Goal: Information Seeking & Learning: Learn about a topic

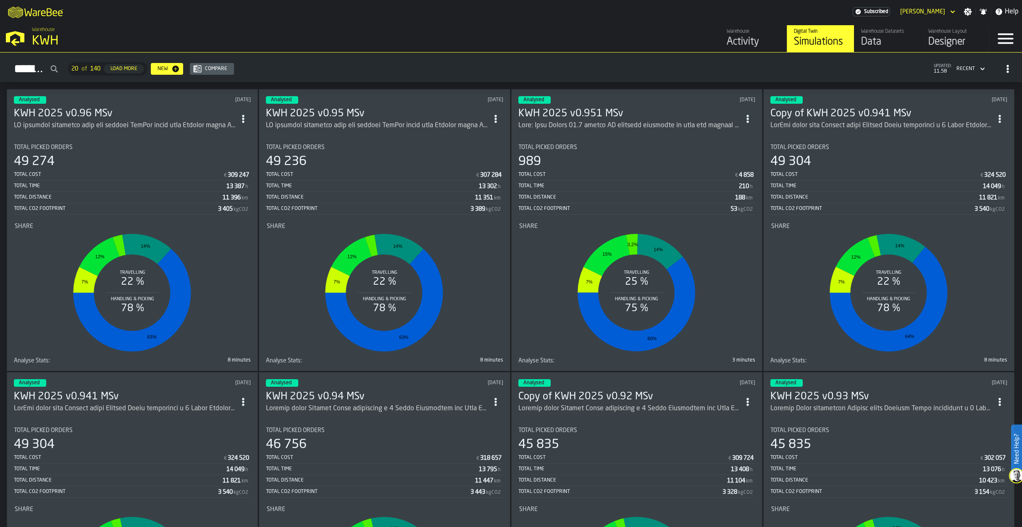
click at [245, 115] on circle "ItemListCard-DashboardItemContainer" at bounding box center [243, 116] width 2 height 2
click at [224, 172] on div "Duplicate" at bounding box center [227, 175] width 44 height 10
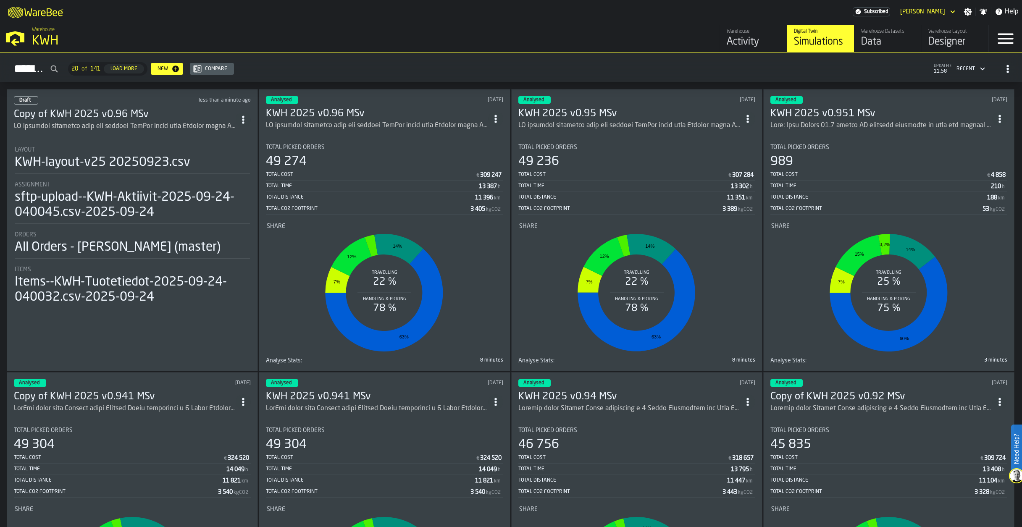
click at [109, 115] on h3 "Copy of KWH 2025 v0.96 MSv" at bounding box center [125, 114] width 222 height 13
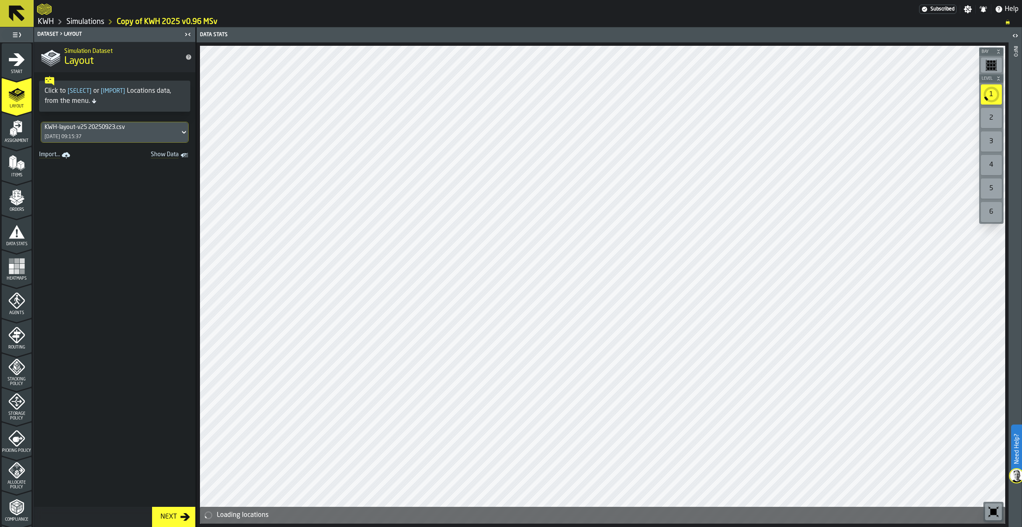
click at [10, 131] on polygon "menu Assignment" at bounding box center [11, 132] width 3 height 6
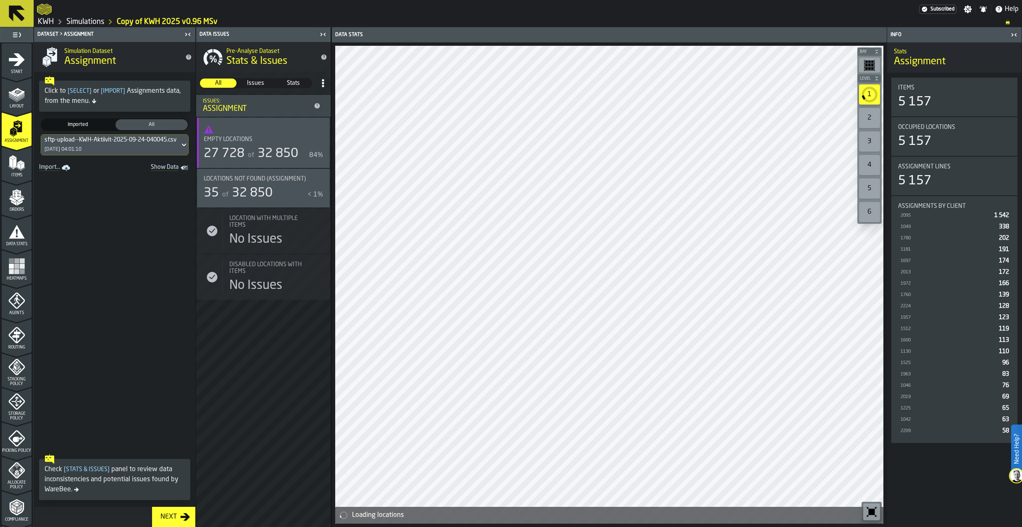
click at [6, 69] on div "Start" at bounding box center [17, 62] width 30 height 23
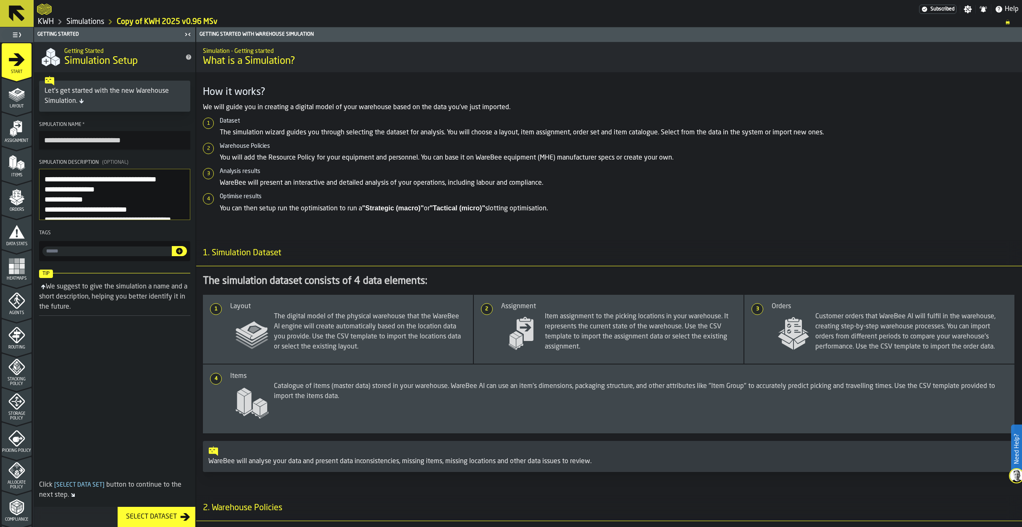
drag, startPoint x: 72, startPoint y: 141, endPoint x: 24, endPoint y: 145, distance: 47.6
click at [24, 145] on aside "**********" at bounding box center [98, 277] width 196 height 500
type input "**********"
click at [17, 167] on polygon "menu Items" at bounding box center [18, 166] width 3 height 7
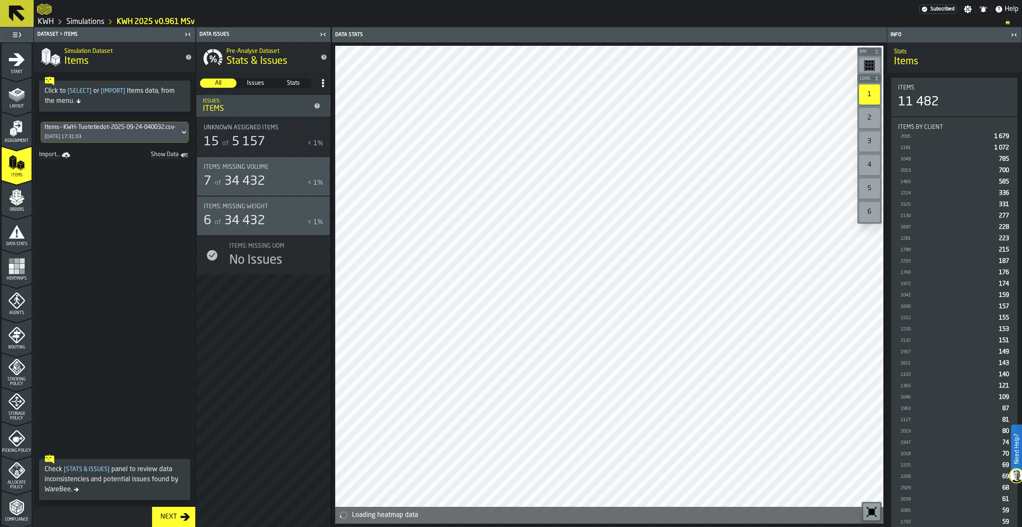
click at [105, 137] on div "Items--KWH-Tuotetiedot-2025-09-24-040032.csv-2025-09-24 24/09/2025, 17:31:03" at bounding box center [110, 132] width 139 height 20
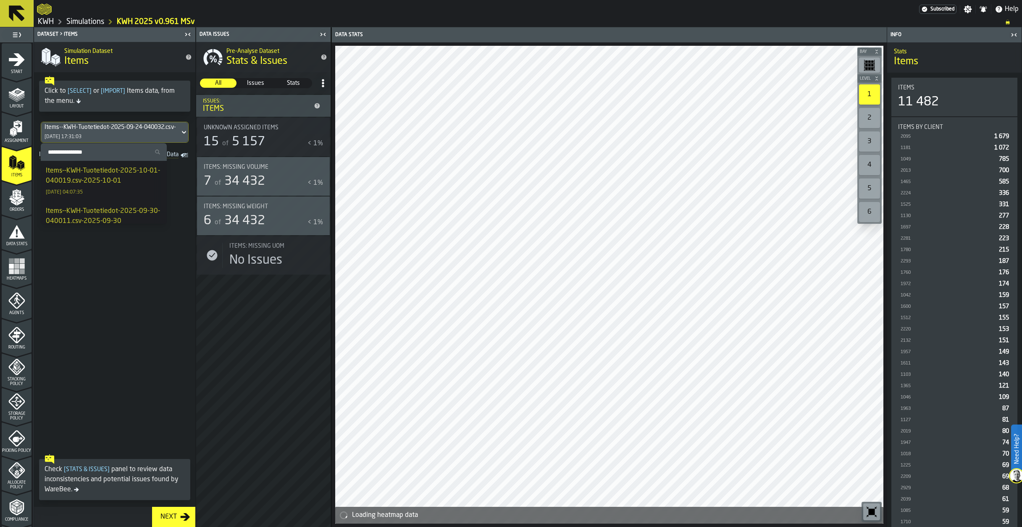
drag, startPoint x: 87, startPoint y: 170, endPoint x: 42, endPoint y: 177, distance: 46.4
click at [87, 170] on div "Items--KWH-Tuotetiedot-2025-10-01-040019.csv-2025-10-01" at bounding box center [104, 176] width 116 height 20
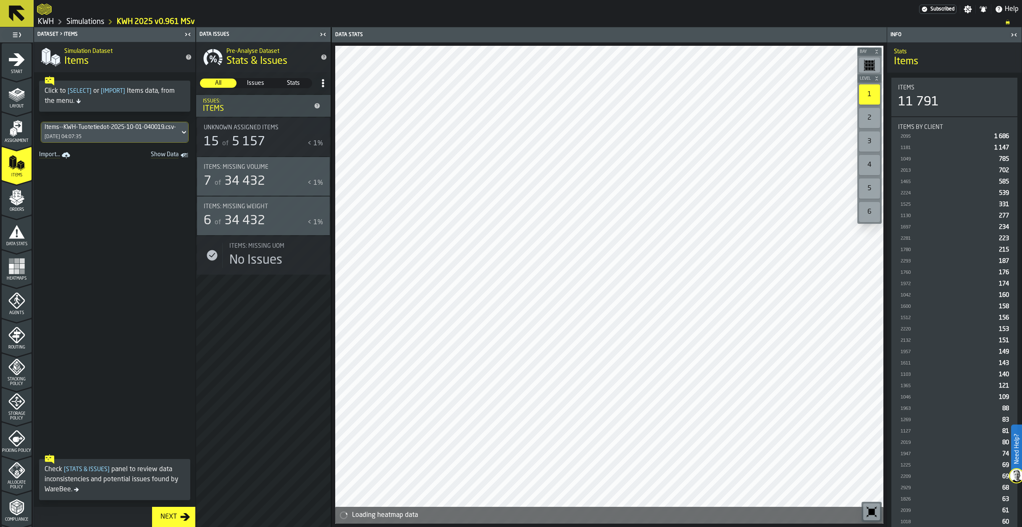
click at [13, 198] on icon "menu Orders" at bounding box center [16, 195] width 8 height 10
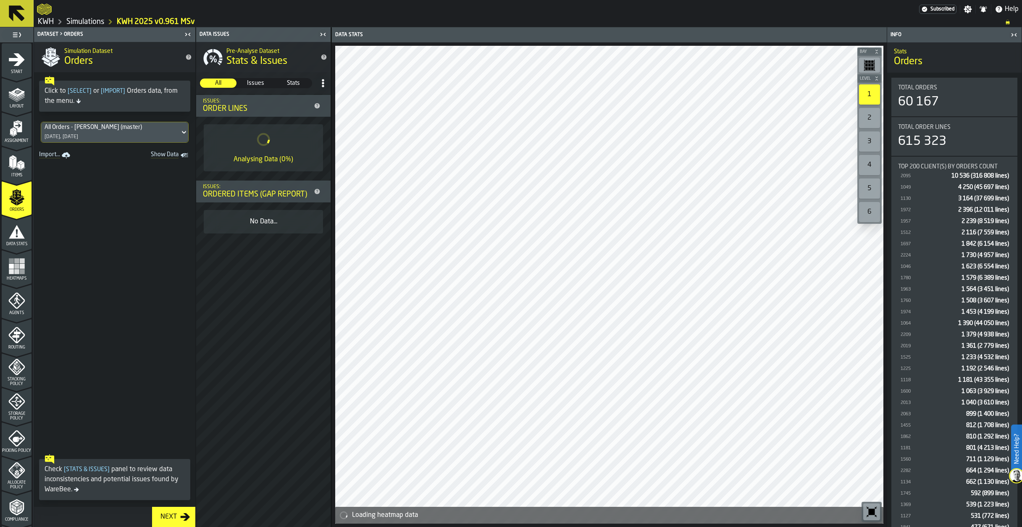
click at [18, 235] on icon "menu Data Stats" at bounding box center [17, 231] width 16 height 13
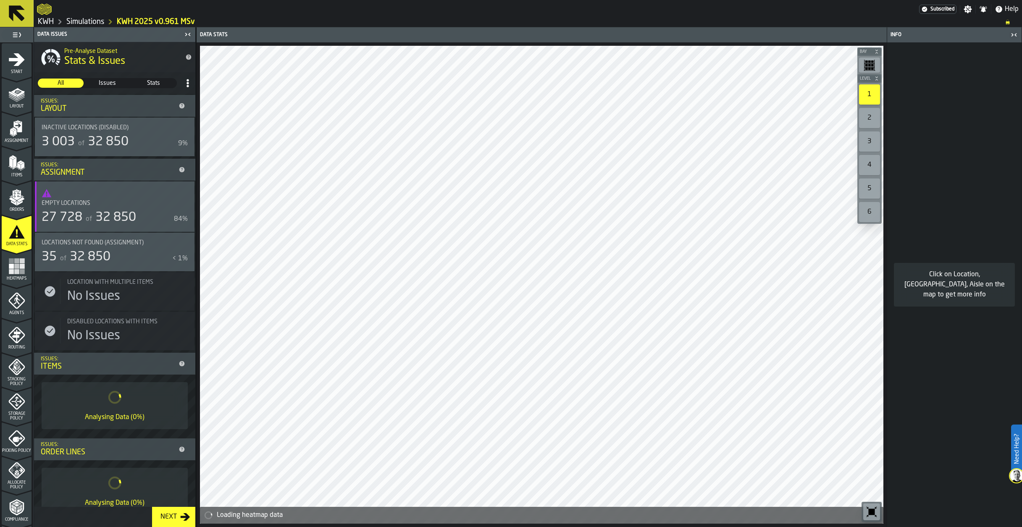
click at [13, 126] on icon "menu Assignment" at bounding box center [17, 126] width 8 height 11
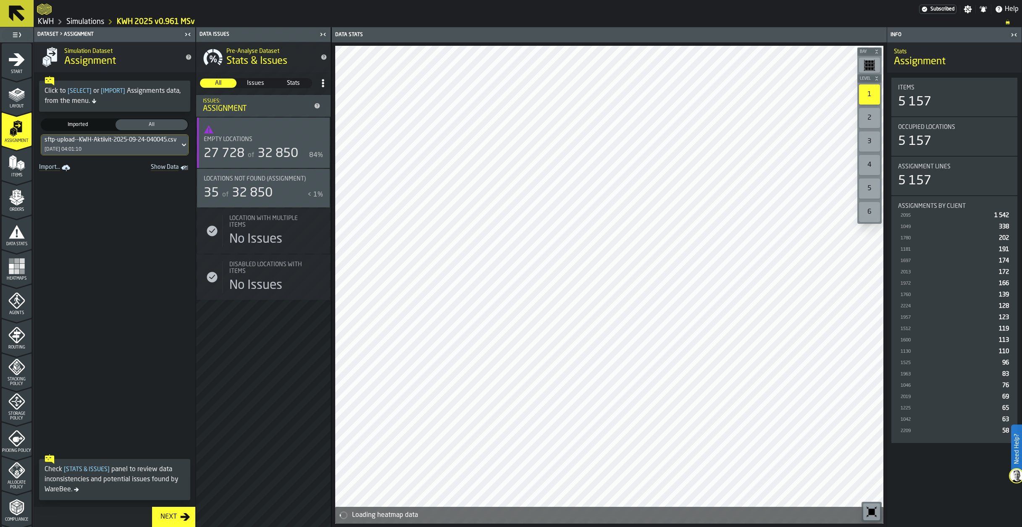
click at [92, 144] on div "sftp-upload--KWH-Aktiivit-2025-09-24-040045.csv-2025-09-24 24/09/2025, 04:01:10" at bounding box center [110, 145] width 139 height 20
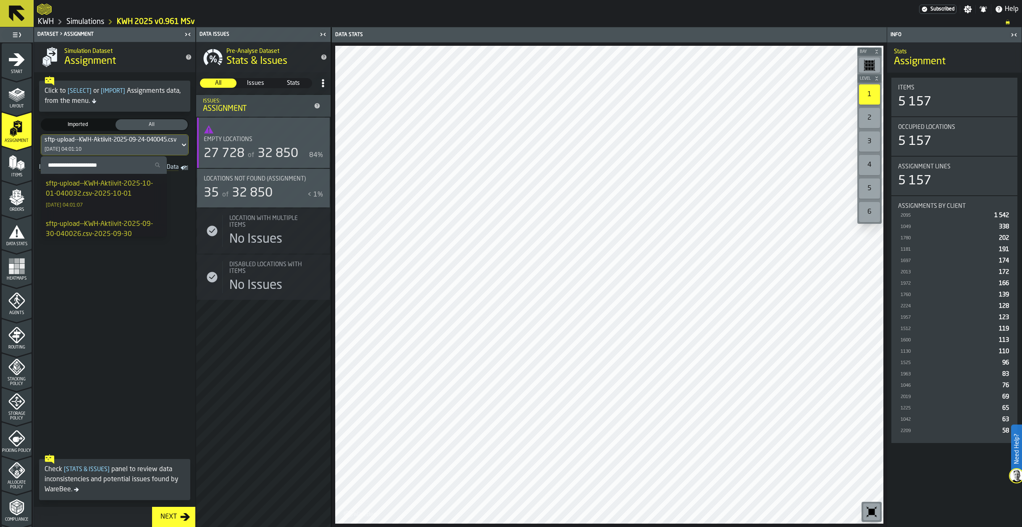
click at [93, 187] on div "sftp-upload--KWH-Aktiivit-2025-10-01-040032.csv-2025-10-01" at bounding box center [104, 189] width 116 height 20
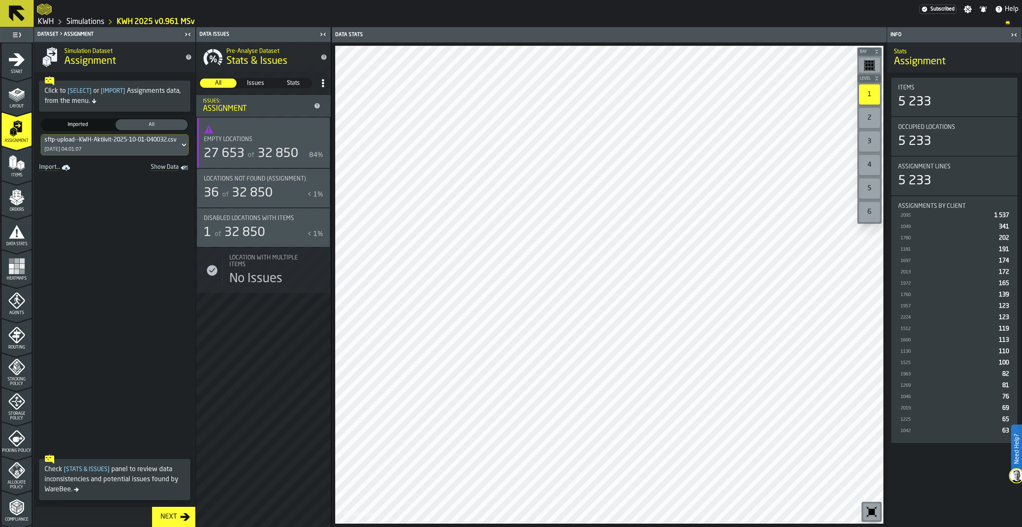
click at [254, 221] on span "Disabled locations with Items" at bounding box center [249, 218] width 90 height 7
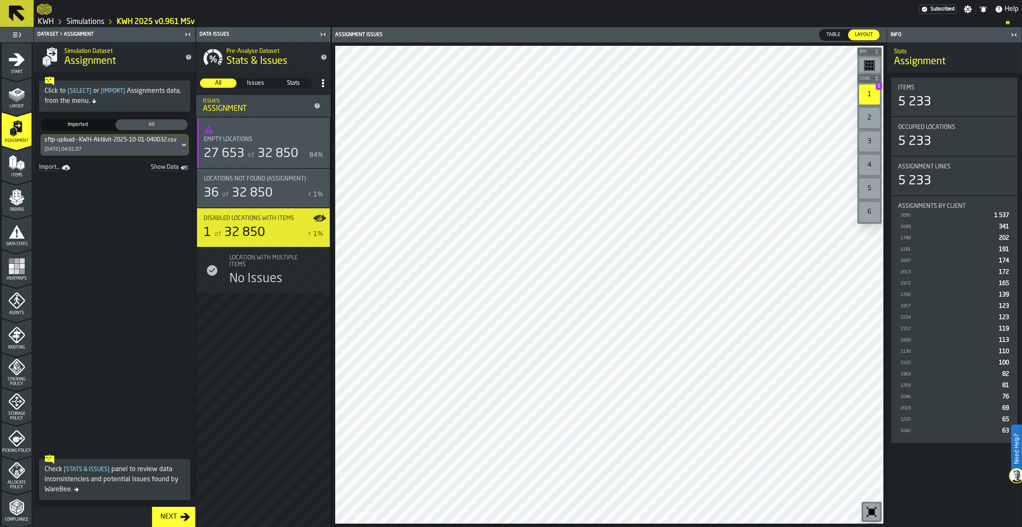
click at [316, 218] on icon "button-toggle-Show on Map" at bounding box center [317, 218] width 8 height 6
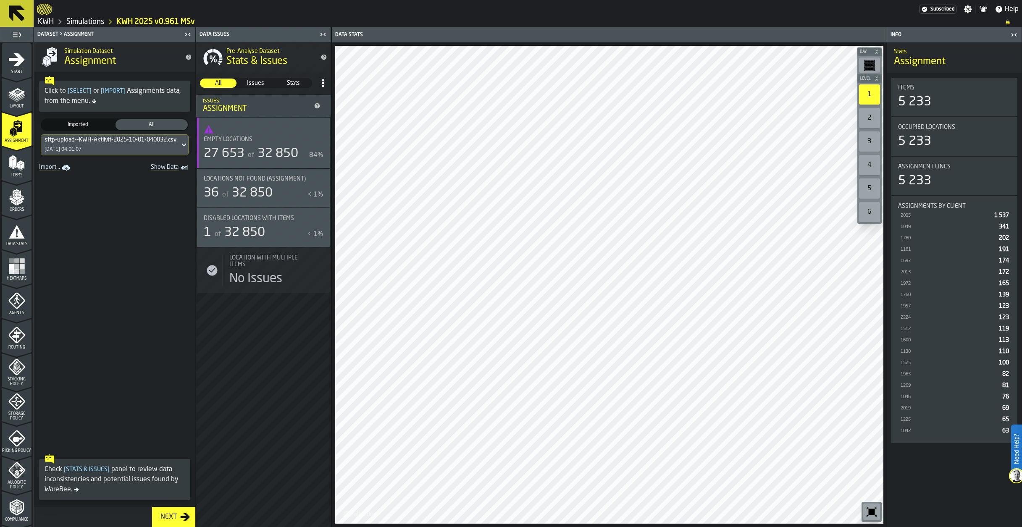
click at [306, 224] on div "Disabled locations with Items 1 of 32 850 < 1%" at bounding box center [263, 227] width 119 height 25
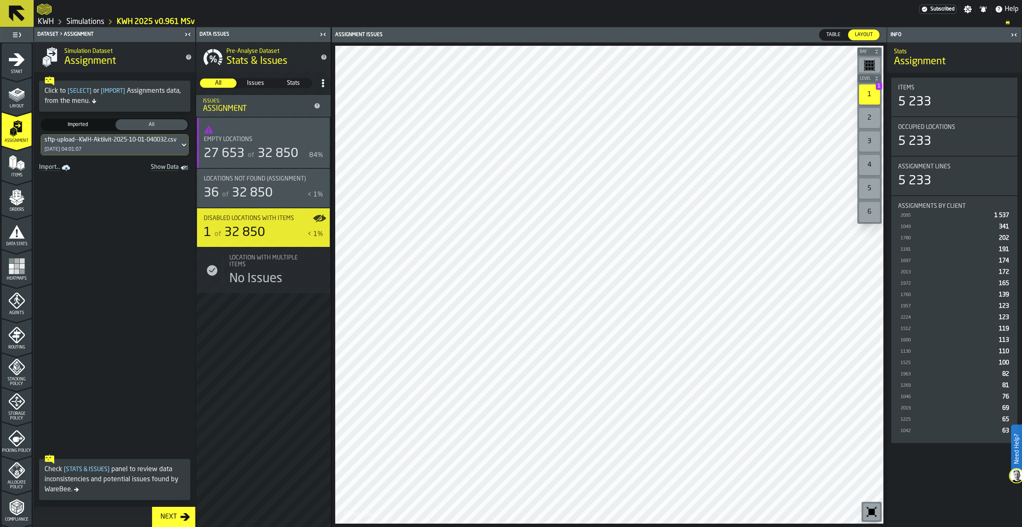
click at [834, 36] on span "Table" at bounding box center [833, 35] width 21 height 8
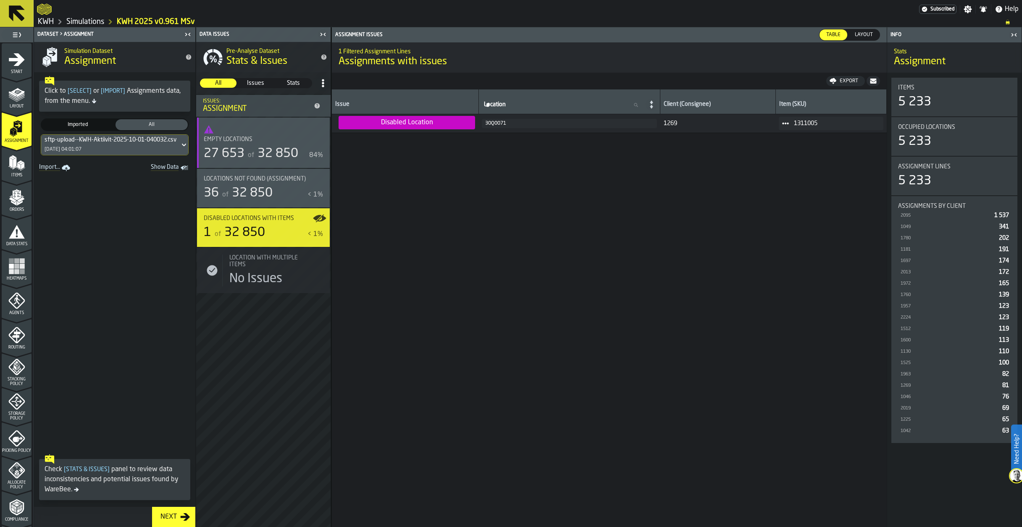
click at [257, 192] on span "32 850" at bounding box center [252, 193] width 41 height 13
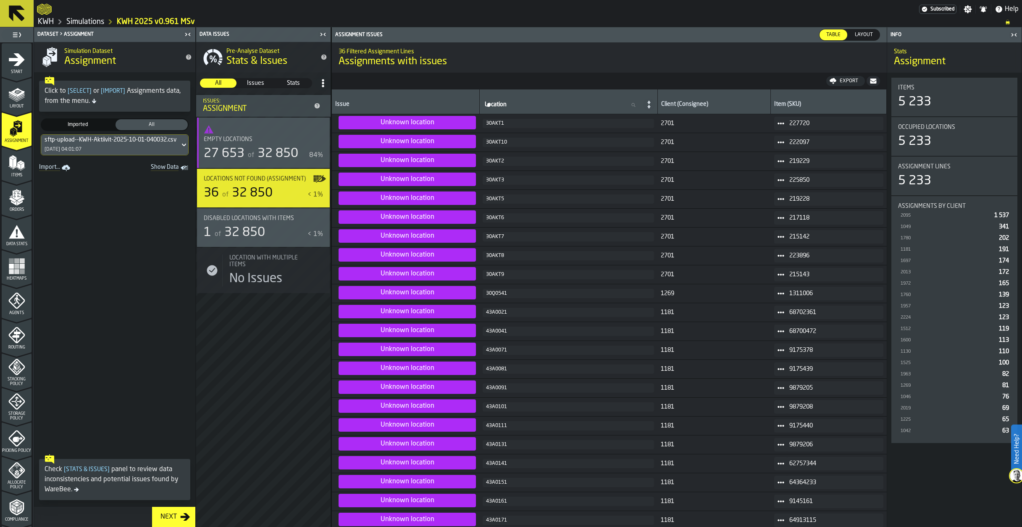
click at [489, 293] on div "30Q0541" at bounding box center [568, 294] width 165 height 6
click at [488, 295] on div "30Q0541" at bounding box center [568, 294] width 165 height 6
drag, startPoint x: 488, startPoint y: 295, endPoint x: 479, endPoint y: 294, distance: 8.9
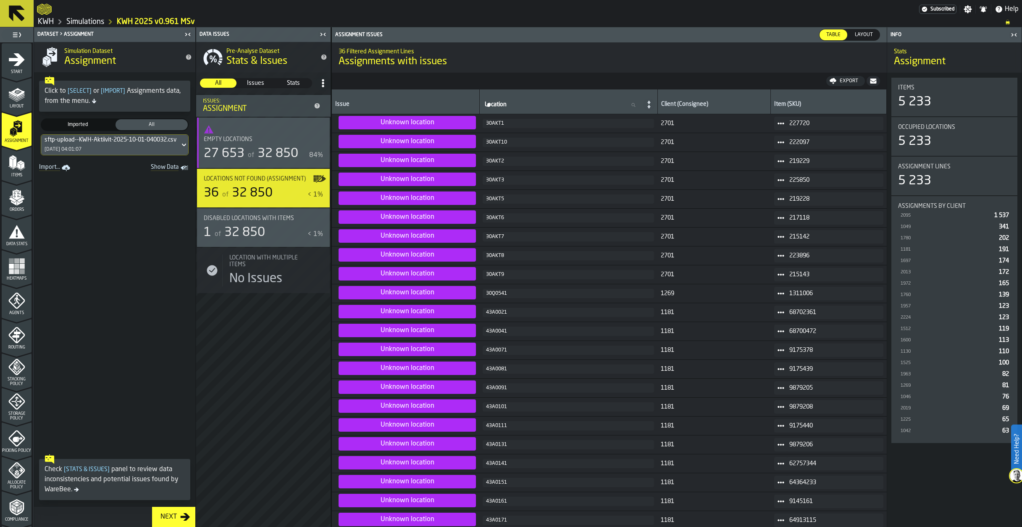
click at [486, 293] on div "30Q0541" at bounding box center [568, 294] width 165 height 6
click at [10, 99] on icon "menu Layout" at bounding box center [16, 94] width 17 height 17
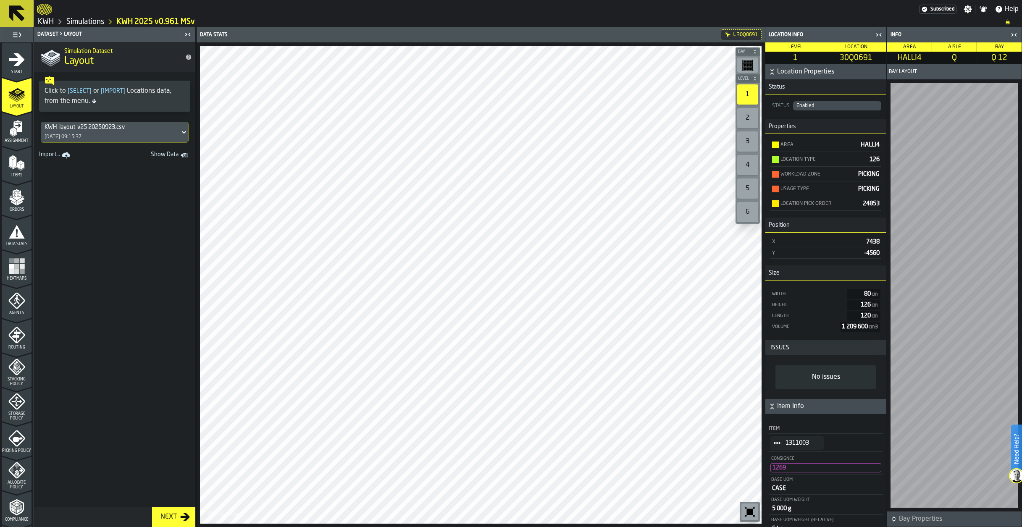
click at [16, 136] on icon "menu Assignment" at bounding box center [16, 128] width 17 height 17
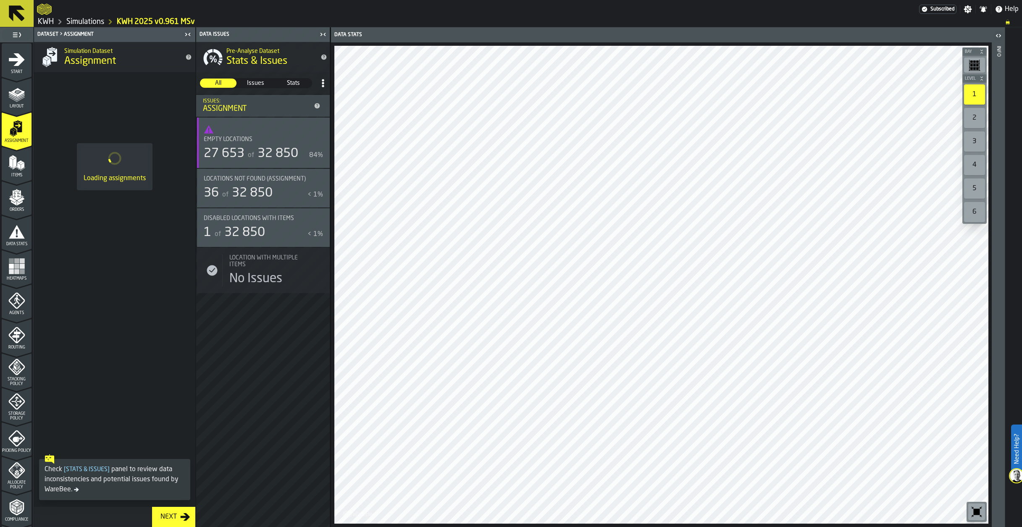
click at [12, 168] on icon "menu Items" at bounding box center [16, 163] width 17 height 17
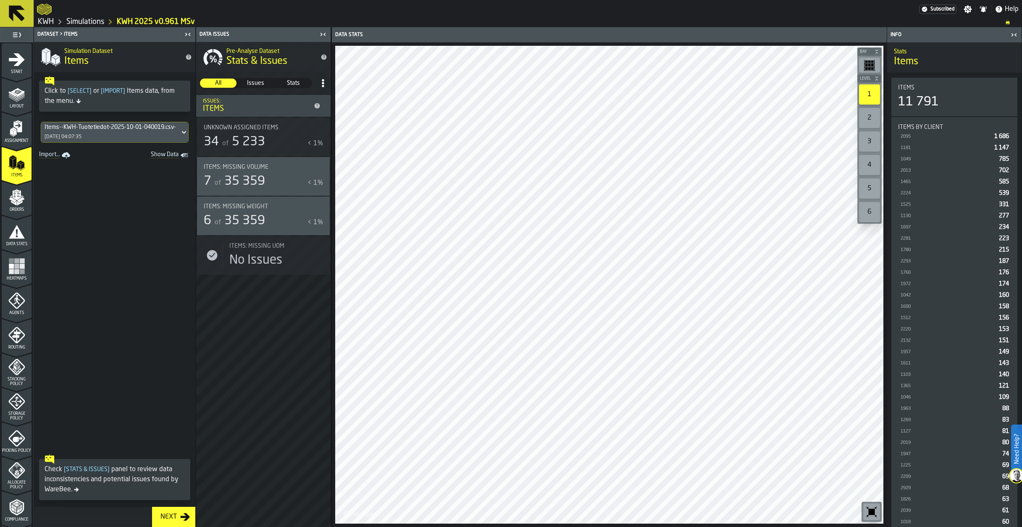
click at [16, 195] on icon "menu Orders" at bounding box center [16, 195] width 8 height 10
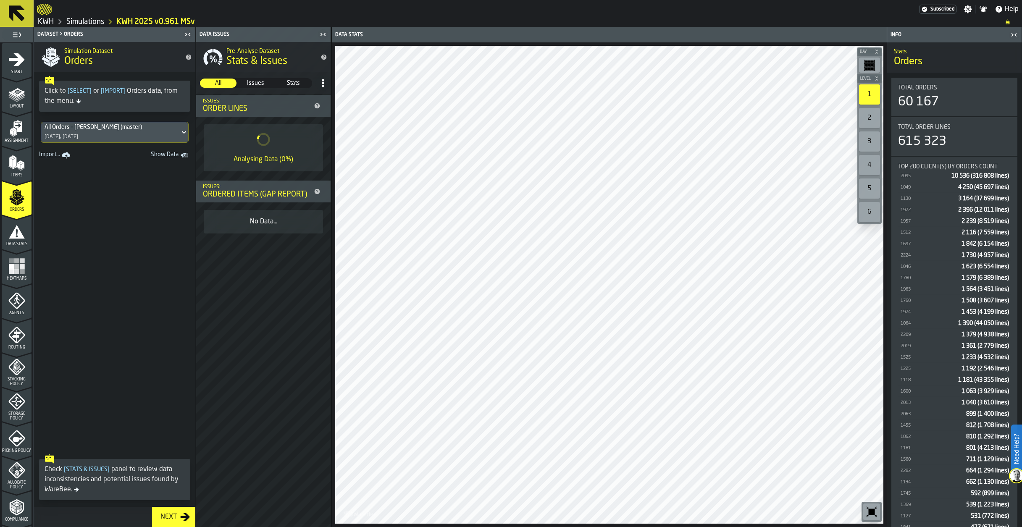
click at [95, 21] on link "Simulations" at bounding box center [85, 21] width 38 height 9
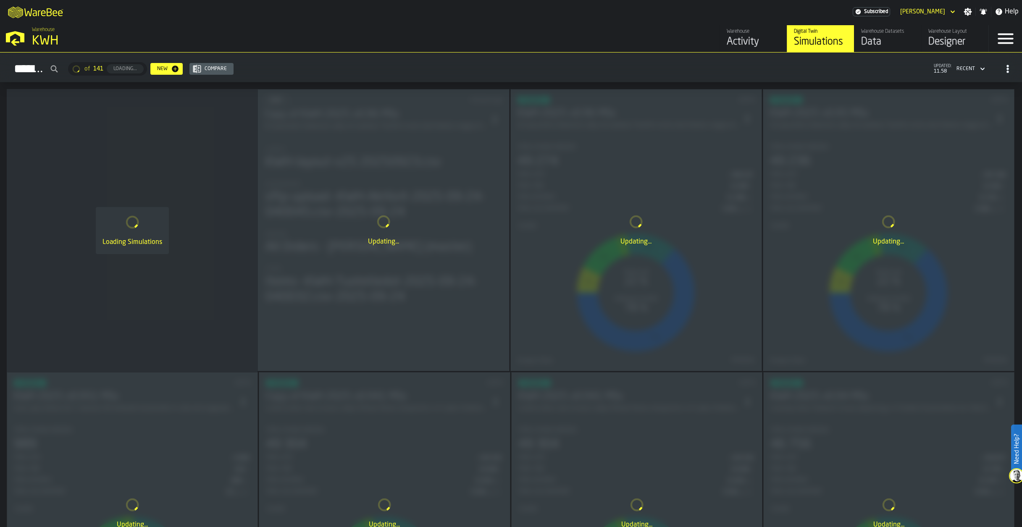
click at [895, 37] on div "Data" at bounding box center [887, 41] width 53 height 13
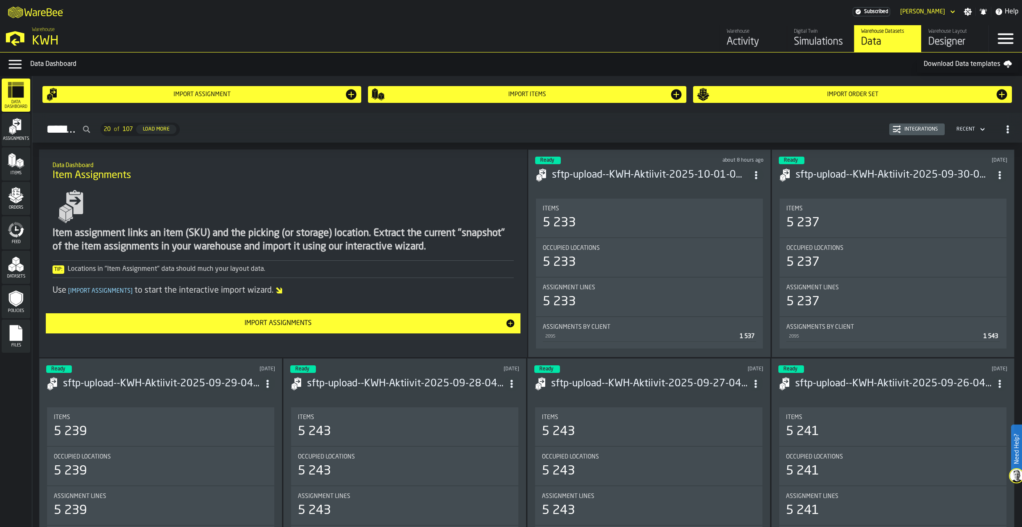
click at [11, 194] on icon "menu Orders" at bounding box center [16, 195] width 17 height 17
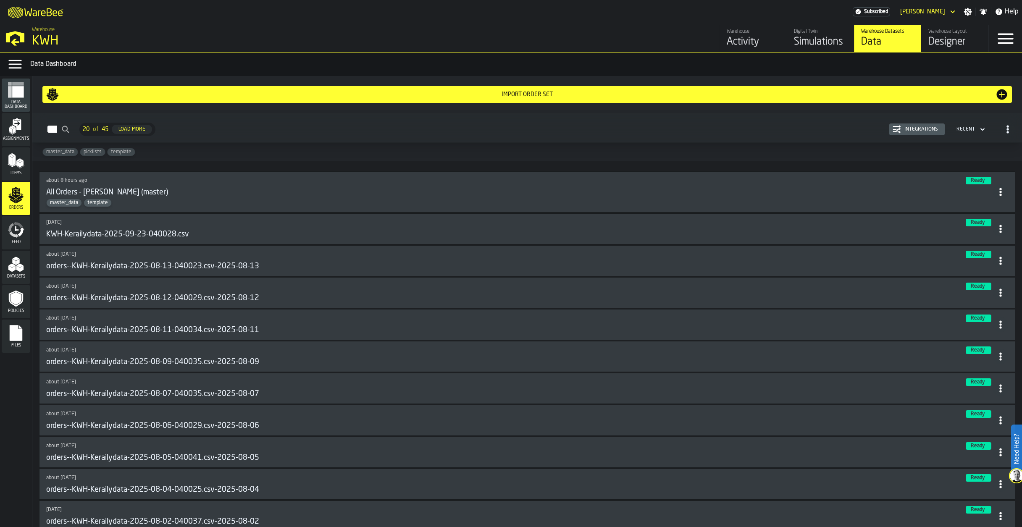
click at [828, 45] on div "Simulations" at bounding box center [820, 41] width 53 height 13
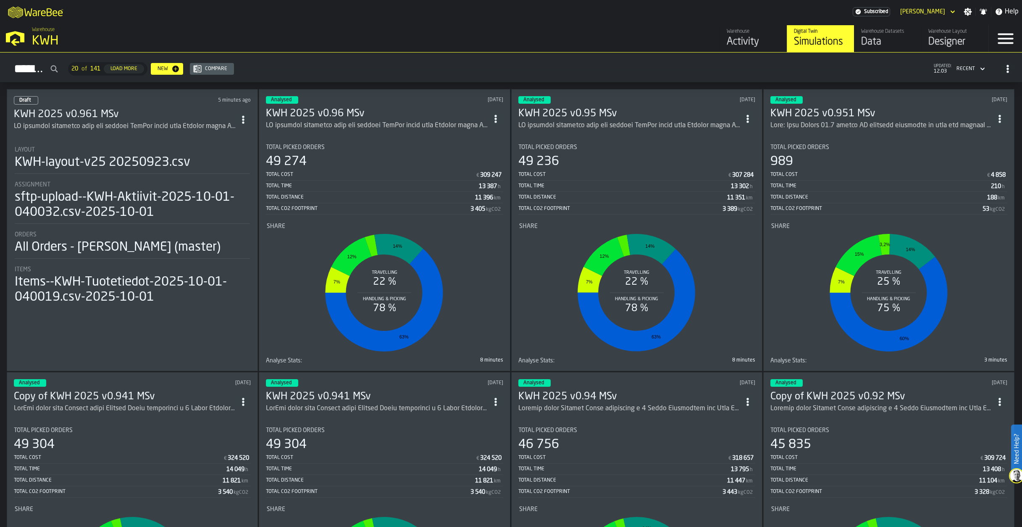
click at [1017, 467] on label "Need Help?" at bounding box center [1016, 449] width 9 height 47
click at [88, 108] on h3 "KWH 2025 v0.961 MSv" at bounding box center [125, 114] width 222 height 13
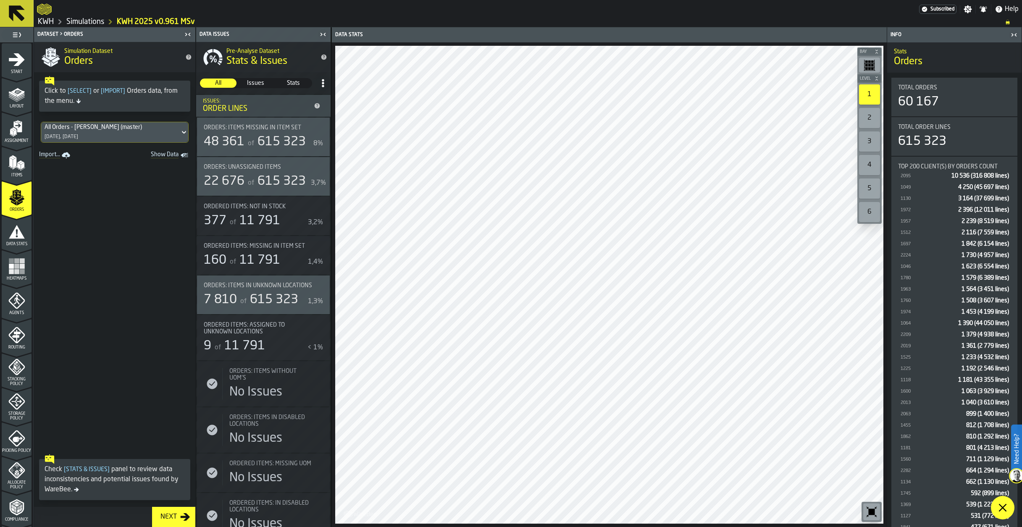
click at [1000, 506] on icon at bounding box center [1003, 508] width 10 height 10
click at [15, 237] on icon "menu Data Stats" at bounding box center [16, 232] width 17 height 17
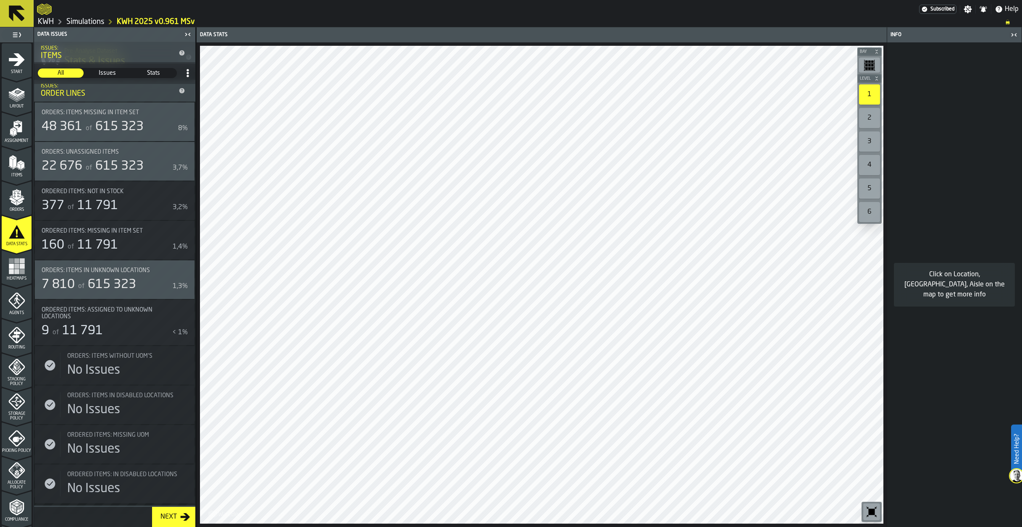
scroll to position [462, 0]
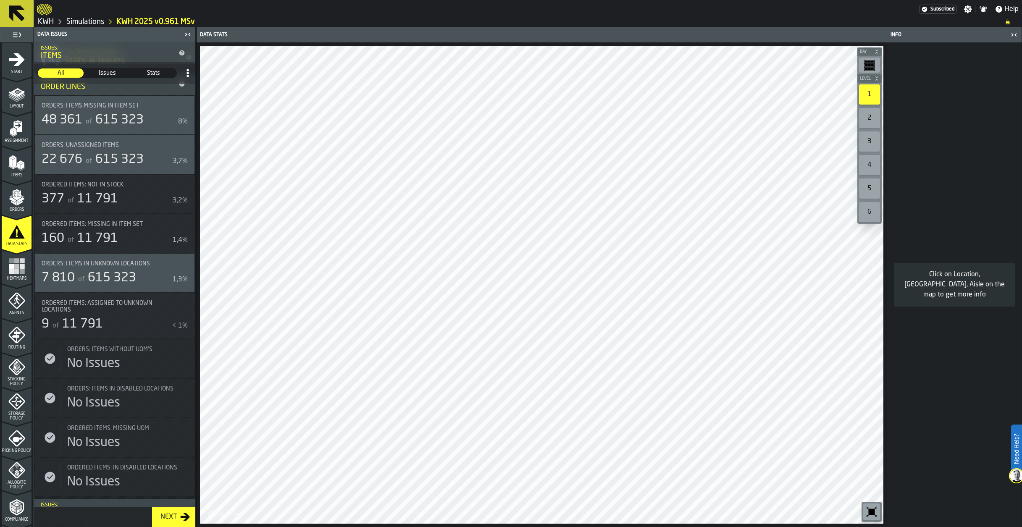
click at [19, 267] on rect "menu Heatmaps" at bounding box center [21, 266] width 5 height 5
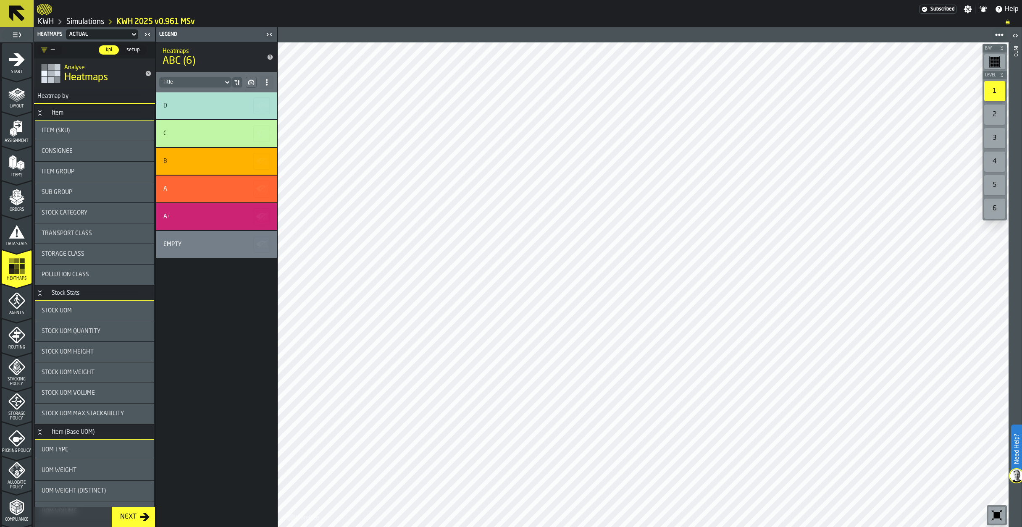
click at [14, 302] on icon "menu Agents" at bounding box center [16, 300] width 17 height 17
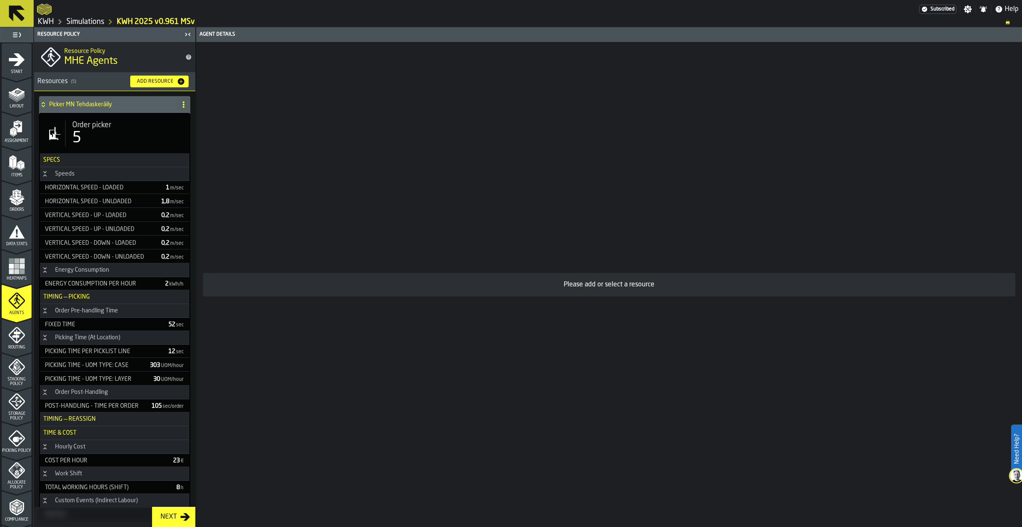
click at [17, 337] on icon "menu Routing" at bounding box center [16, 336] width 9 height 13
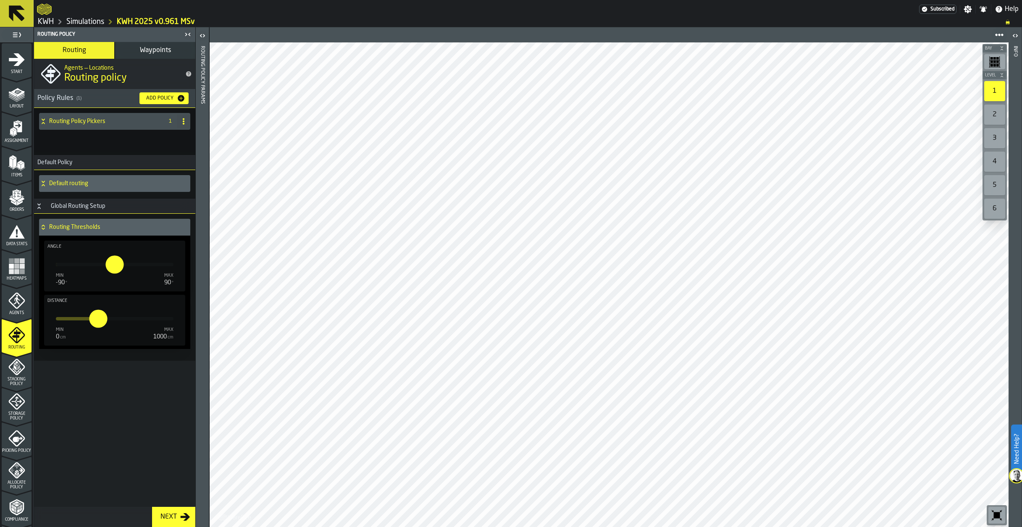
click at [20, 378] on span "Stacking Policy" at bounding box center [17, 381] width 30 height 9
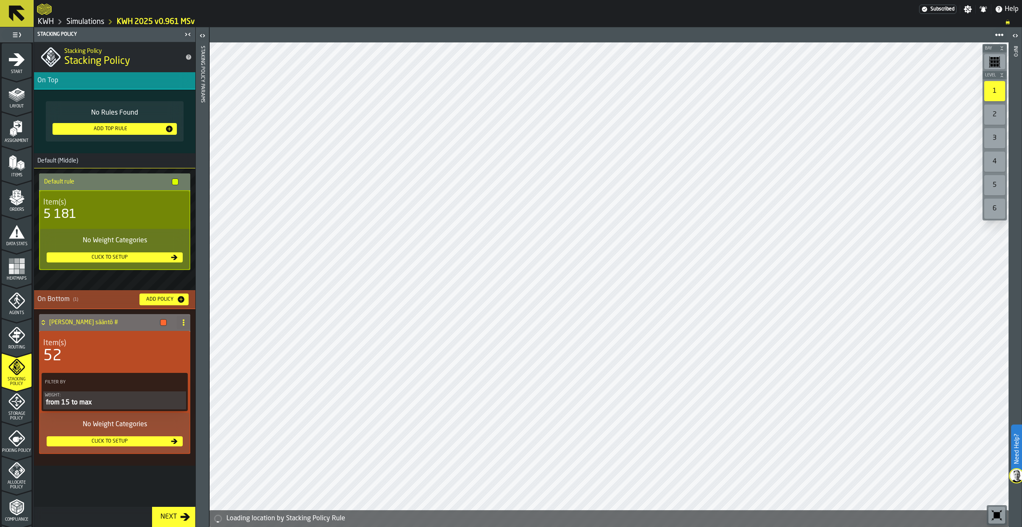
click at [12, 407] on icon "menu Storage Policy" at bounding box center [16, 401] width 17 height 17
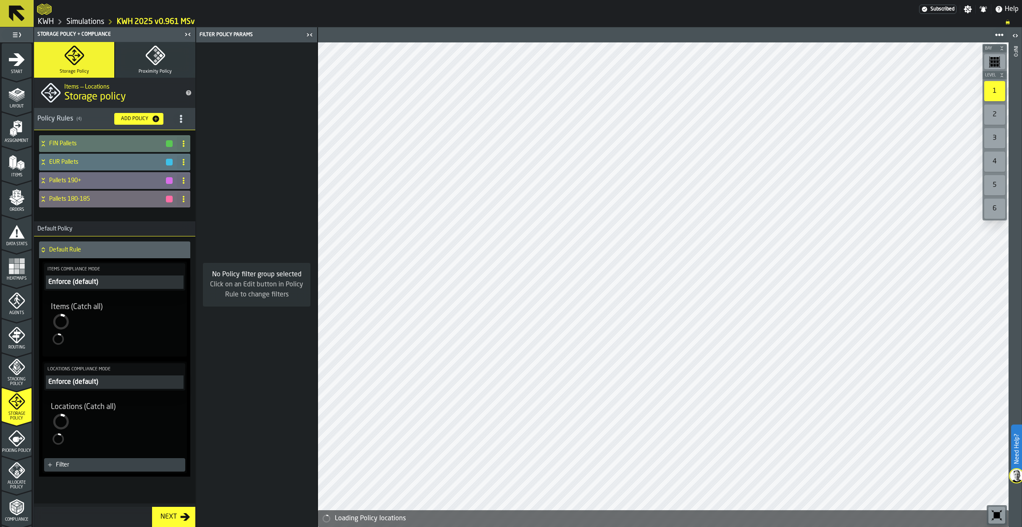
click at [13, 449] on span "Picking Policy" at bounding box center [17, 451] width 30 height 5
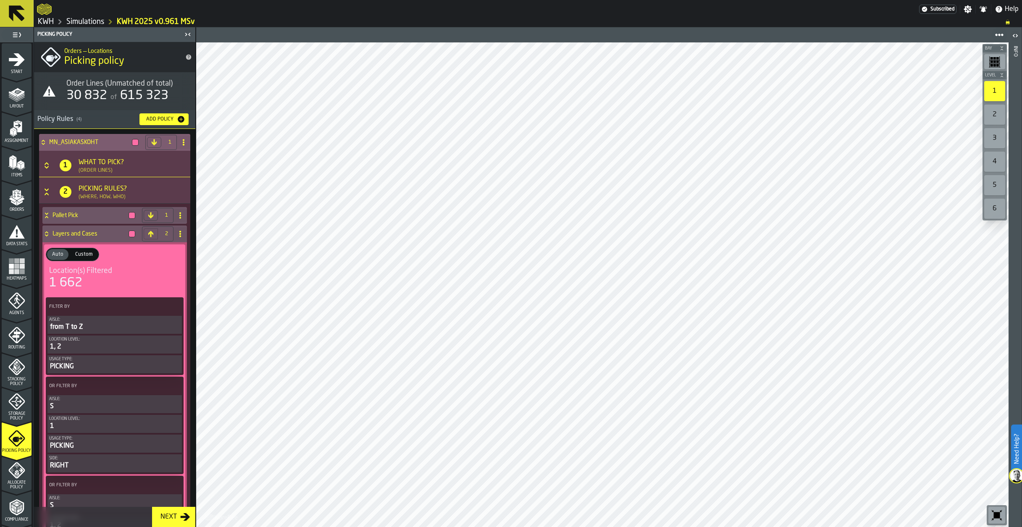
drag, startPoint x: 43, startPoint y: 141, endPoint x: 50, endPoint y: 147, distance: 9.6
click at [43, 141] on icon at bounding box center [43, 142] width 8 height 7
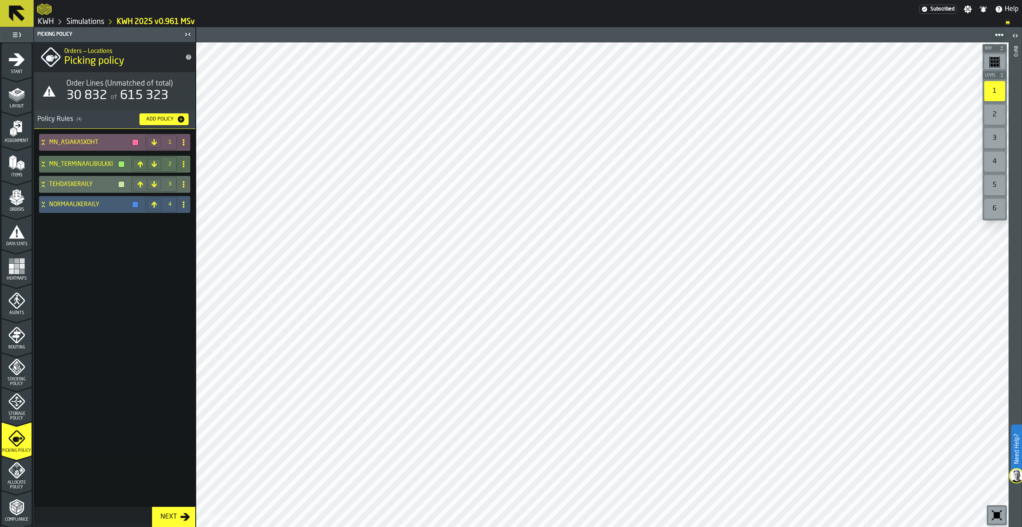
click at [17, 273] on rect "menu Heatmaps" at bounding box center [16, 271] width 5 height 5
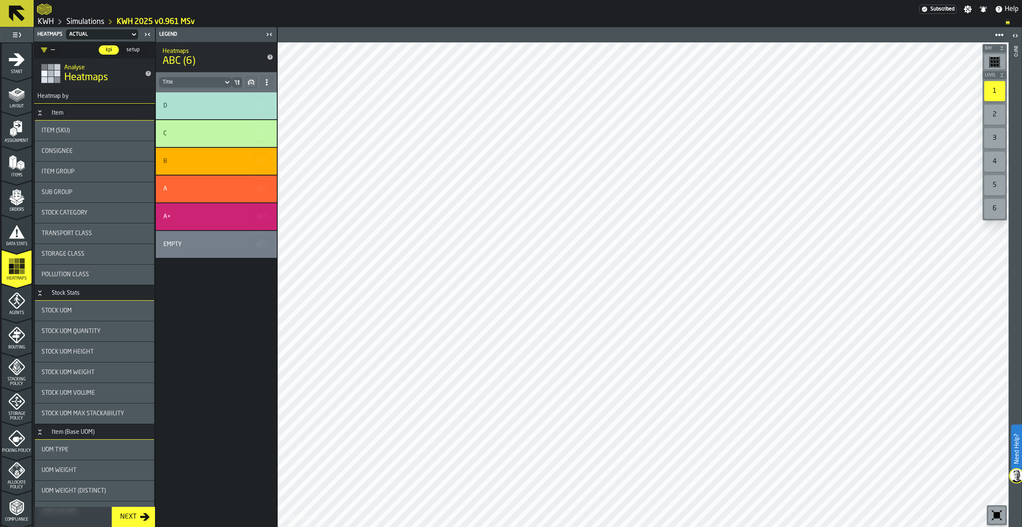
drag, startPoint x: 7, startPoint y: 238, endPoint x: 18, endPoint y: 237, distance: 11.8
click at [8, 238] on icon "menu Data Stats" at bounding box center [16, 232] width 17 height 17
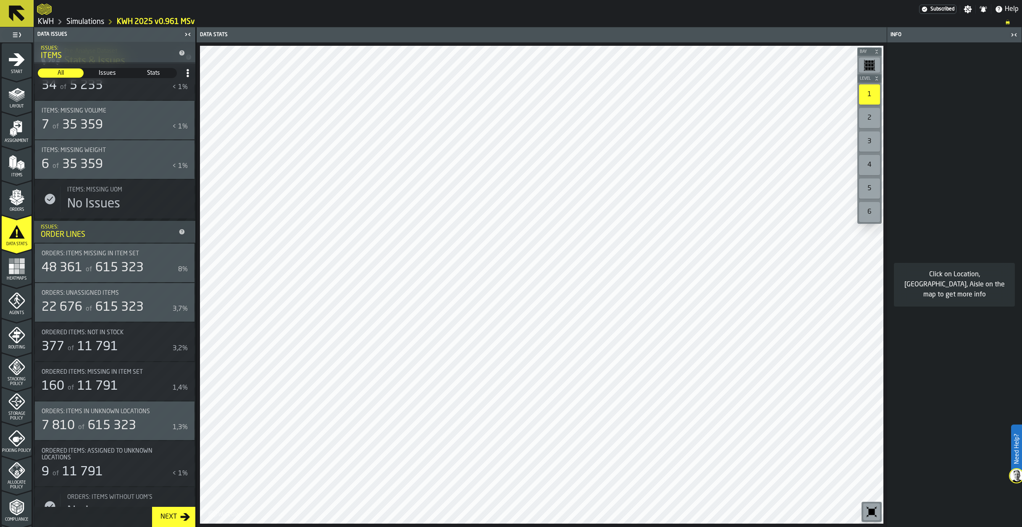
scroll to position [336, 0]
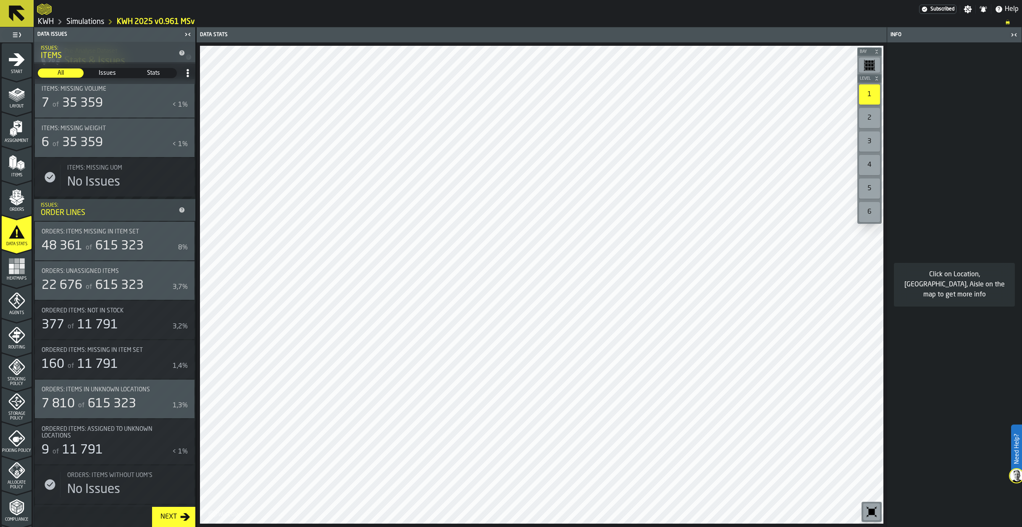
drag, startPoint x: 4, startPoint y: 440, endPoint x: 8, endPoint y: 441, distance: 4.4
click at [4, 440] on div "Picking Policy" at bounding box center [17, 441] width 30 height 23
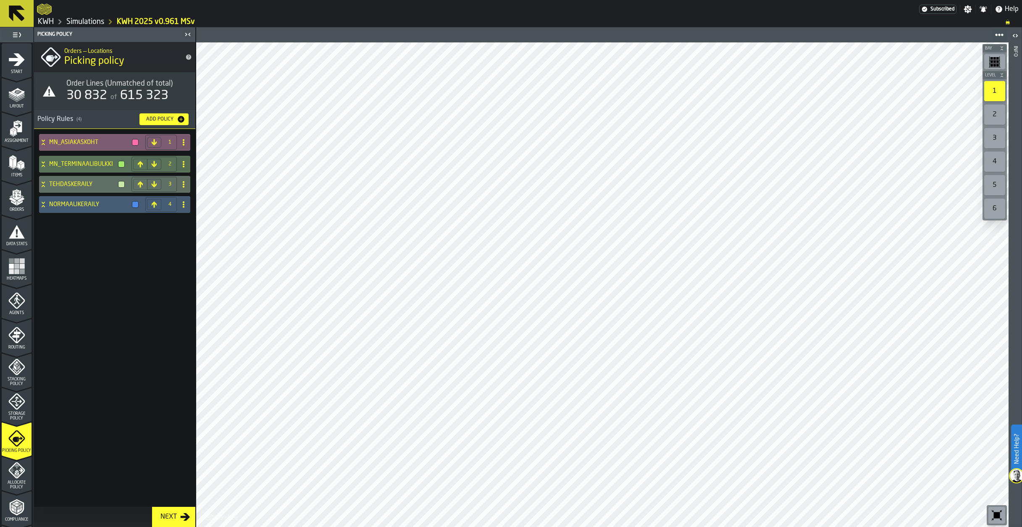
click at [43, 138] on div "MN_ASIAKASKOHT" at bounding box center [90, 142] width 103 height 17
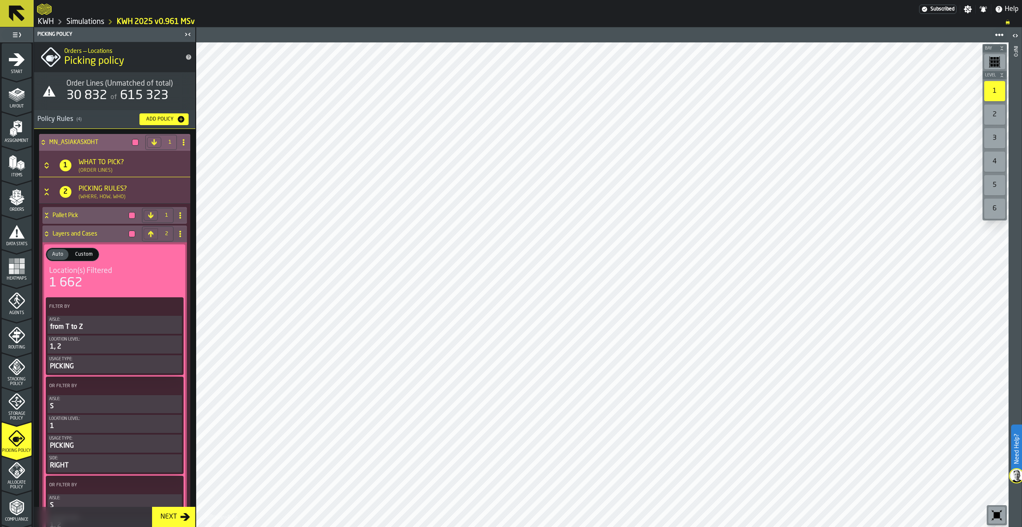
click at [44, 189] on icon "Button-[object Object]-open" at bounding box center [46, 192] width 8 height 8
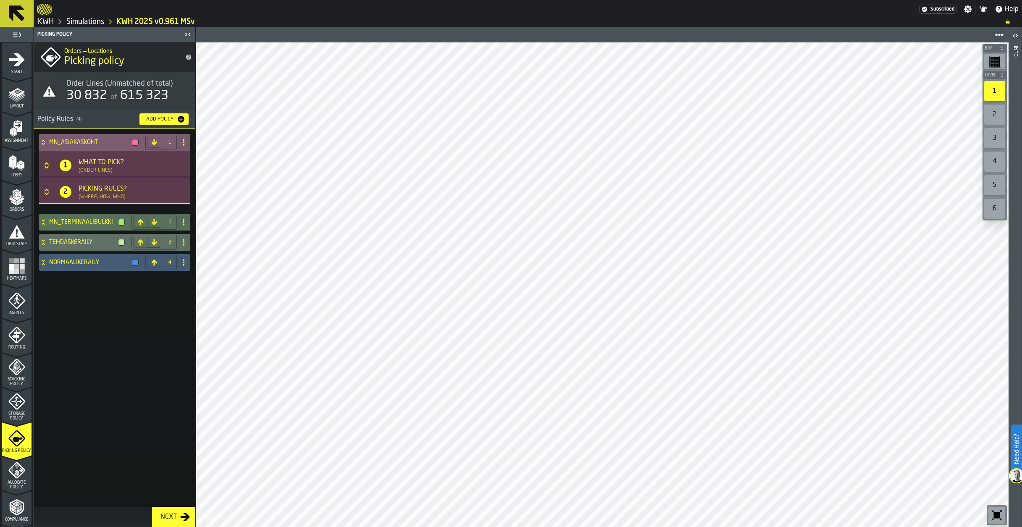
click at [42, 141] on icon at bounding box center [43, 142] width 8 height 7
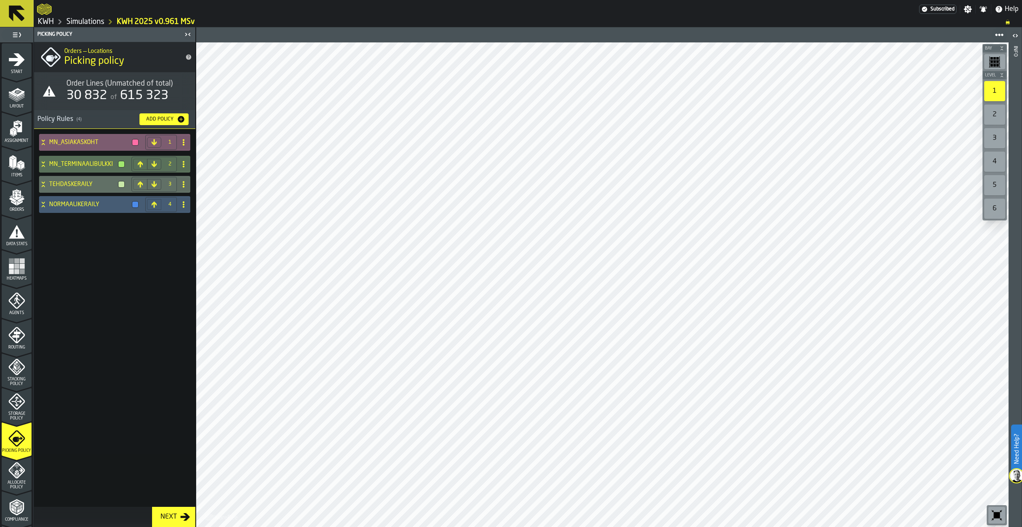
click at [43, 141] on icon at bounding box center [43, 141] width 3 height 2
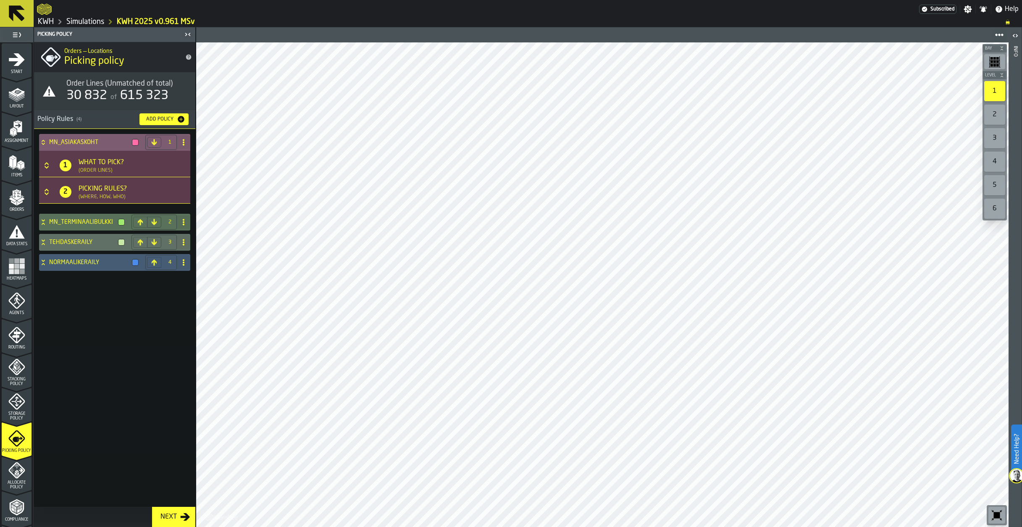
click at [43, 164] on icon "Button-[object Object]-closed" at bounding box center [46, 165] width 8 height 8
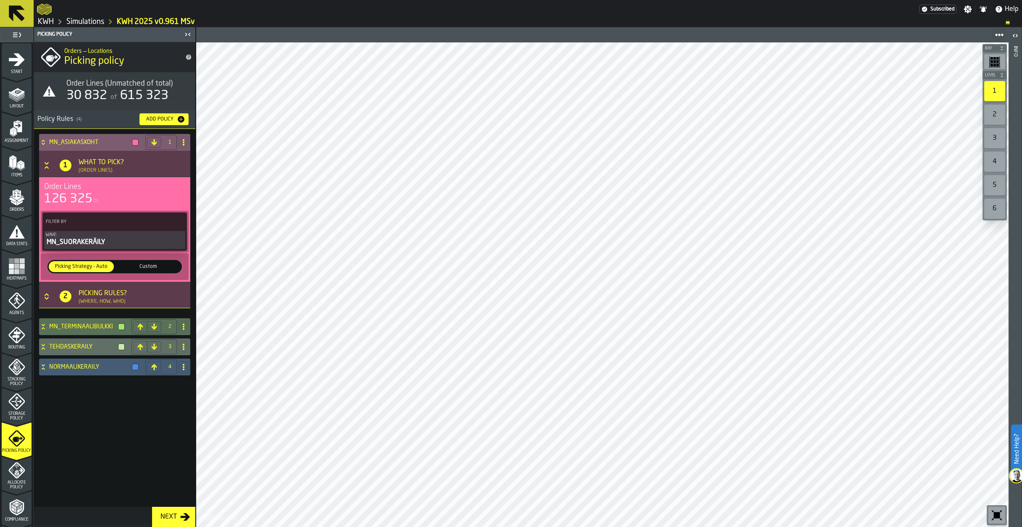
click at [45, 141] on icon at bounding box center [43, 142] width 8 height 7
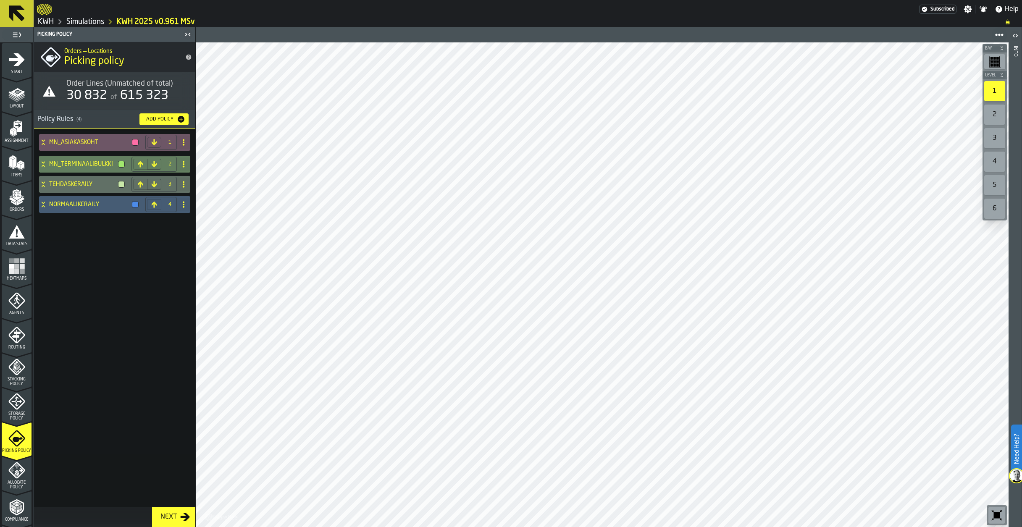
click at [42, 164] on icon at bounding box center [43, 164] width 8 height 7
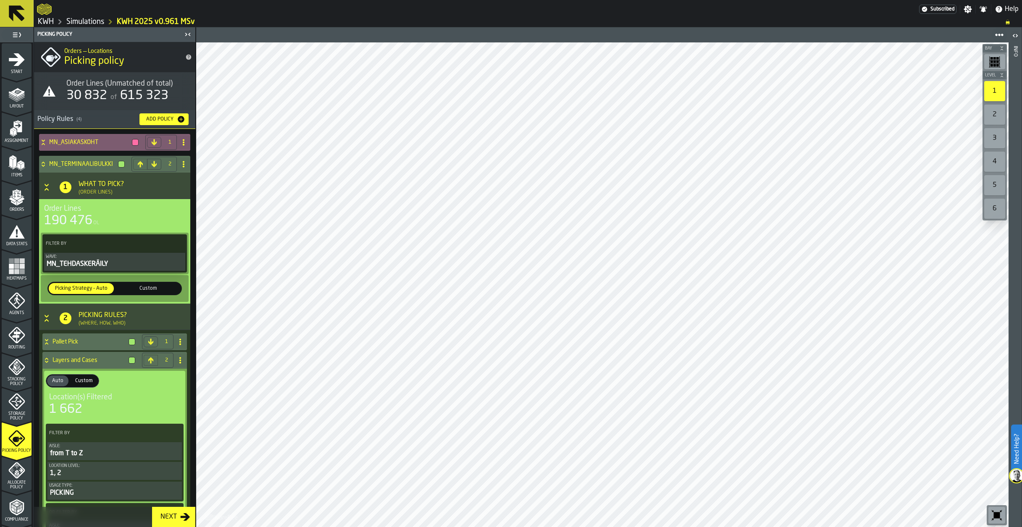
click at [42, 142] on icon at bounding box center [43, 142] width 8 height 7
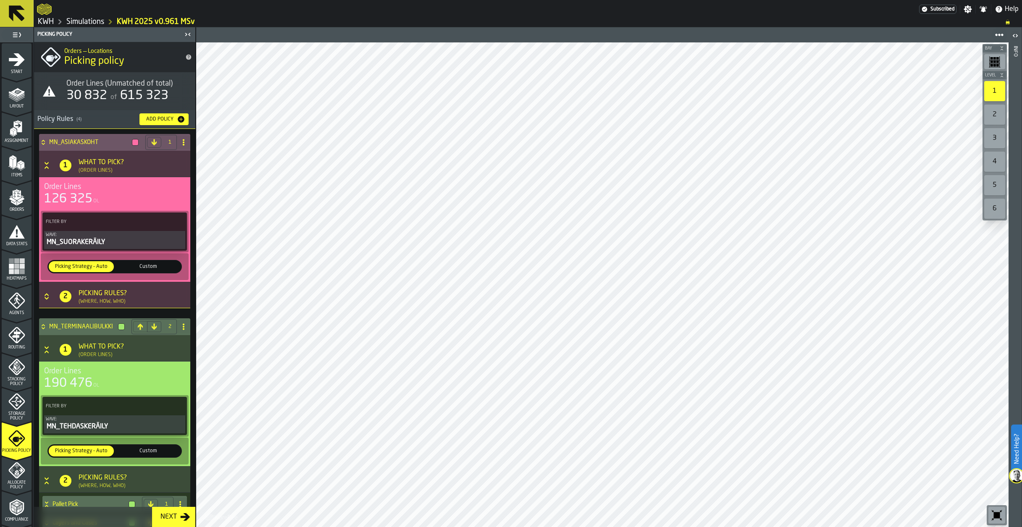
click at [17, 201] on polygon "menu Orders" at bounding box center [20, 199] width 7 height 5
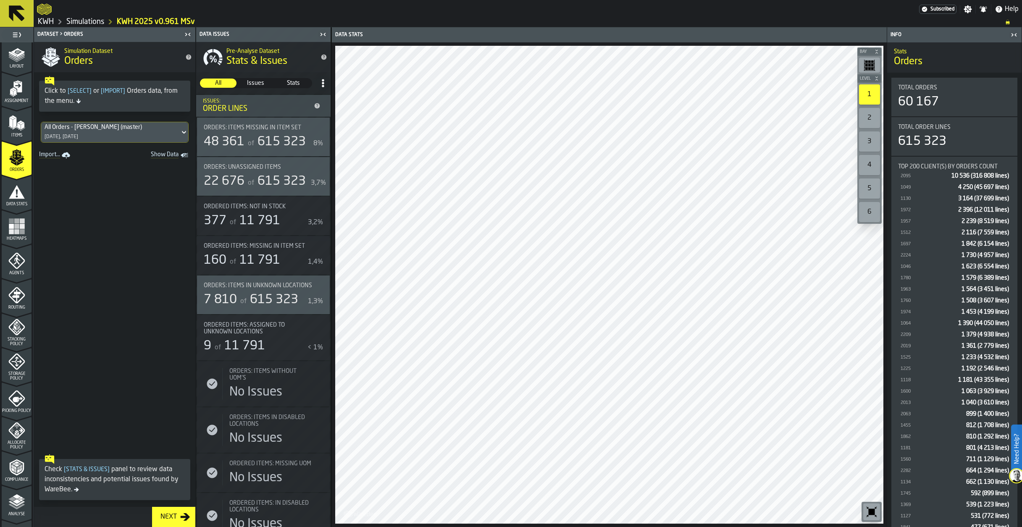
scroll to position [135, 0]
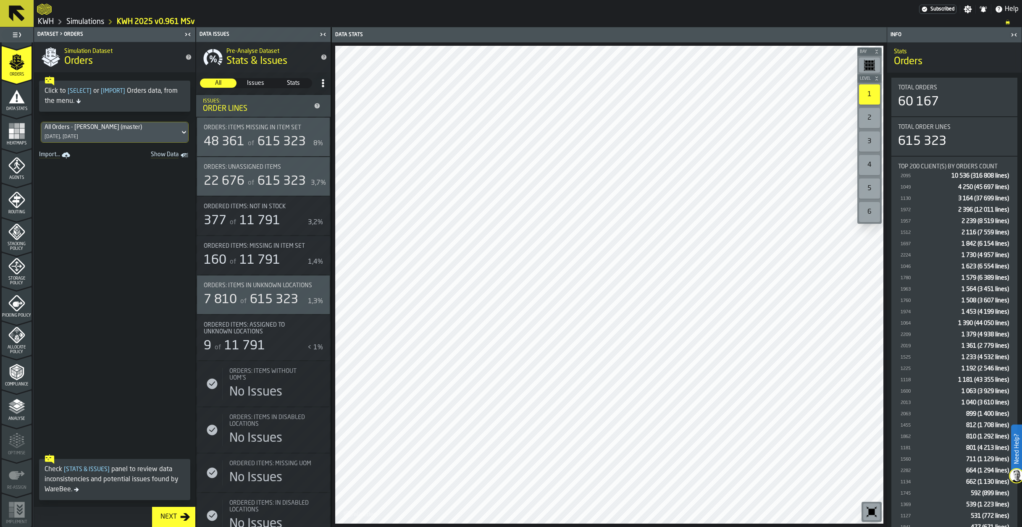
click at [19, 302] on icon "menu Picking Policy" at bounding box center [18, 304] width 10 height 5
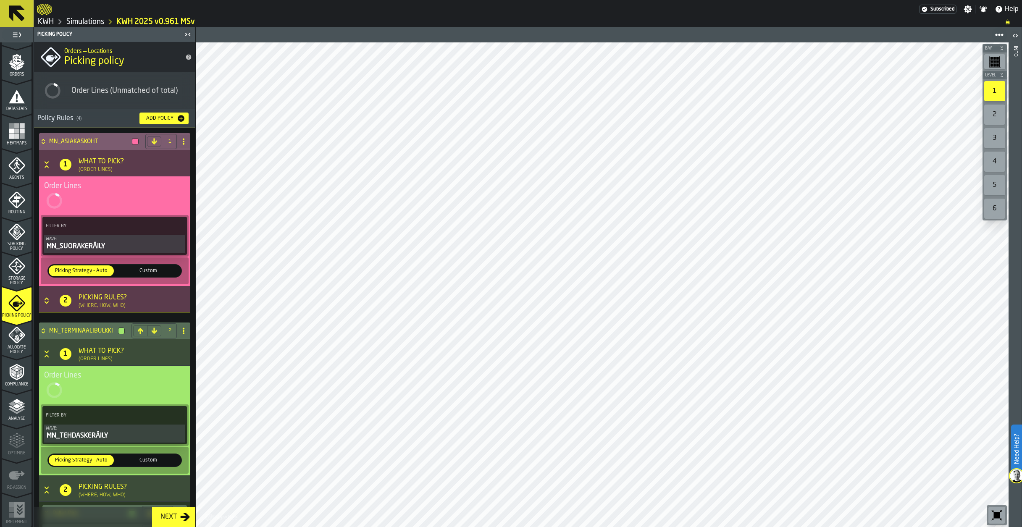
click at [44, 143] on icon at bounding box center [43, 143] width 3 height 2
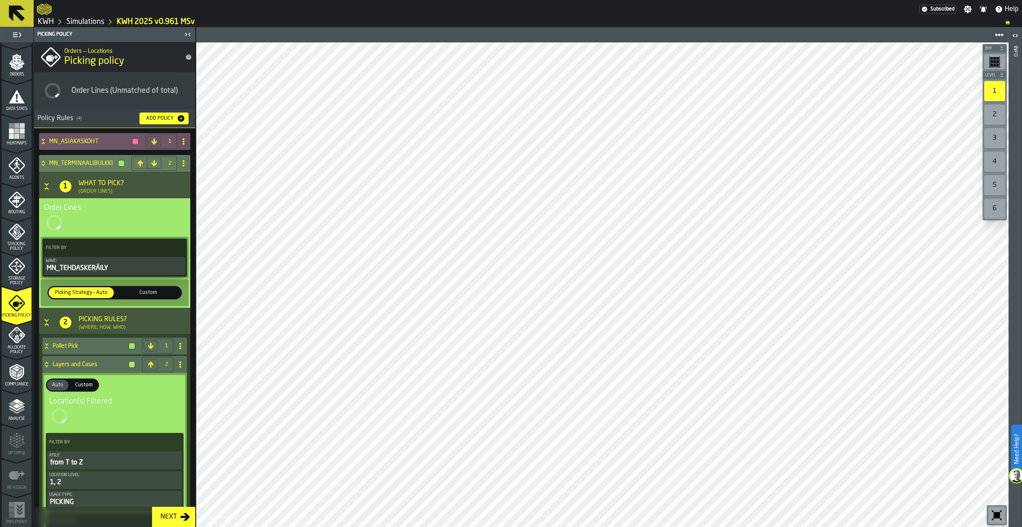
click at [42, 163] on icon at bounding box center [43, 163] width 8 height 7
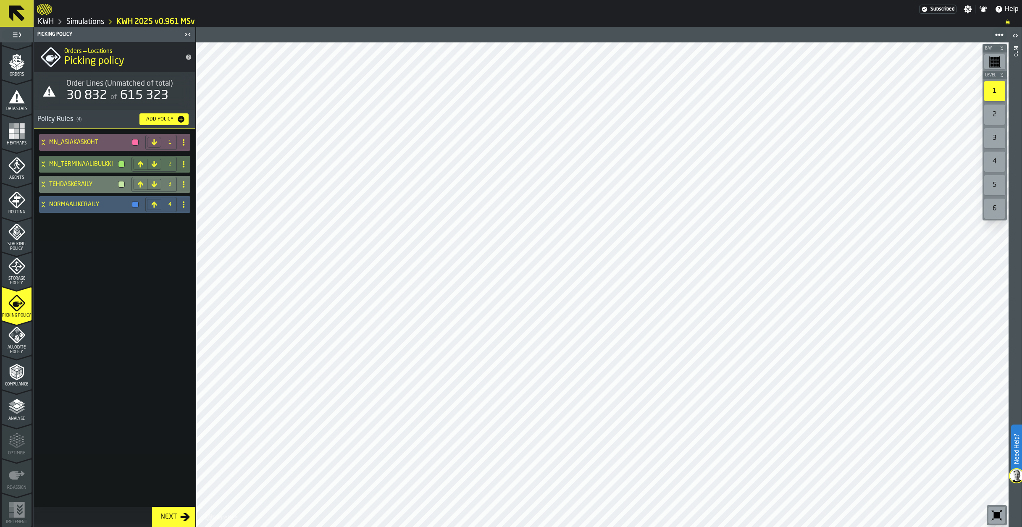
click at [46, 183] on icon at bounding box center [43, 184] width 8 height 7
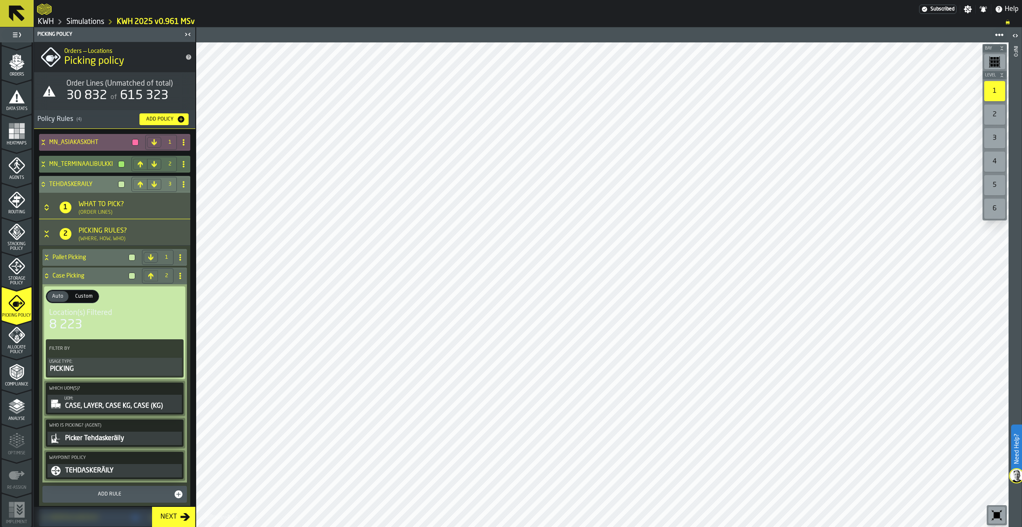
click at [51, 203] on button-closed"] "Button-[object Object]-closed" at bounding box center [48, 207] width 12 height 8
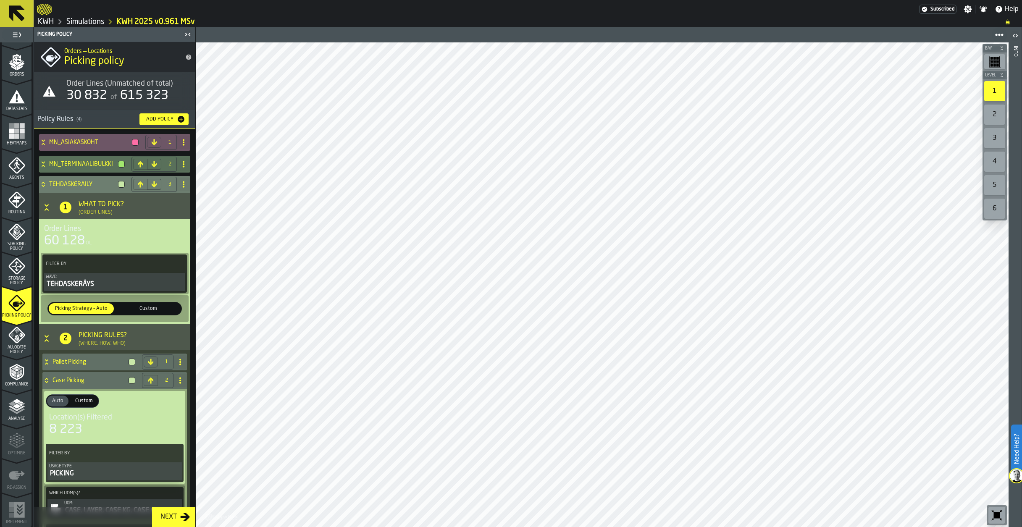
click at [45, 184] on icon at bounding box center [43, 183] width 3 height 2
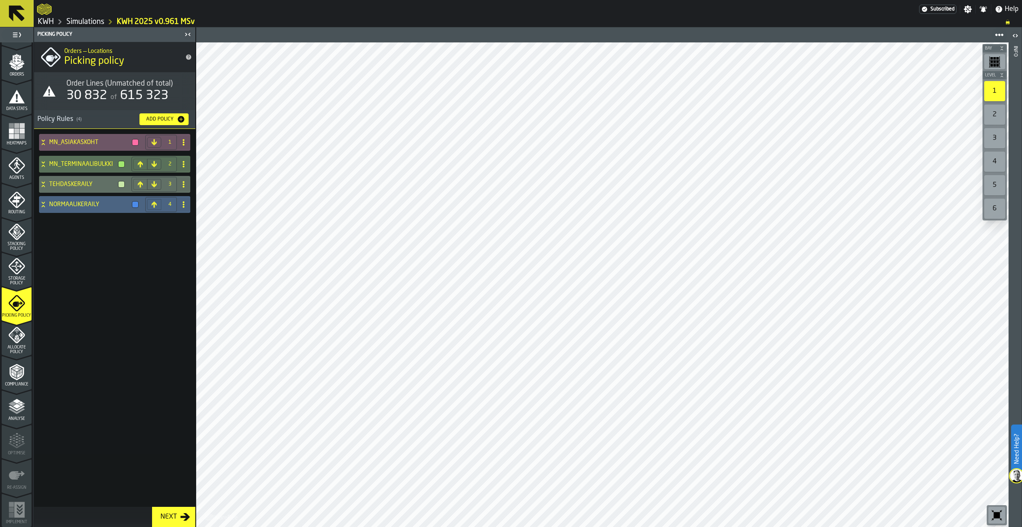
click at [41, 206] on icon at bounding box center [43, 204] width 8 height 7
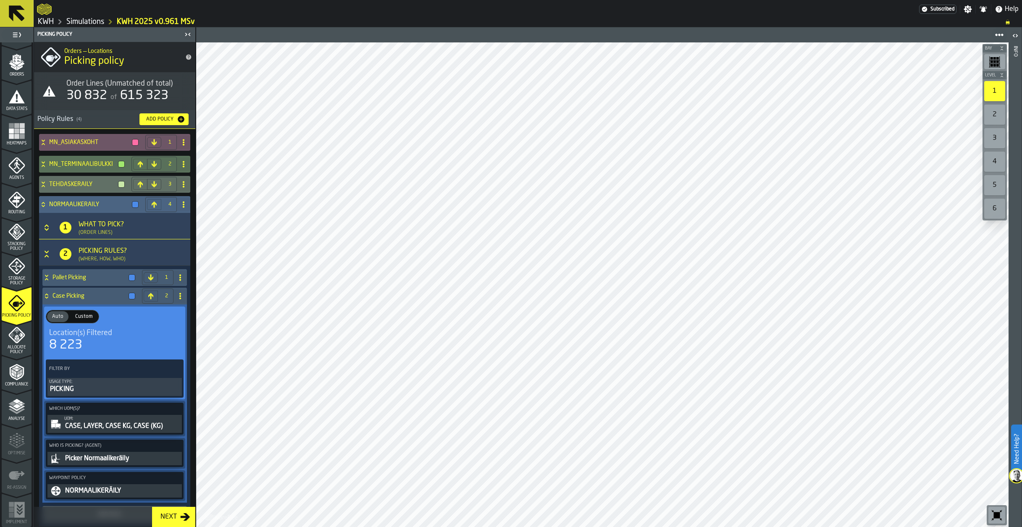
click at [46, 228] on icon "Button-[object Object]-closed" at bounding box center [46, 228] width 8 height 8
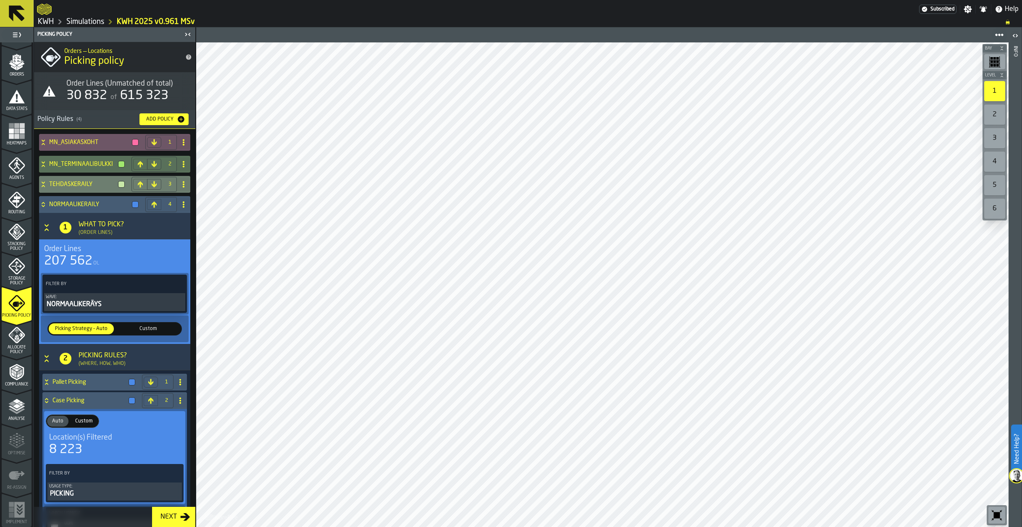
click at [44, 186] on icon at bounding box center [43, 186] width 3 height 2
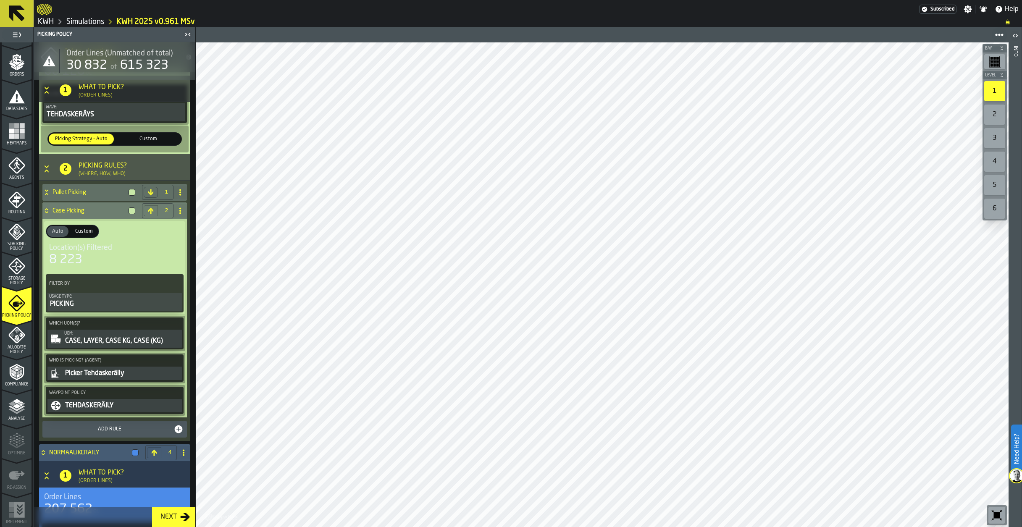
scroll to position [168, 0]
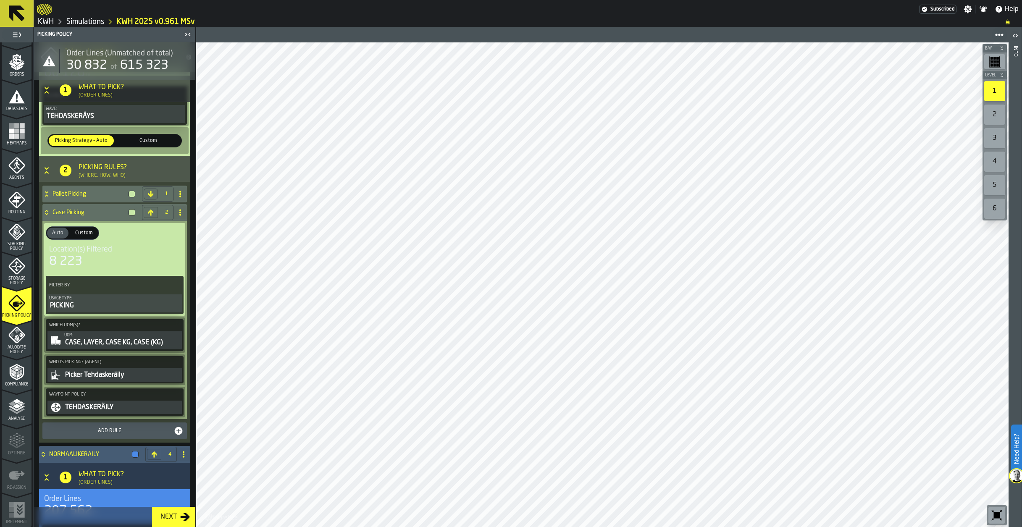
click at [46, 168] on icon "Button-[object Object]-open" at bounding box center [46, 170] width 8 height 8
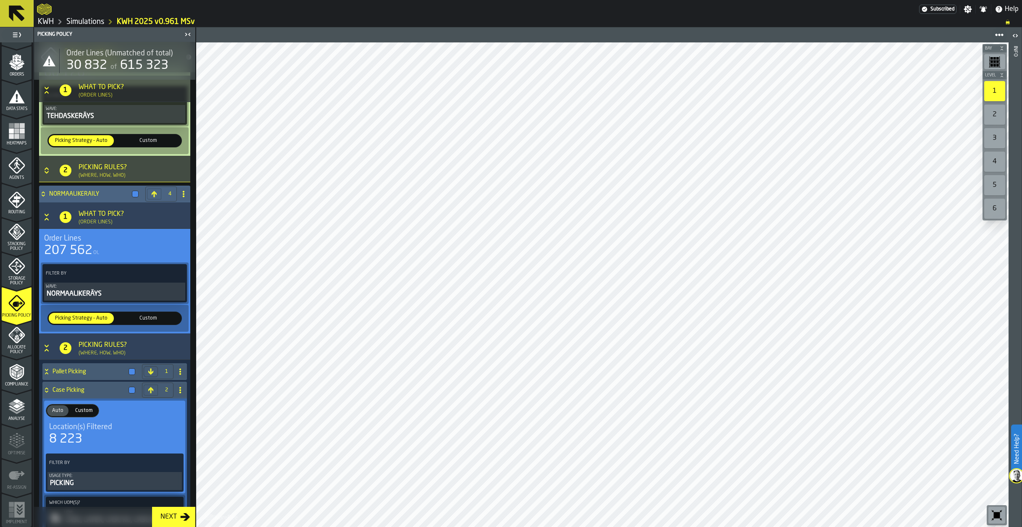
click at [42, 192] on icon at bounding box center [43, 194] width 8 height 7
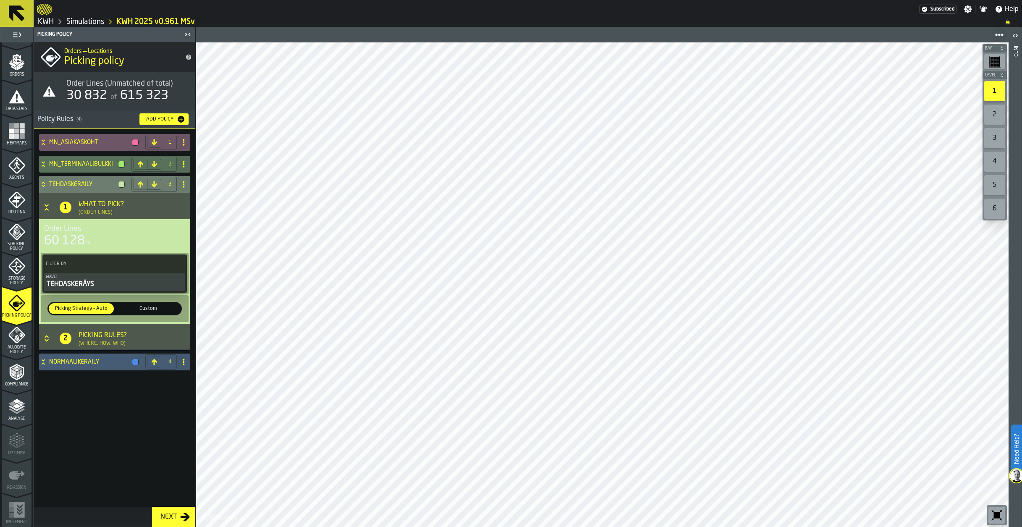
scroll to position [0, 0]
drag, startPoint x: 42, startPoint y: 181, endPoint x: 46, endPoint y: 175, distance: 7.2
click at [42, 181] on div "TEHDASKERÄILY" at bounding box center [83, 184] width 89 height 17
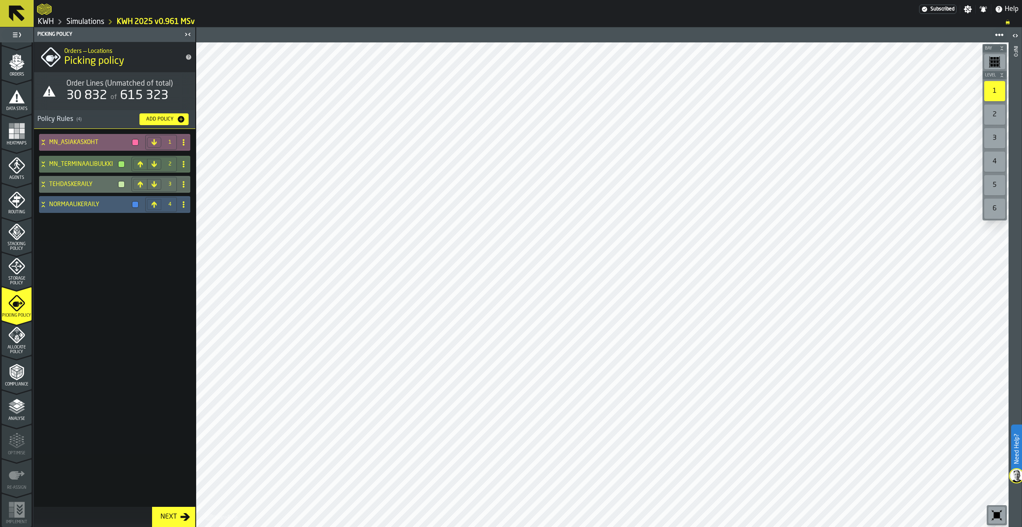
click at [39, 139] on icon at bounding box center [43, 142] width 8 height 7
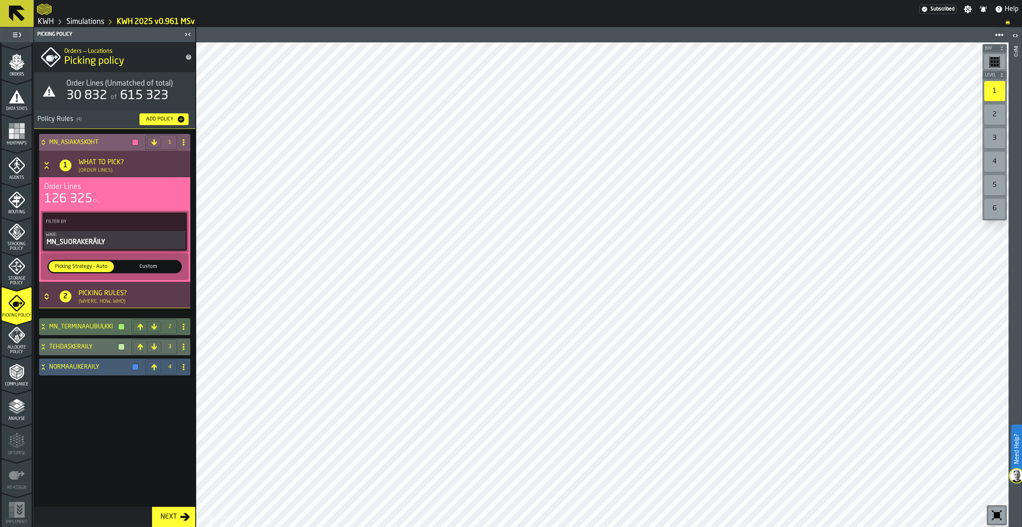
click at [43, 293] on h3 "2 Picking Rules? (Where, How, Who)" at bounding box center [114, 295] width 151 height 26
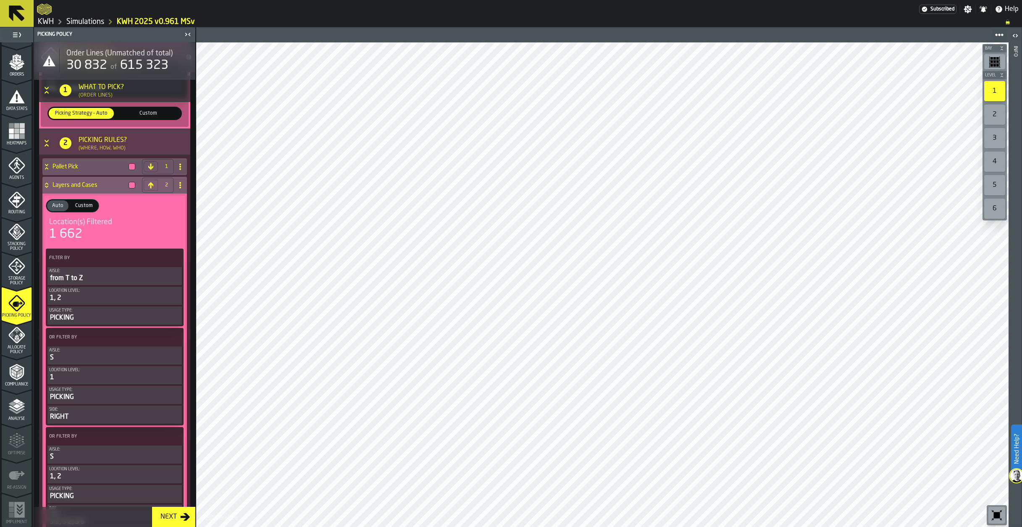
scroll to position [146, 0]
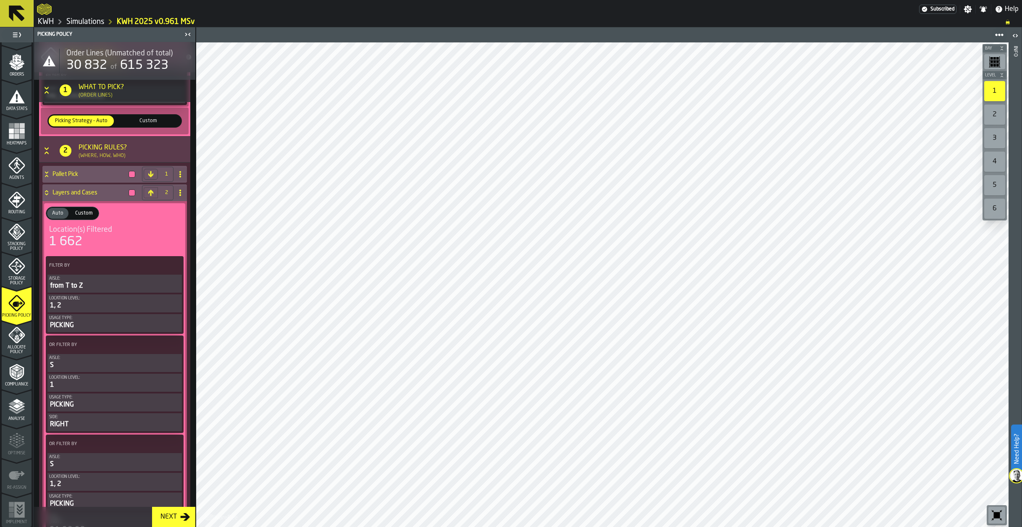
click at [45, 151] on icon "Button-[object Object]-open" at bounding box center [46, 151] width 8 height 8
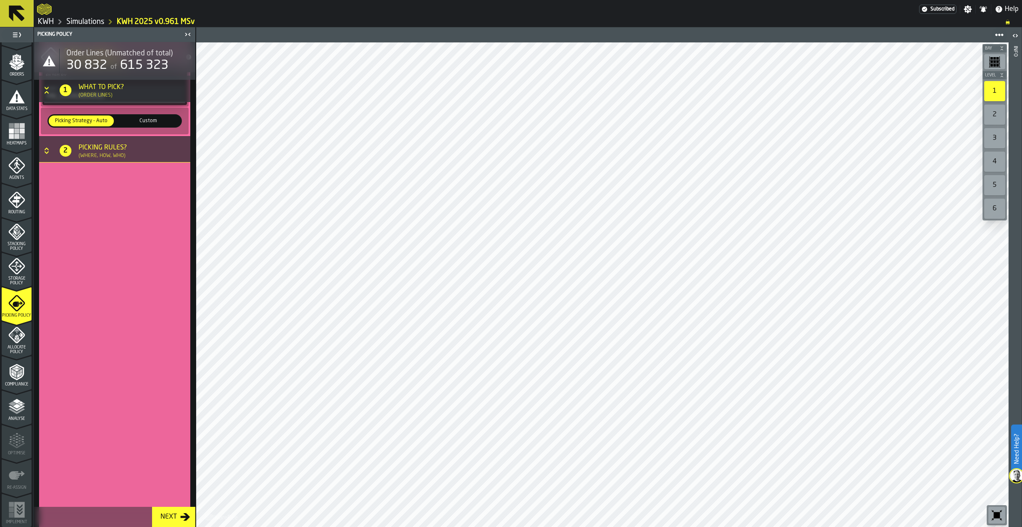
scroll to position [0, 0]
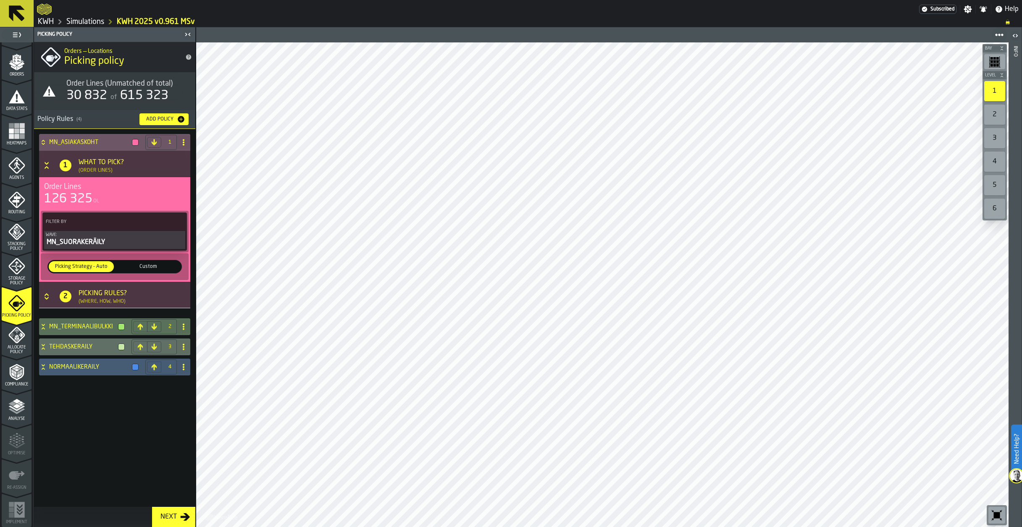
click at [22, 342] on icon "menu Allocate Policy" at bounding box center [16, 335] width 17 height 17
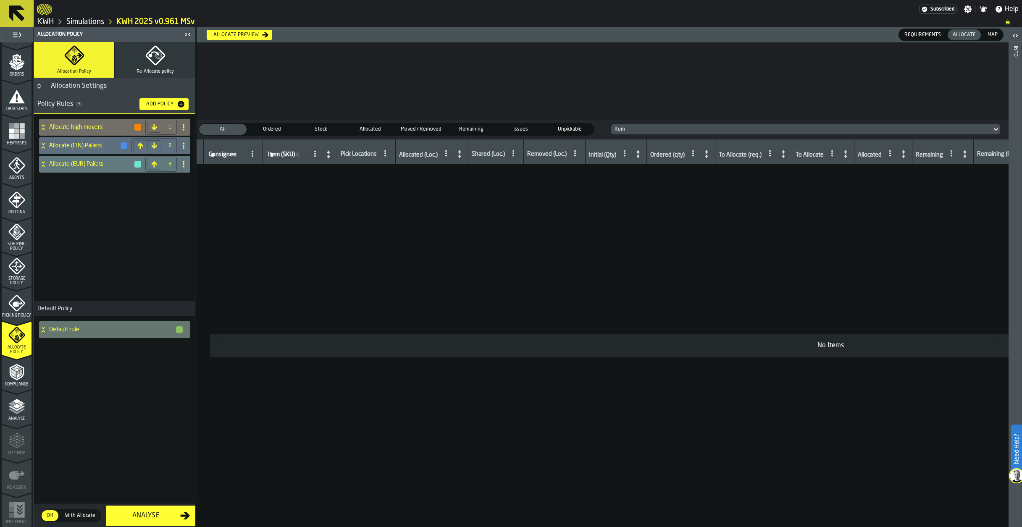
click at [12, 306] on icon "menu Picking Policy" at bounding box center [16, 303] width 16 height 16
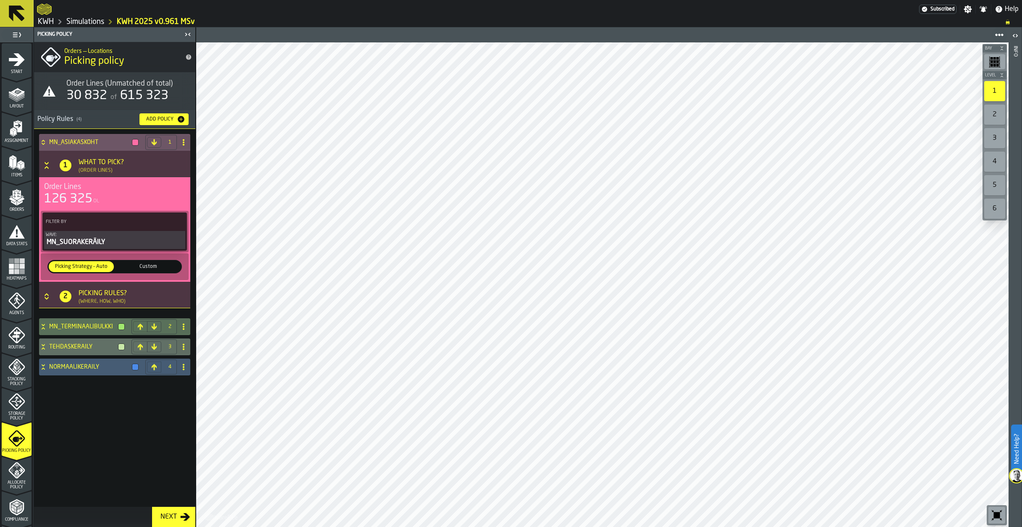
click at [16, 197] on icon "menu Orders" at bounding box center [16, 195] width 8 height 10
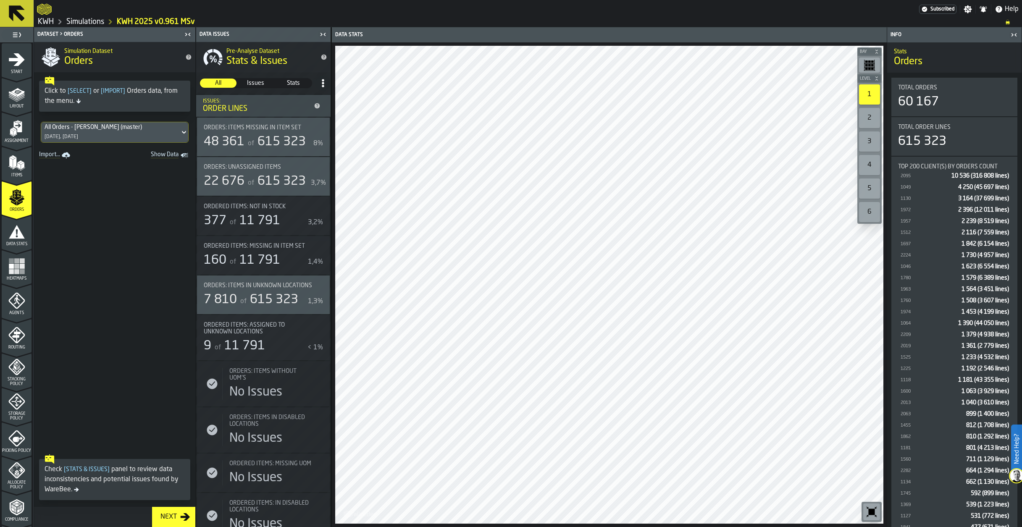
click at [183, 156] on icon "toggle-dataset-table-Show Data" at bounding box center [184, 155] width 6 height 4
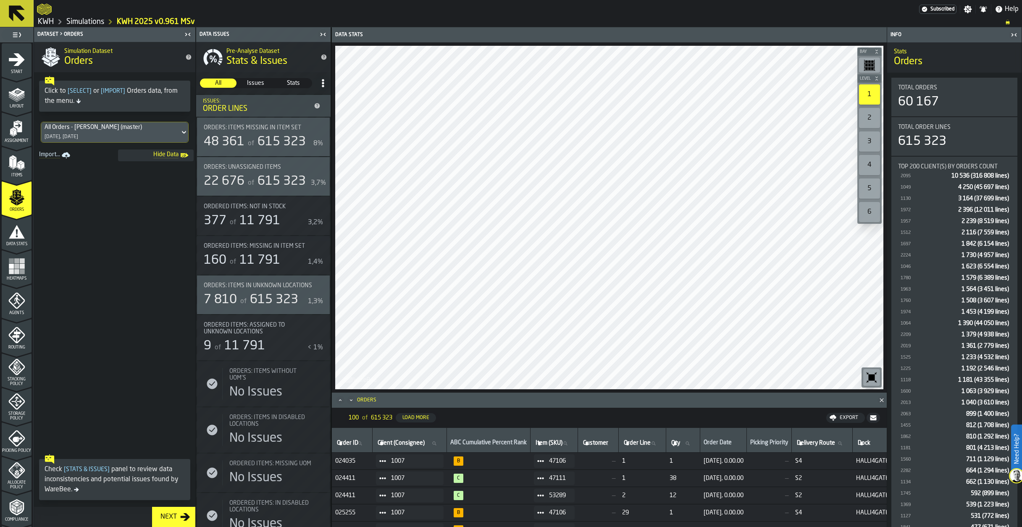
click at [839, 449] on th "Delivery Route Delivery Route" at bounding box center [822, 440] width 61 height 25
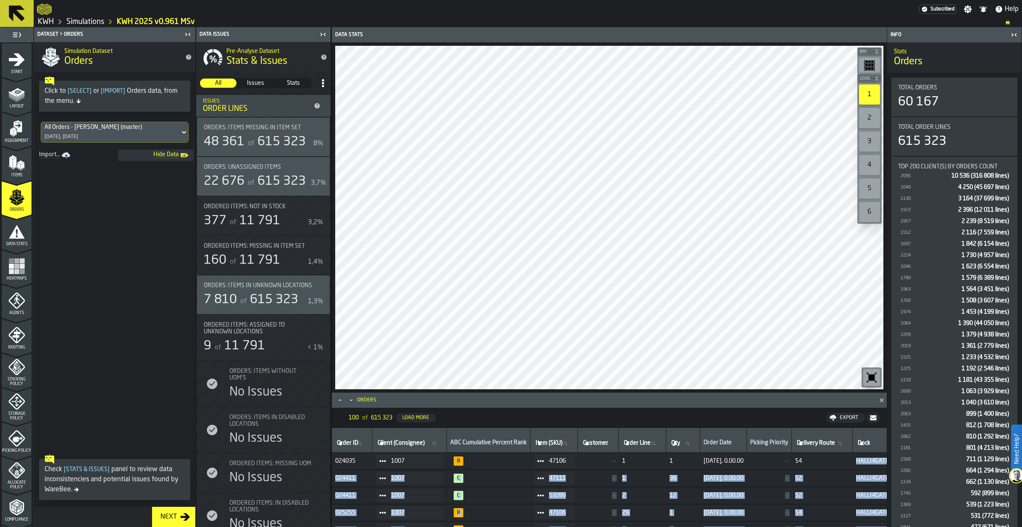
drag, startPoint x: 832, startPoint y: 461, endPoint x: 903, endPoint y: 456, distance: 71.2
click at [904, 456] on main "1 Start 1.1 Layout 1.2 Assignment 1.3 Items 1.4 Orders 1.5 Data Stats 1.6 Heatm…" at bounding box center [511, 277] width 1022 height 500
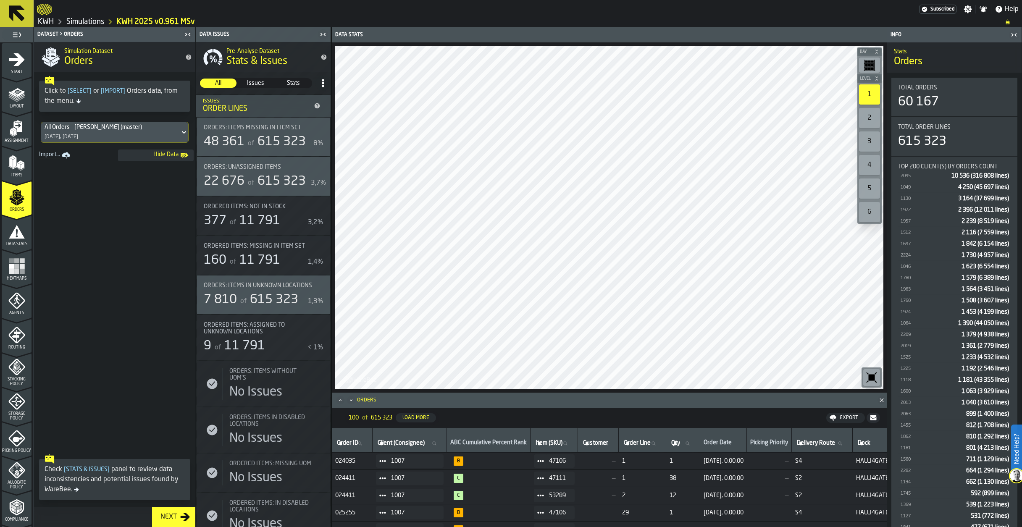
click at [737, 460] on span "11/07/2025, 0.00.00" at bounding box center [724, 461] width 40 height 7
click at [16, 235] on icon "menu Data Stats" at bounding box center [17, 231] width 16 height 13
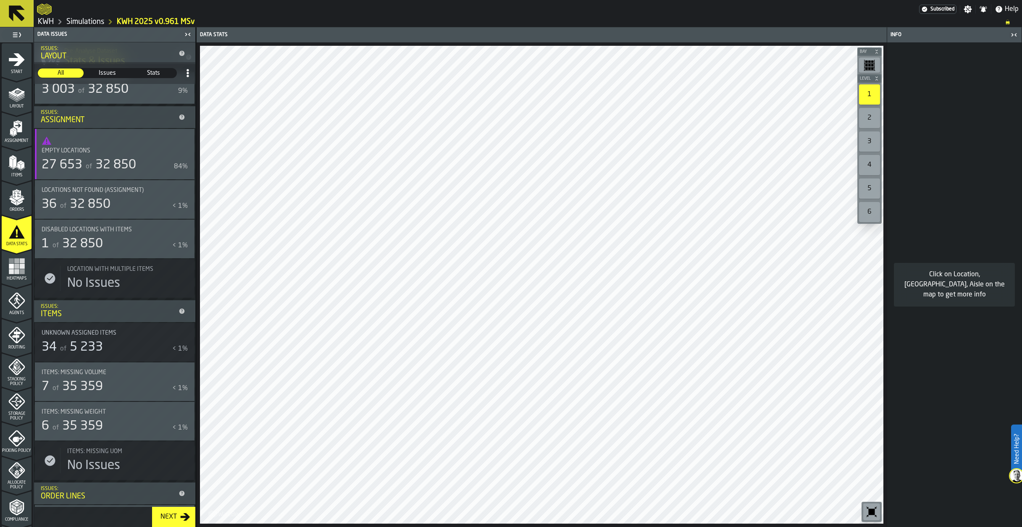
scroll to position [168, 0]
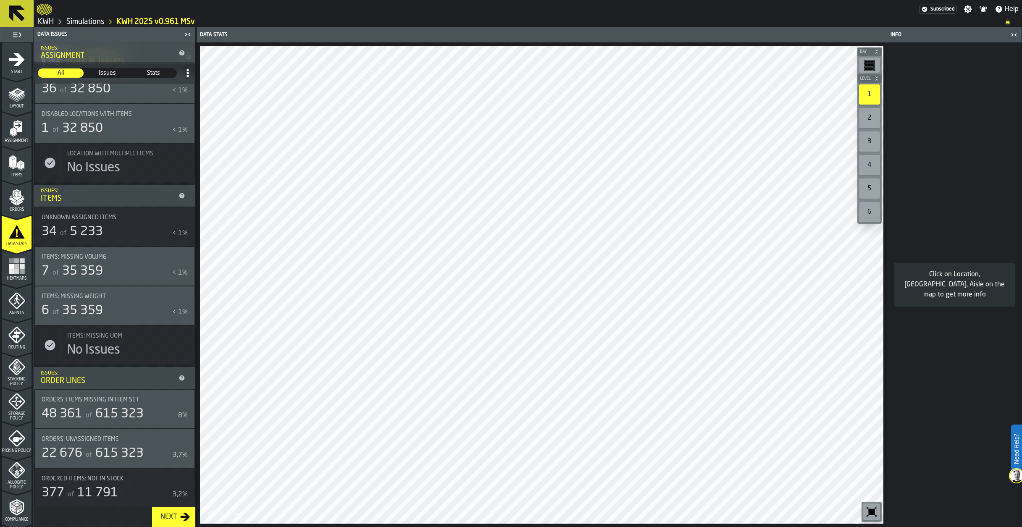
drag, startPoint x: 84, startPoint y: 23, endPoint x: 95, endPoint y: 25, distance: 10.4
click at [84, 23] on link "Simulations" at bounding box center [85, 21] width 38 height 9
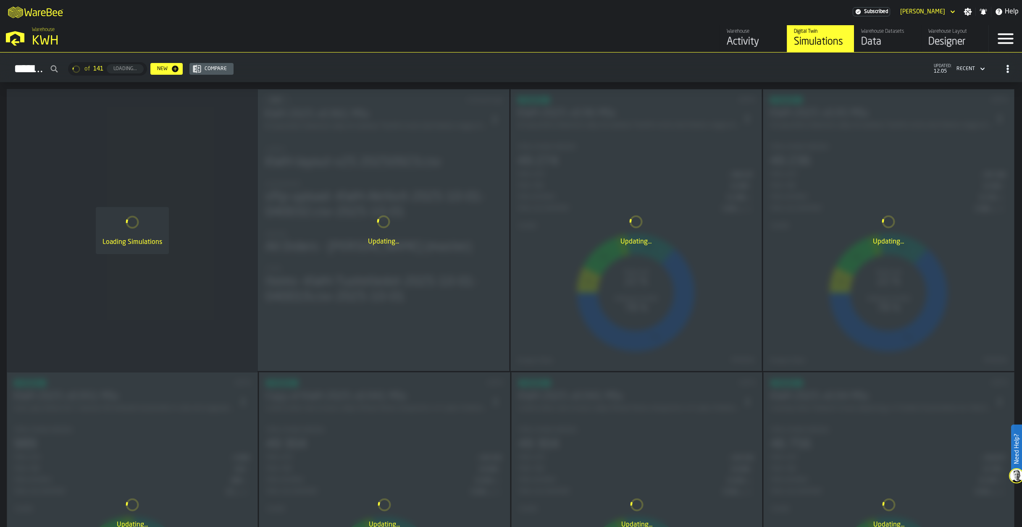
click at [880, 38] on div "Data" at bounding box center [887, 41] width 53 height 13
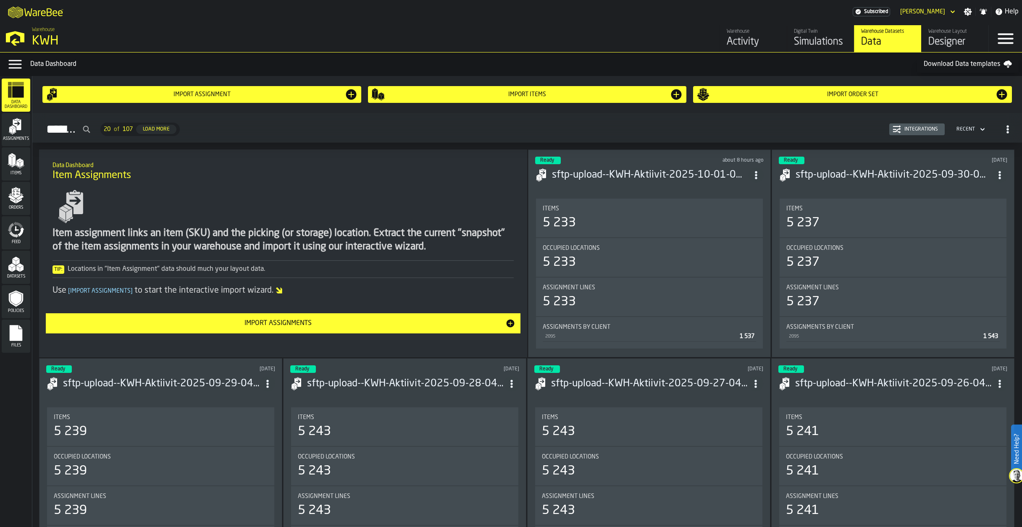
click at [16, 202] on polygon "menu Orders" at bounding box center [18, 201] width 5 height 5
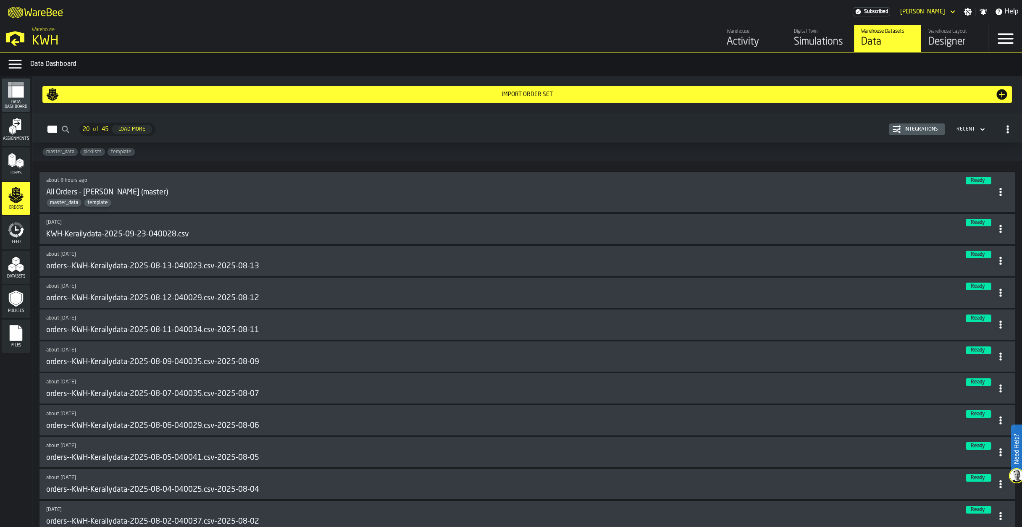
click at [135, 190] on h3 "All Orders - [PERSON_NAME] (master)" at bounding box center [107, 192] width 122 height 9
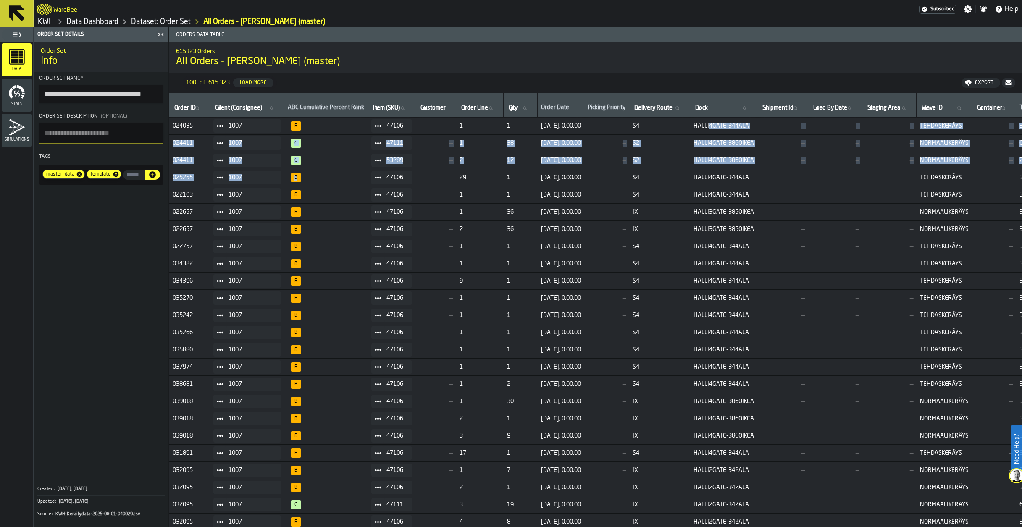
drag, startPoint x: 743, startPoint y: 124, endPoint x: 313, endPoint y: 169, distance: 432.3
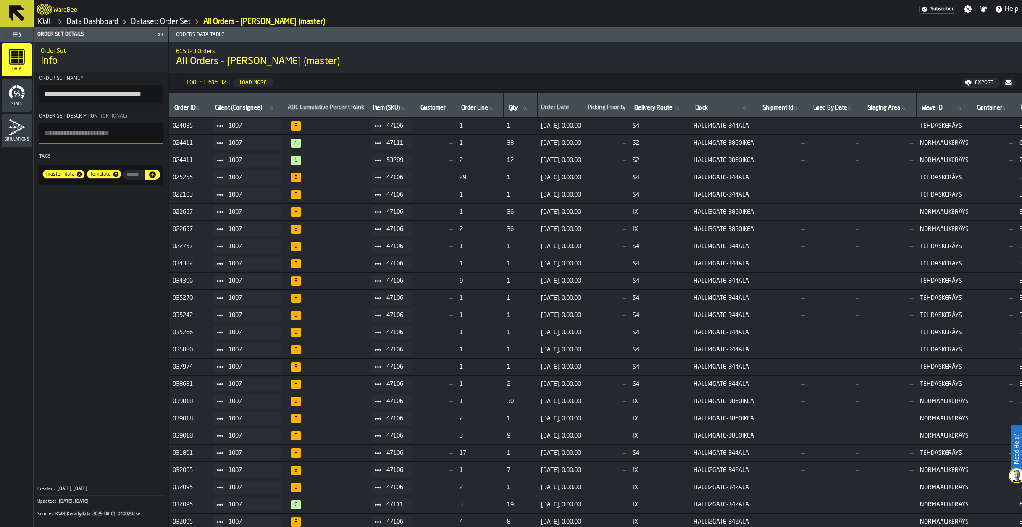
drag, startPoint x: 313, startPoint y: 169, endPoint x: 401, endPoint y: 121, distance: 100.6
click at [401, 121] on div "47106" at bounding box center [391, 125] width 41 height 13
click at [533, 125] on span "1" at bounding box center [520, 126] width 27 height 7
click at [99, 21] on link "Data Dashboard" at bounding box center [92, 21] width 52 height 9
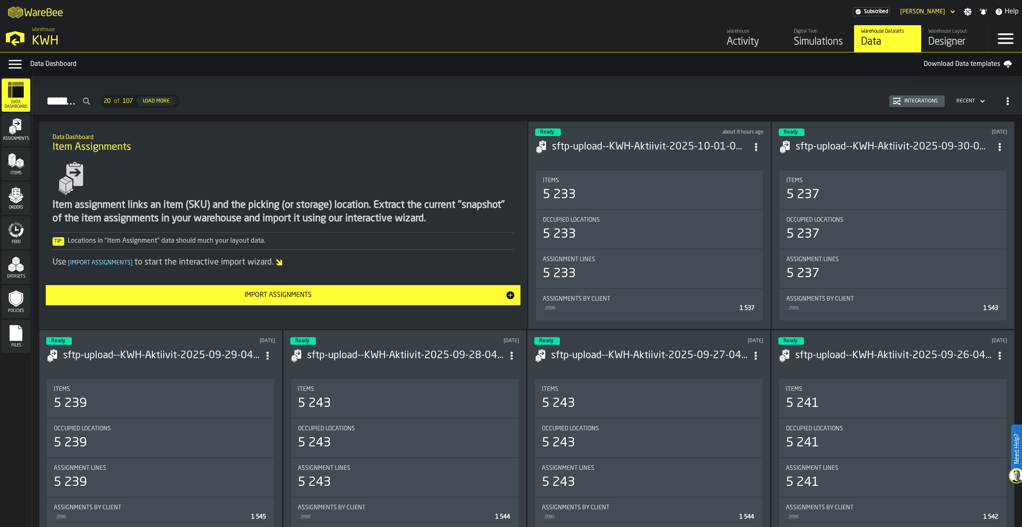
scroll to position [42, 0]
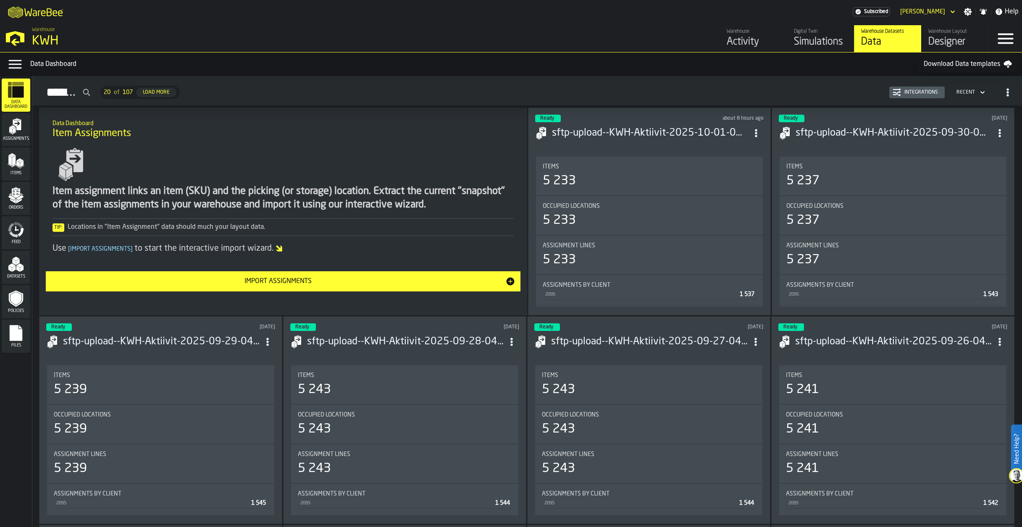
click at [16, 202] on icon "menu Orders" at bounding box center [16, 195] width 17 height 17
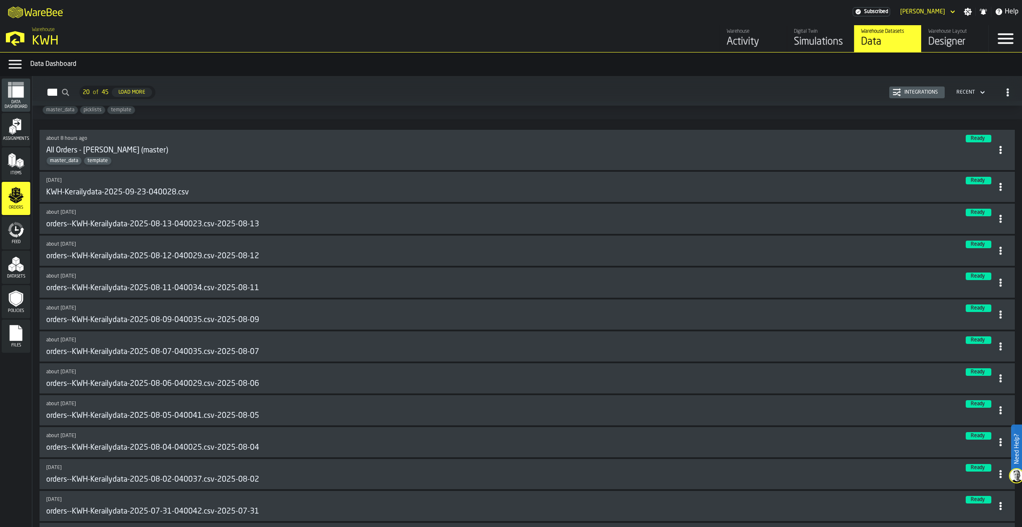
click at [815, 38] on div "Simulations" at bounding box center [820, 41] width 53 height 13
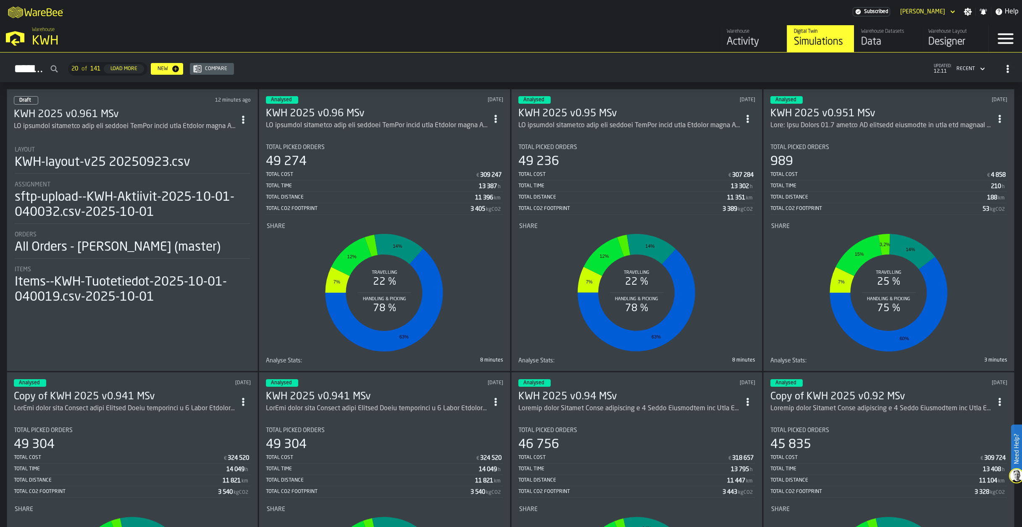
click at [172, 123] on div "ItemListCard-DashboardItemContainer" at bounding box center [125, 126] width 222 height 10
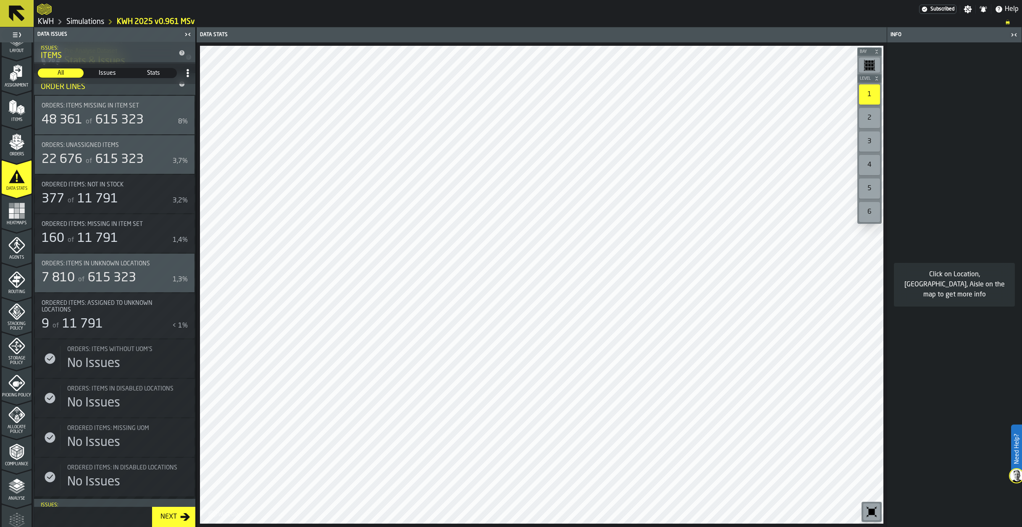
scroll to position [126, 0]
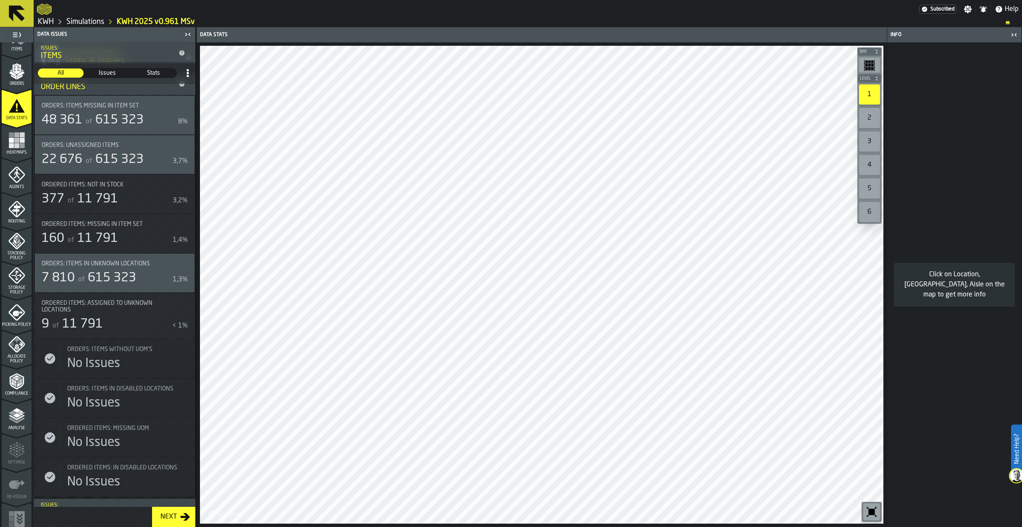
click at [14, 314] on icon "menu Picking Policy" at bounding box center [16, 312] width 17 height 17
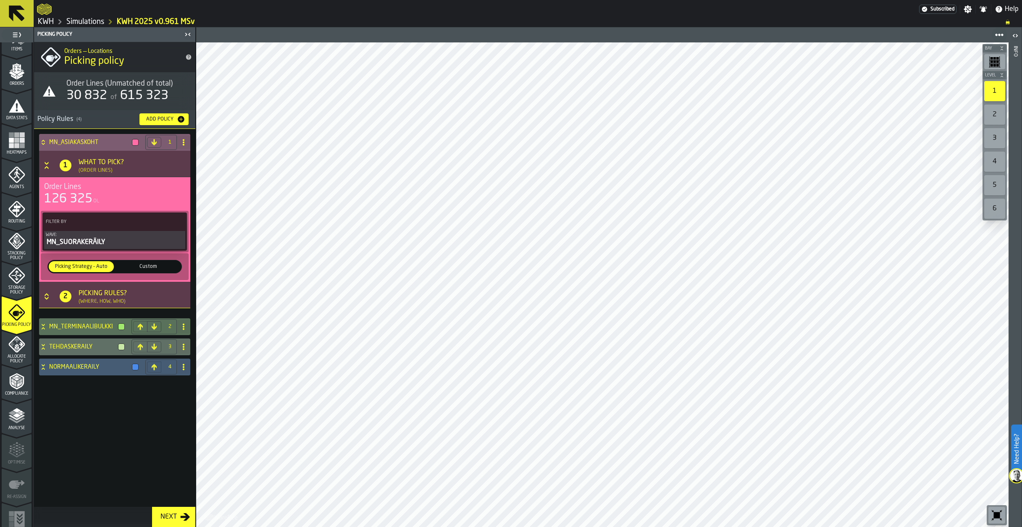
click at [147, 265] on span "Custom" at bounding box center [148, 267] width 62 height 8
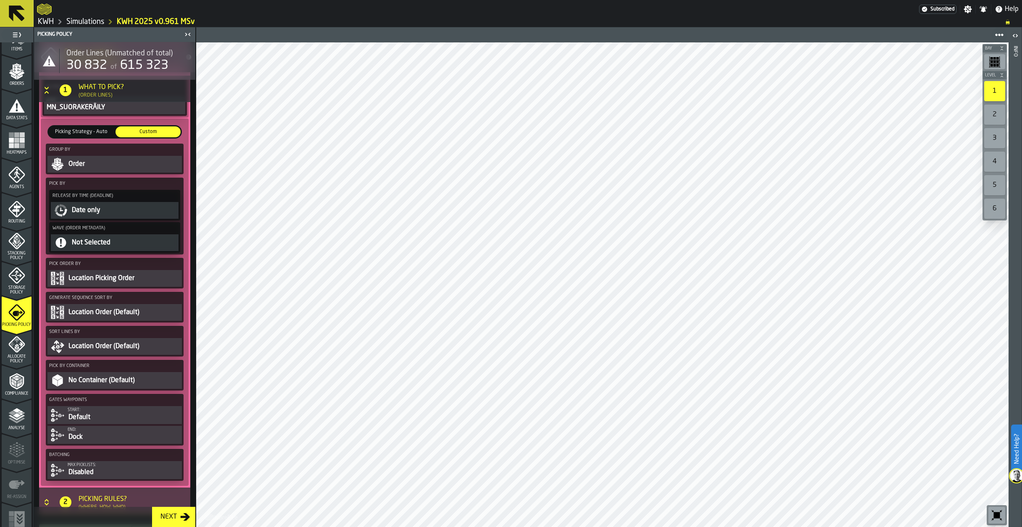
scroll to position [0, 0]
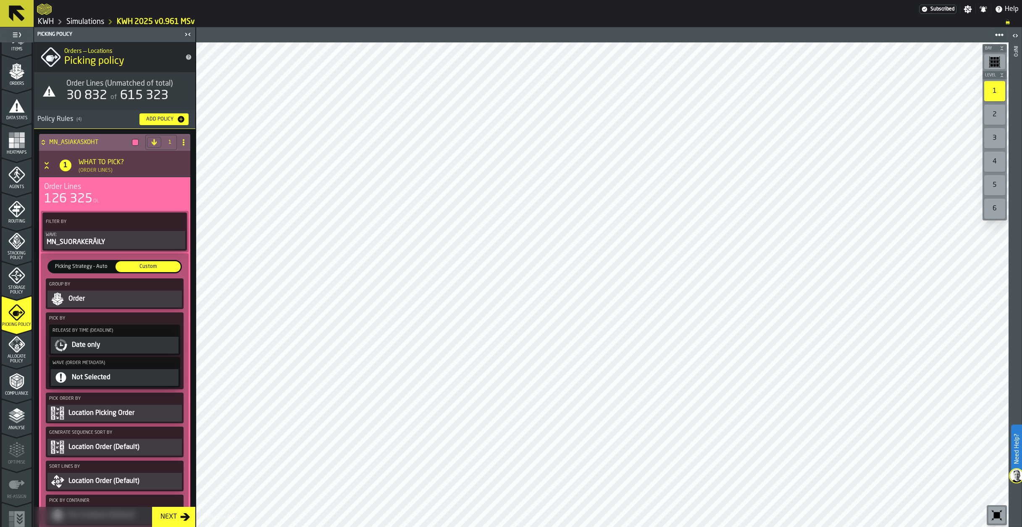
click at [44, 141] on icon at bounding box center [43, 141] width 3 height 2
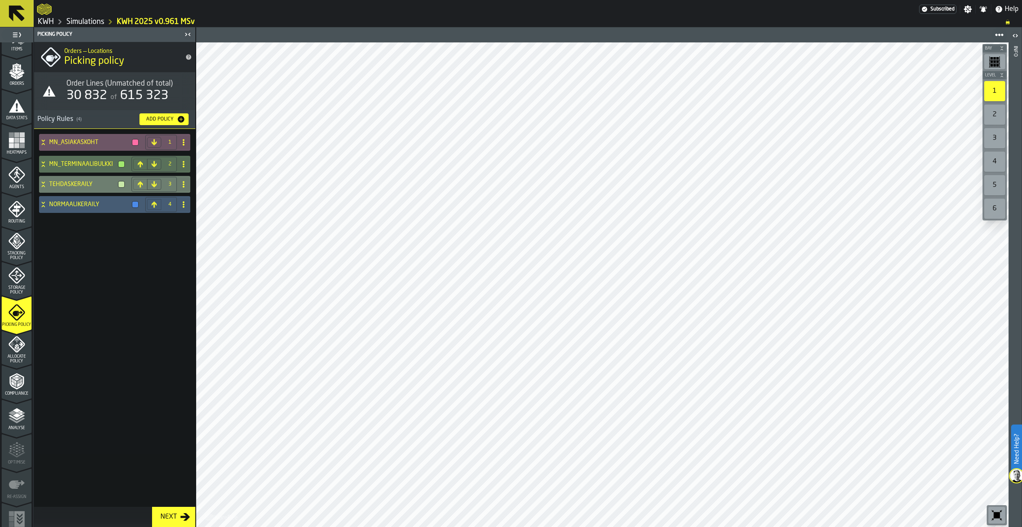
click at [42, 183] on icon at bounding box center [43, 183] width 3 height 2
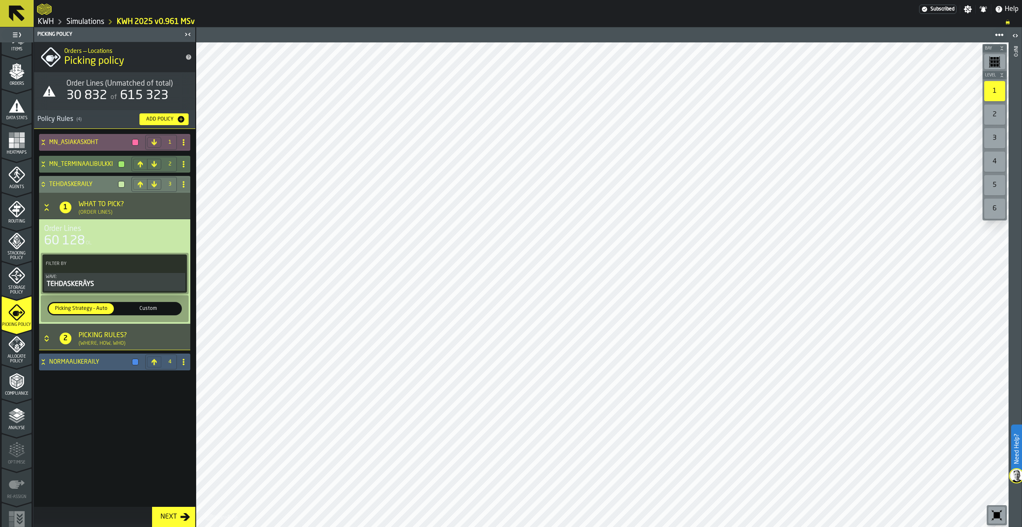
click at [147, 309] on span "Custom" at bounding box center [148, 309] width 62 height 8
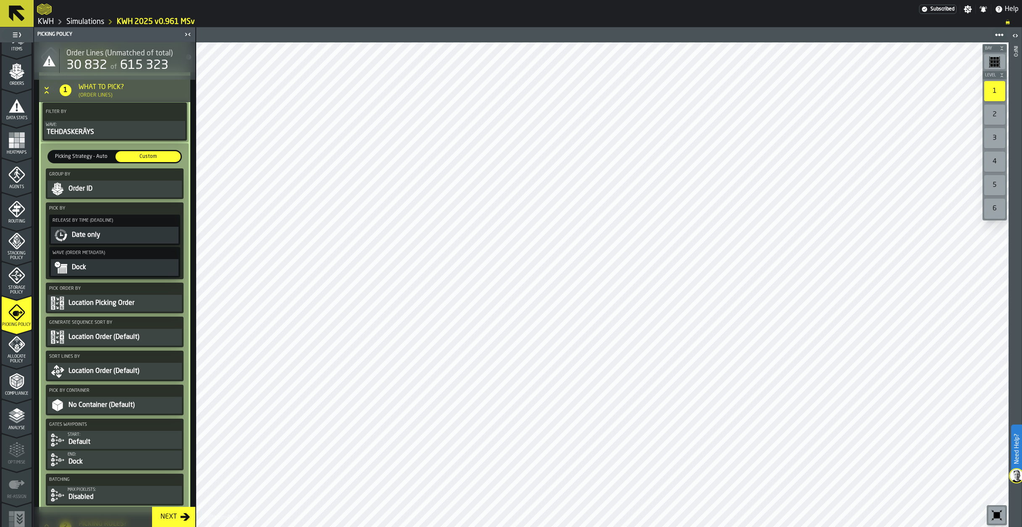
scroll to position [167, 0]
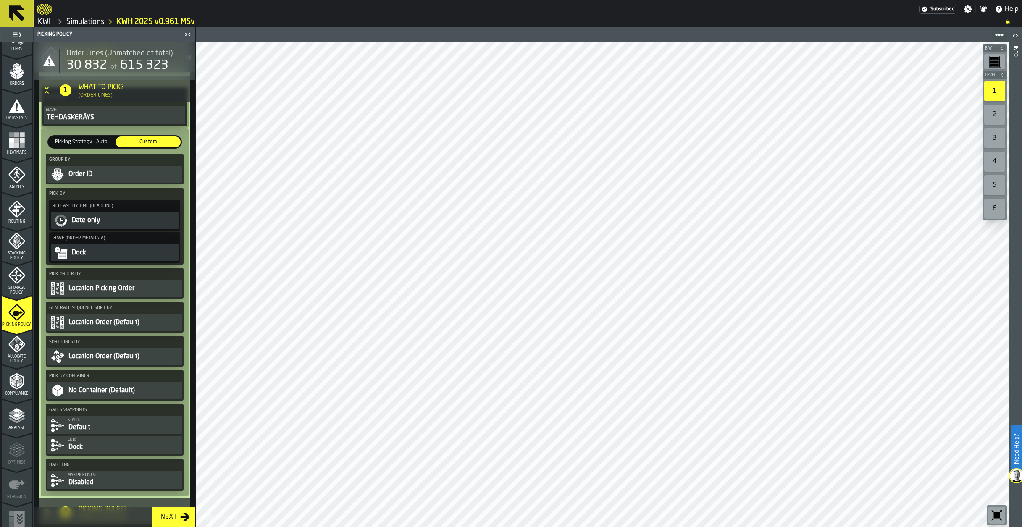
drag, startPoint x: 47, startPoint y: 90, endPoint x: 48, endPoint y: 96, distance: 6.3
click at [47, 94] on icon "Button-[object Object]-open" at bounding box center [46, 90] width 8 height 8
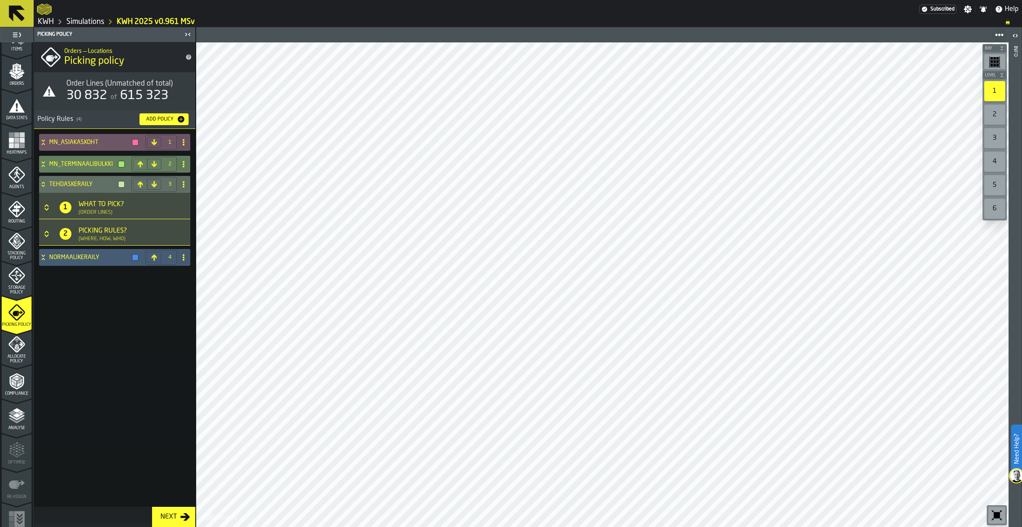
click at [41, 162] on icon at bounding box center [43, 164] width 8 height 7
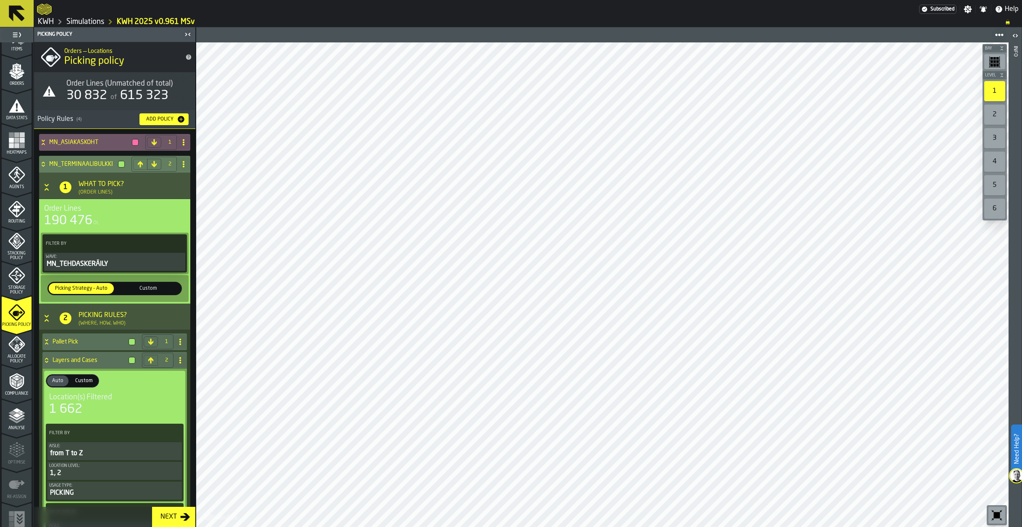
drag, startPoint x: 158, startPoint y: 288, endPoint x: 148, endPoint y: 295, distance: 11.8
click at [156, 289] on span "Custom" at bounding box center [148, 289] width 62 height 8
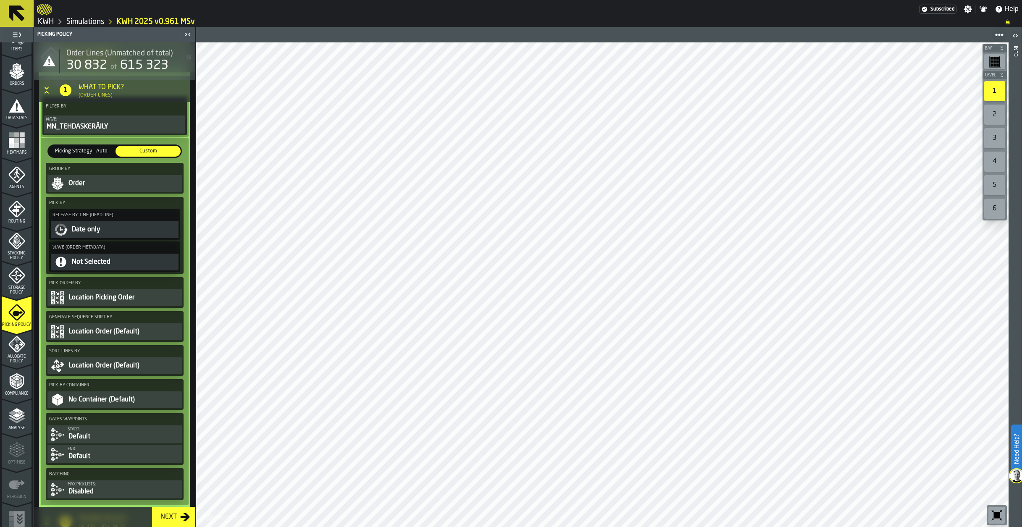
scroll to position [168, 0]
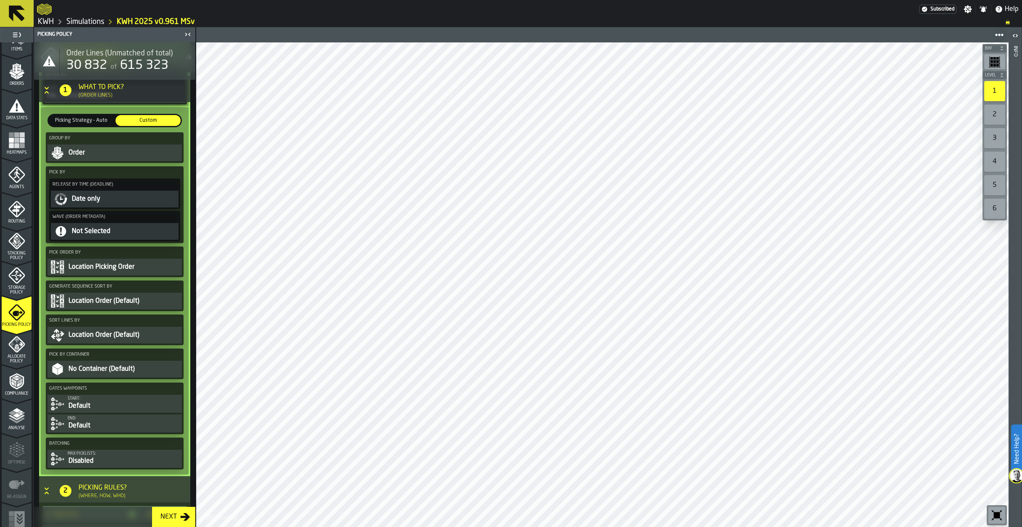
click at [90, 21] on link "Simulations" at bounding box center [85, 21] width 38 height 9
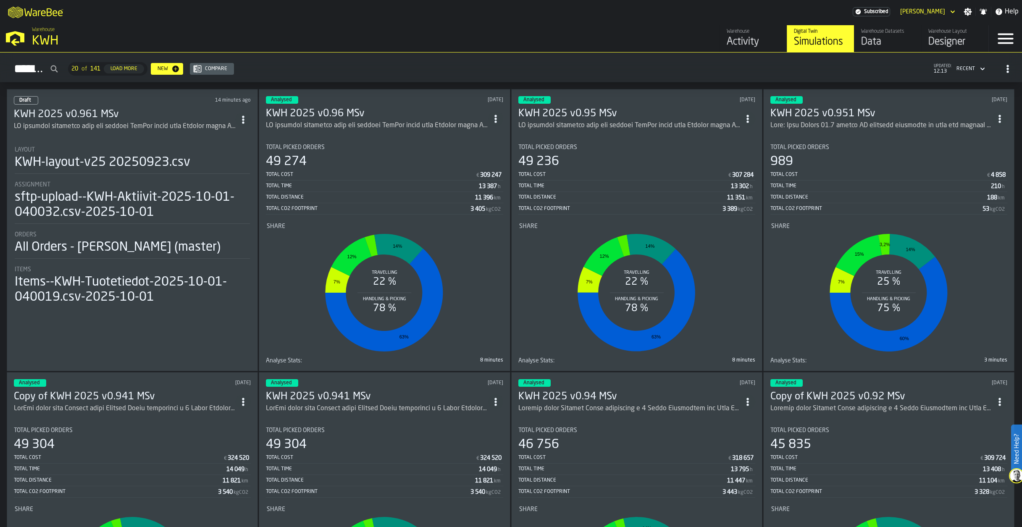
click at [348, 121] on div "ItemListCard-DashboardItemContainer" at bounding box center [377, 126] width 222 height 10
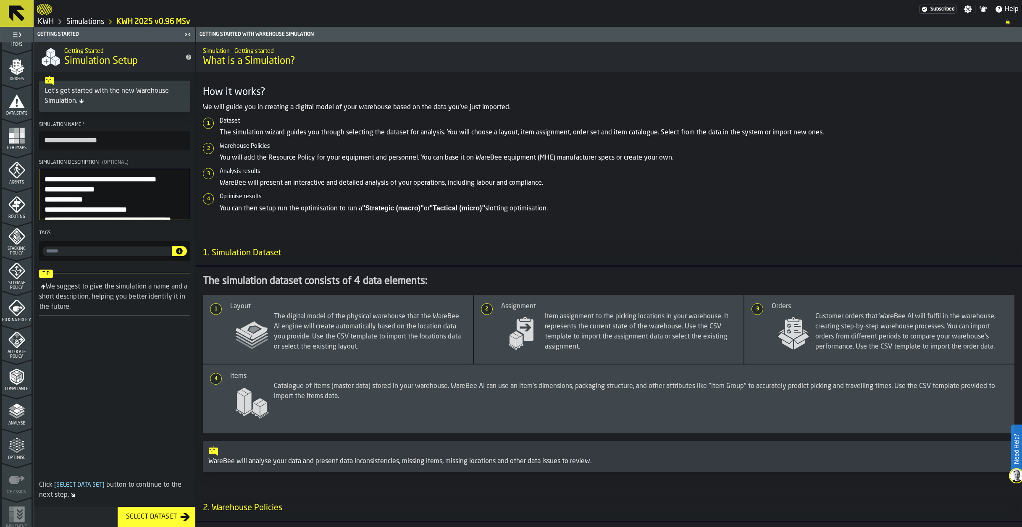
scroll to position [135, 0]
click at [16, 406] on polygon "menu Analyse" at bounding box center [17, 406] width 8 height 5
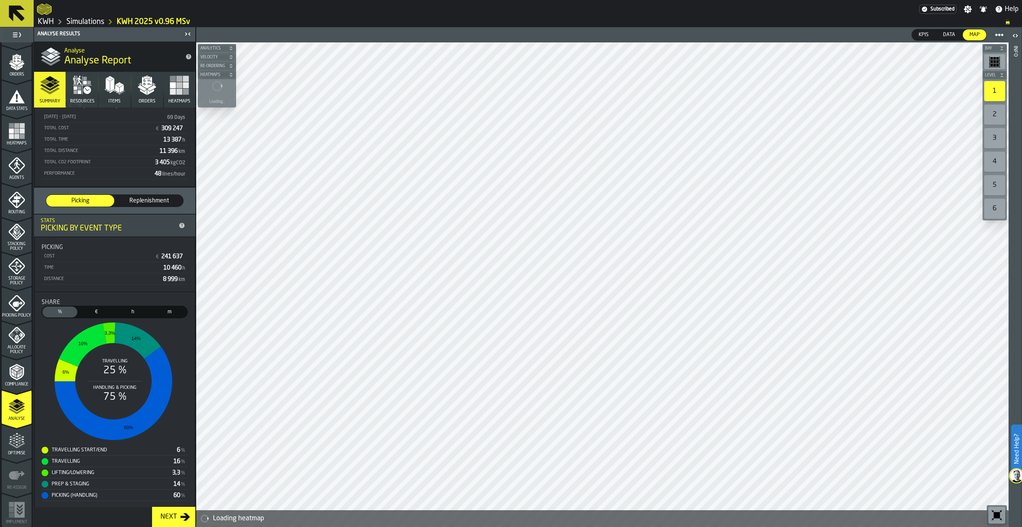
scroll to position [55, 0]
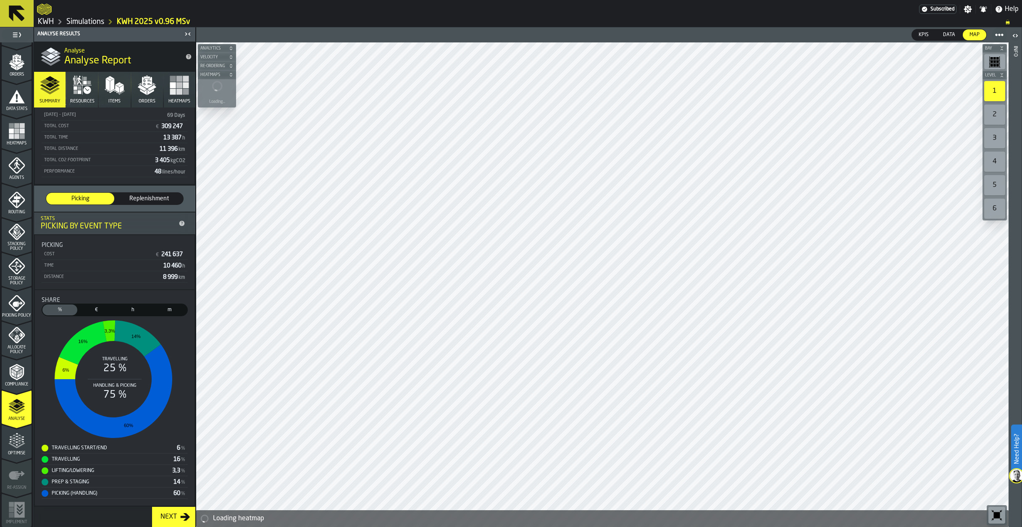
click at [147, 91] on polygon "button" at bounding box center [150, 92] width 7 height 6
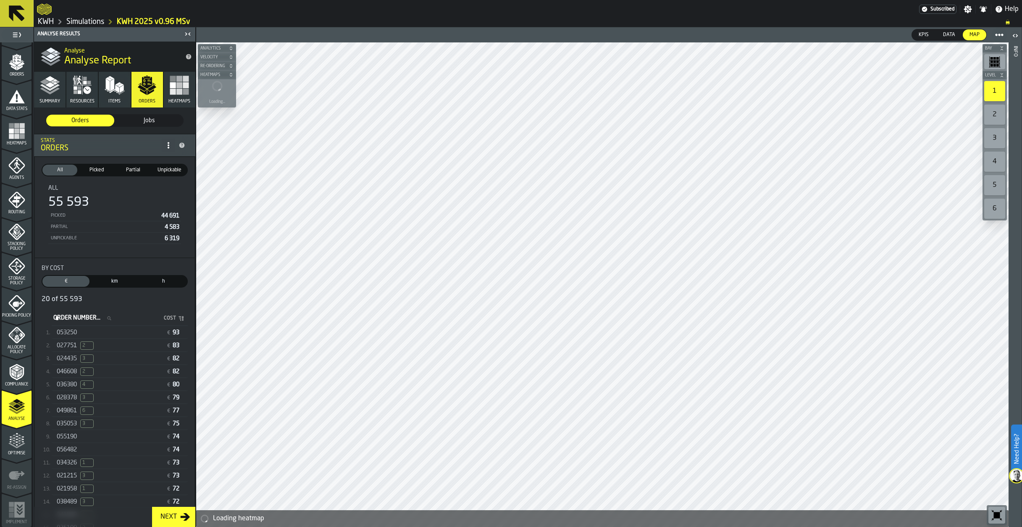
click at [173, 167] on span "Unpickable" at bounding box center [170, 170] width 32 height 8
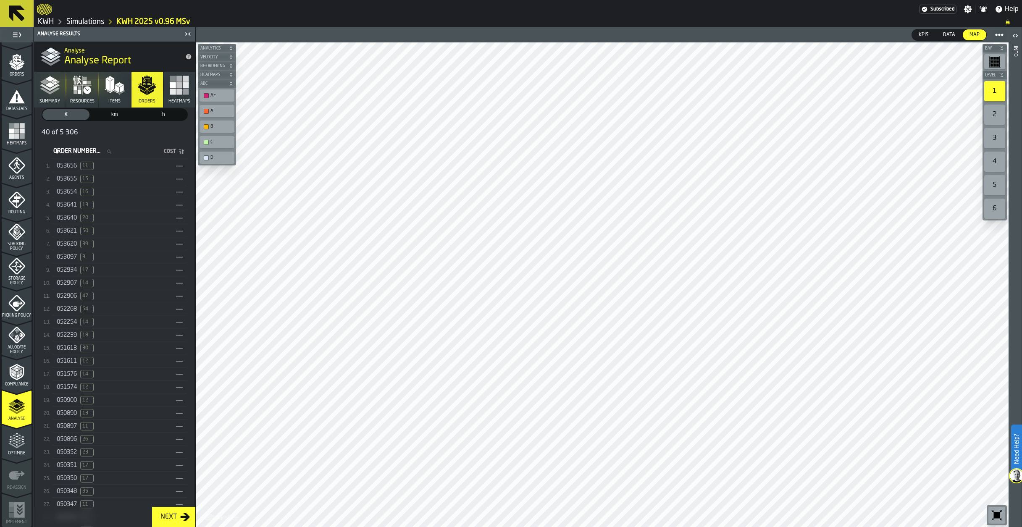
scroll to position [295, 0]
click at [85, 385] on span "11" at bounding box center [86, 381] width 13 height 8
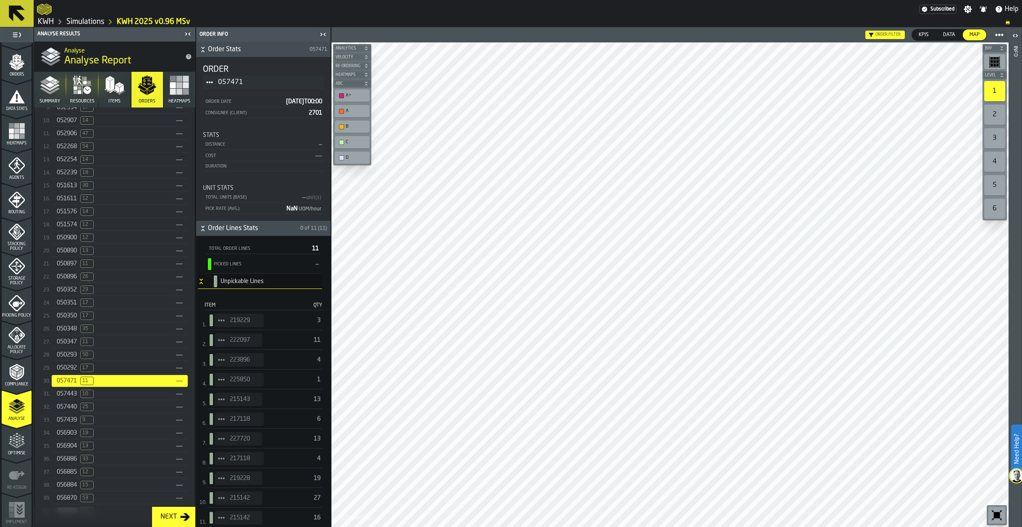
click at [225, 321] on span "StatList-item-219229" at bounding box center [221, 320] width 13 height 13
click at [239, 366] on div "Show Items" at bounding box center [245, 366] width 50 height 5
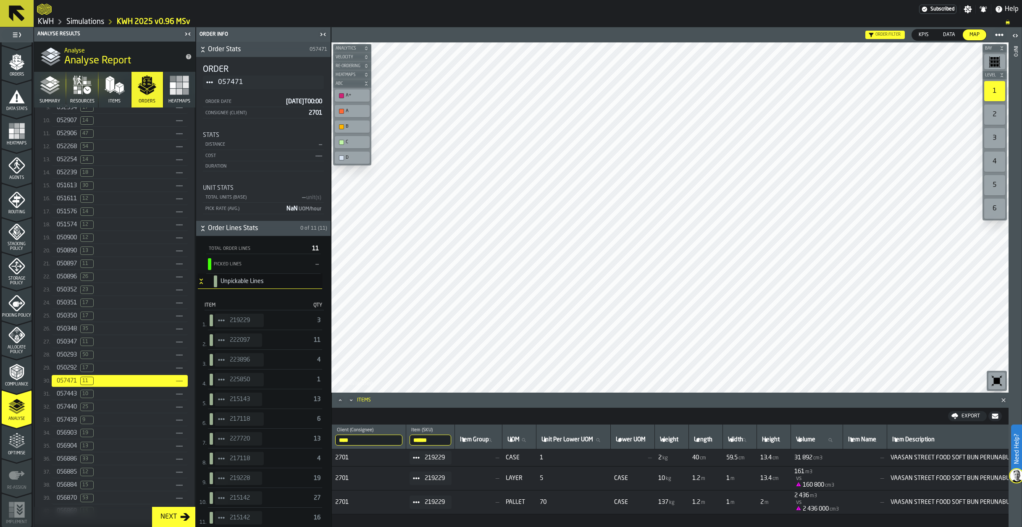
click at [221, 440] on circle "StatList-item-227720" at bounding box center [221, 439] width 3 height 3
click at [240, 486] on div "Show Items" at bounding box center [245, 484] width 50 height 5
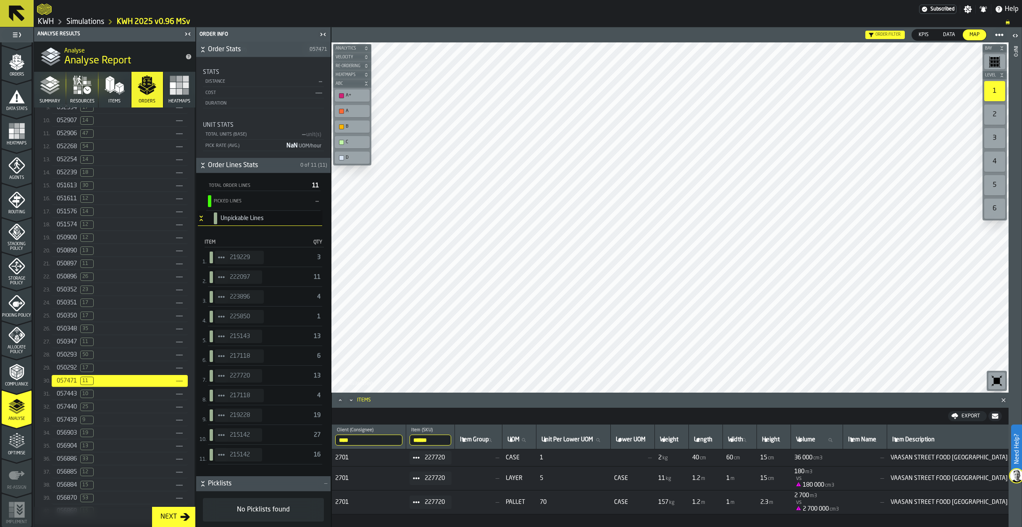
scroll to position [65, 0]
click at [71, 398] on span "057443" at bounding box center [67, 394] width 20 height 7
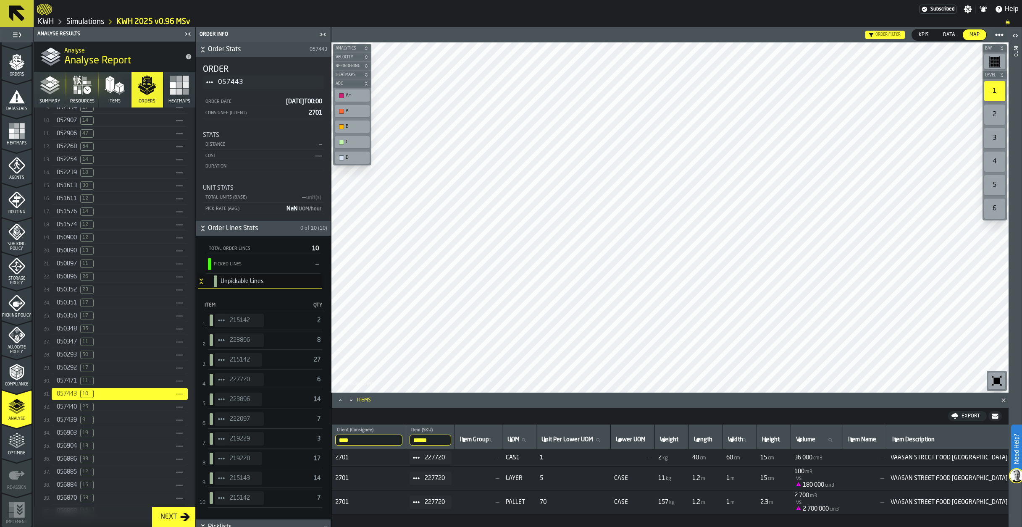
click at [223, 420] on circle "StatList-item-222097" at bounding box center [223, 419] width 3 height 3
click at [238, 465] on div "Show Items" at bounding box center [245, 465] width 50 height 5
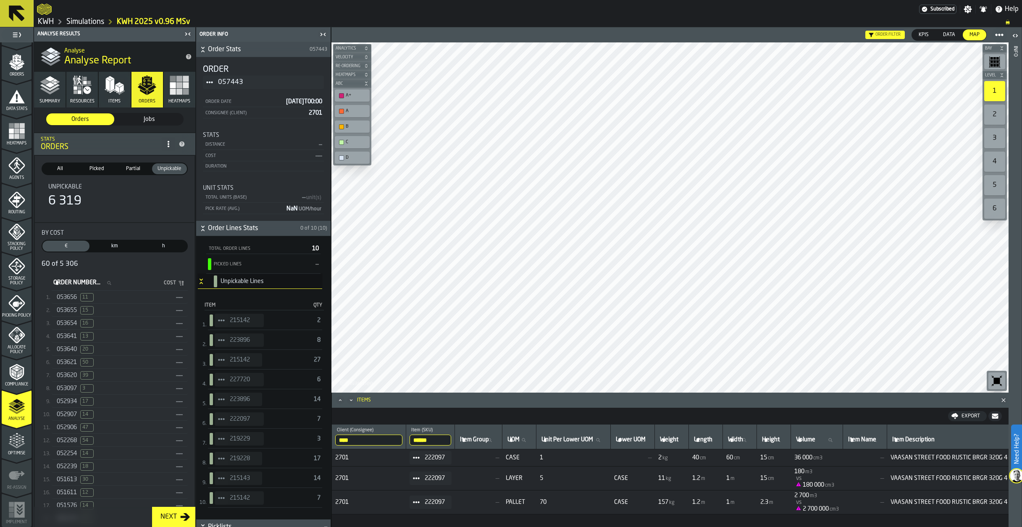
scroll to position [0, 0]
click at [135, 171] on span "Partial" at bounding box center [133, 170] width 32 height 8
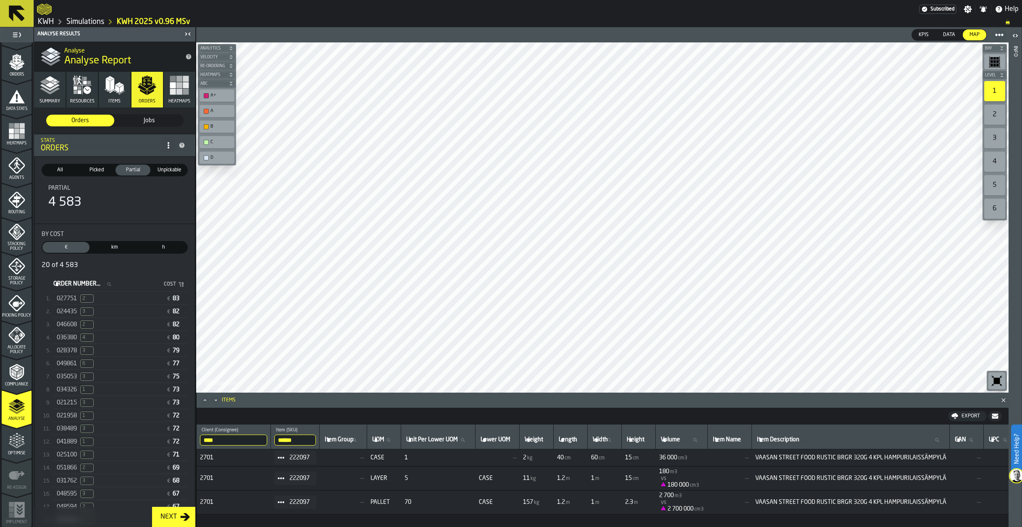
click at [88, 381] on span "3" at bounding box center [86, 377] width 13 height 8
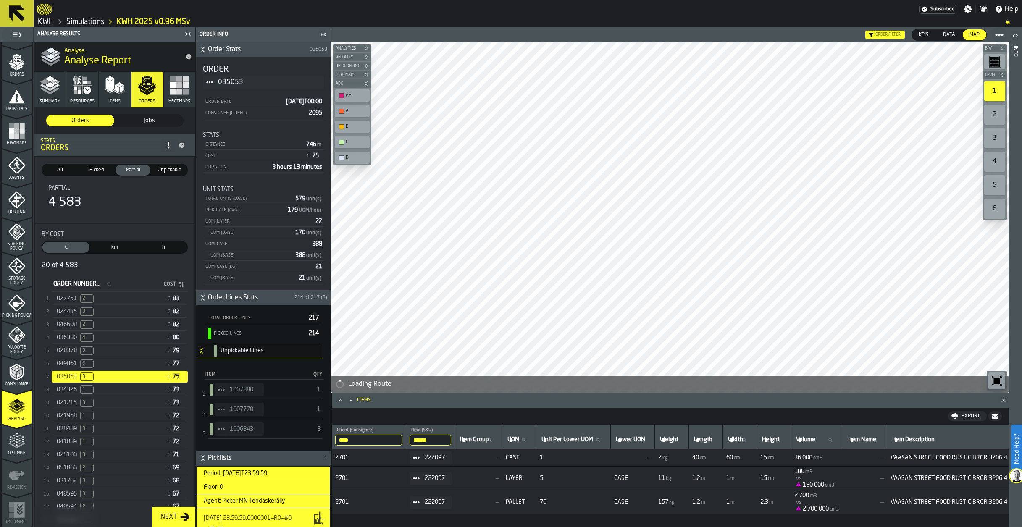
click at [224, 388] on icon "StatList-item-1007880" at bounding box center [221, 390] width 7 height 7
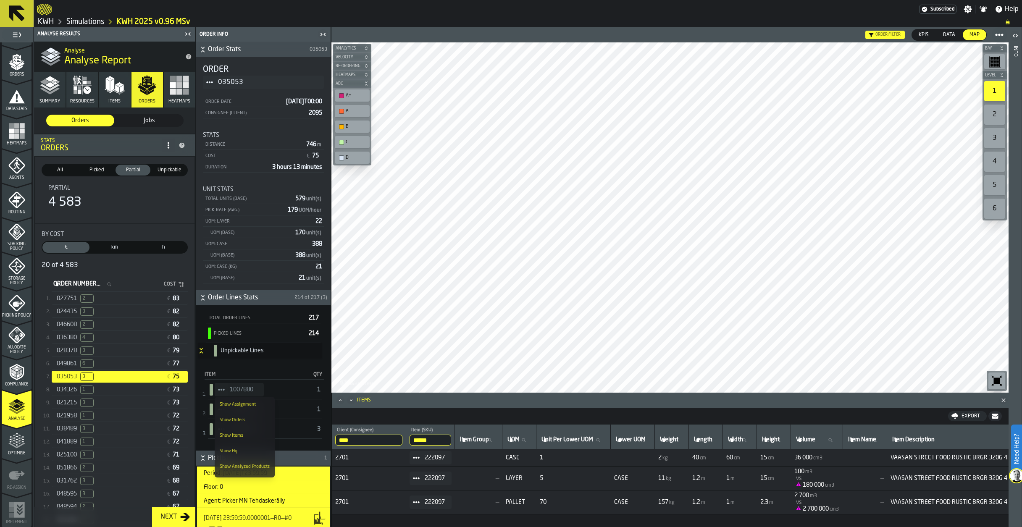
click at [237, 437] on div "Show Items" at bounding box center [245, 435] width 50 height 5
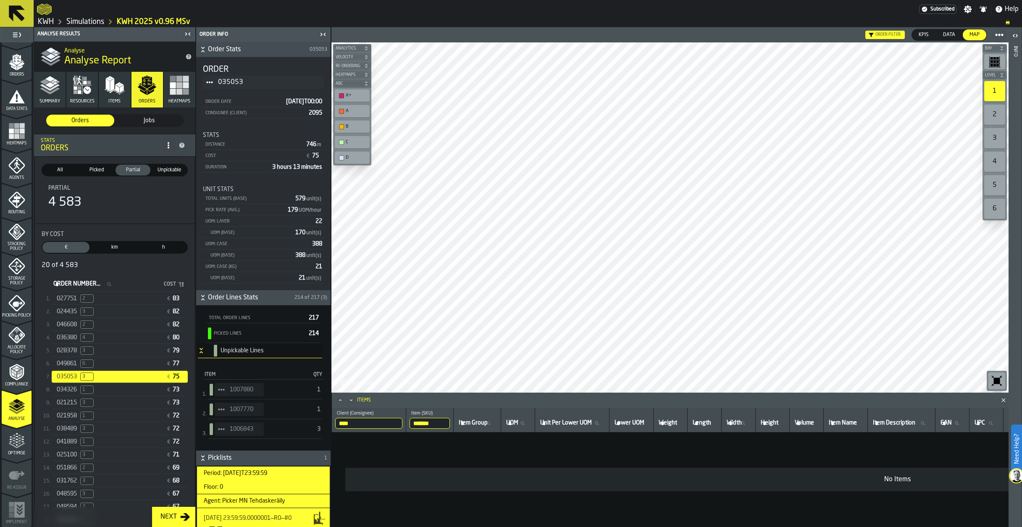
click at [225, 414] on span "StatList-item-1007770" at bounding box center [221, 409] width 13 height 13
click at [243, 454] on div "Show Items" at bounding box center [245, 455] width 50 height 5
click at [225, 429] on span "StatList-item-1006843" at bounding box center [221, 429] width 13 height 13
click at [239, 475] on div "Show Items" at bounding box center [245, 475] width 50 height 5
click at [90, 169] on span "Picked" at bounding box center [97, 170] width 32 height 8
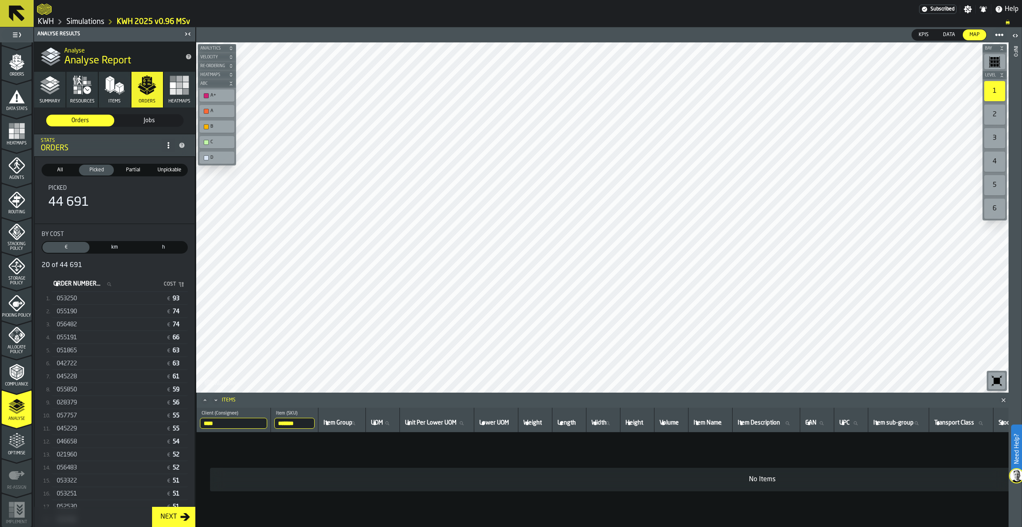
click at [55, 166] on div "All" at bounding box center [59, 170] width 35 height 11
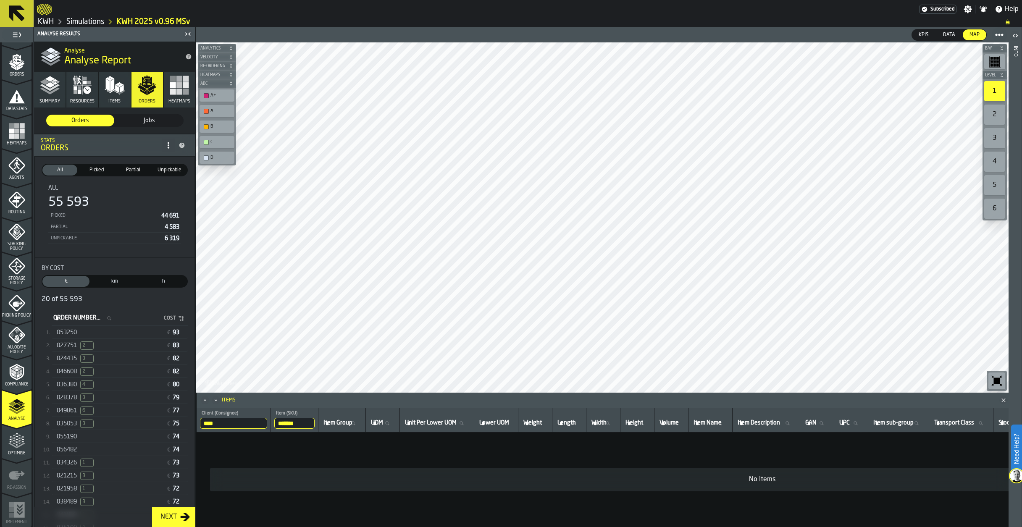
click at [98, 169] on span "Picked" at bounding box center [97, 170] width 32 height 8
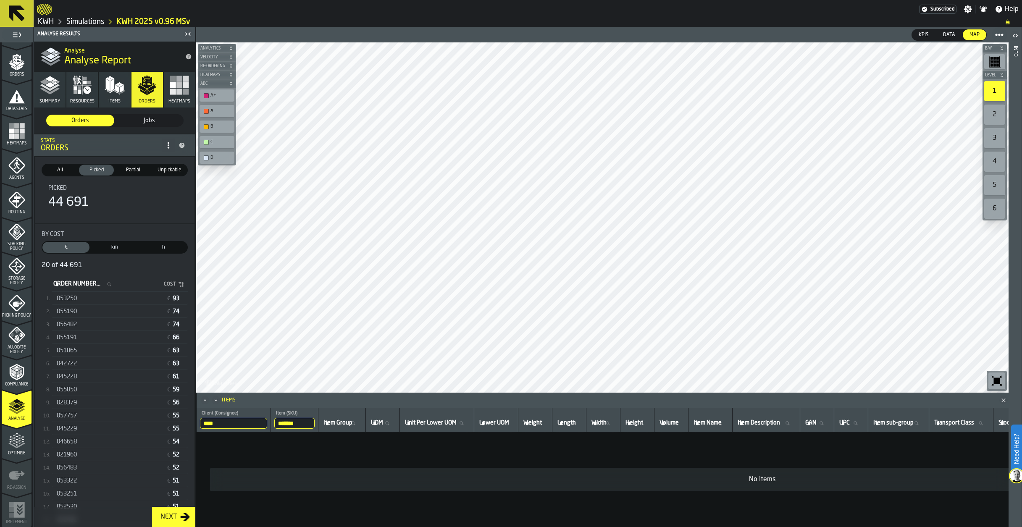
click at [136, 172] on span "Partial" at bounding box center [133, 170] width 32 height 8
click at [97, 173] on span "Picked" at bounding box center [97, 170] width 32 height 8
click at [87, 299] on div "053250" at bounding box center [110, 298] width 106 height 7
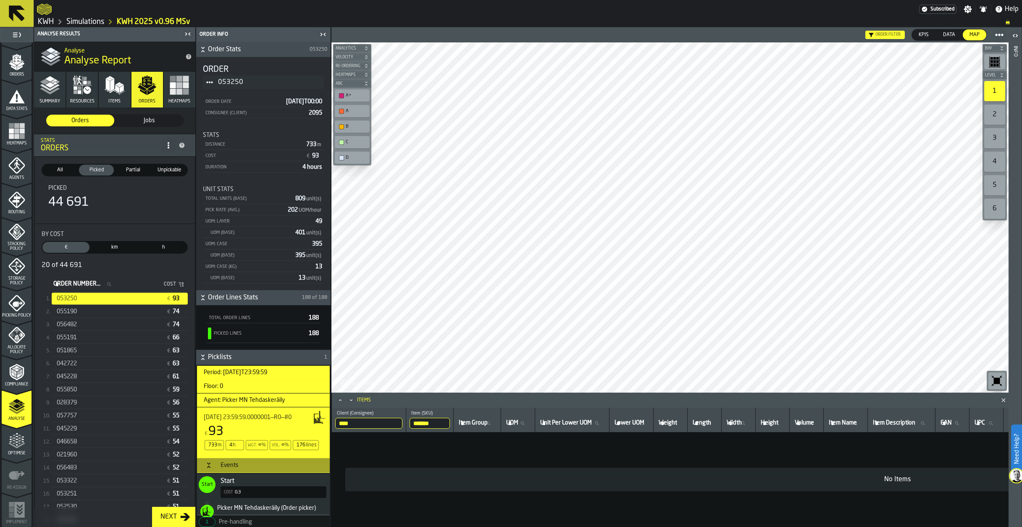
click at [772, 229] on div at bounding box center [670, 217] width 677 height 350
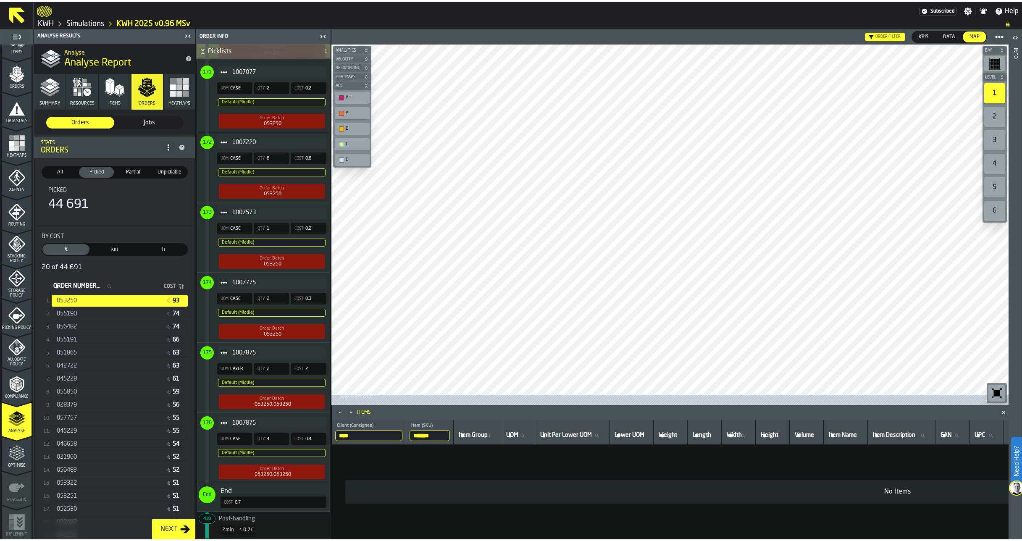
scroll to position [12484, 0]
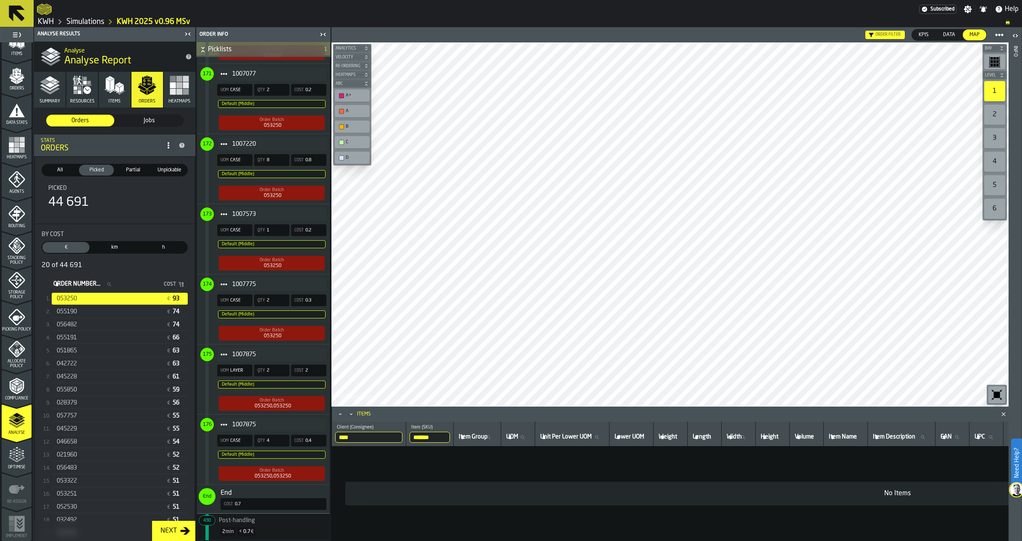
click at [127, 311] on div "055190" at bounding box center [110, 311] width 106 height 7
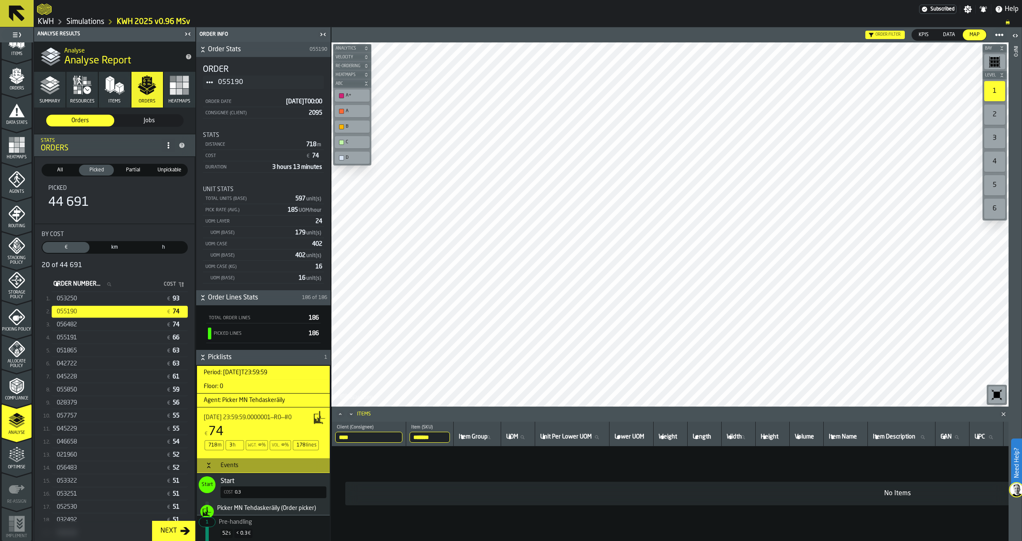
click at [107, 328] on div "056482" at bounding box center [110, 324] width 106 height 7
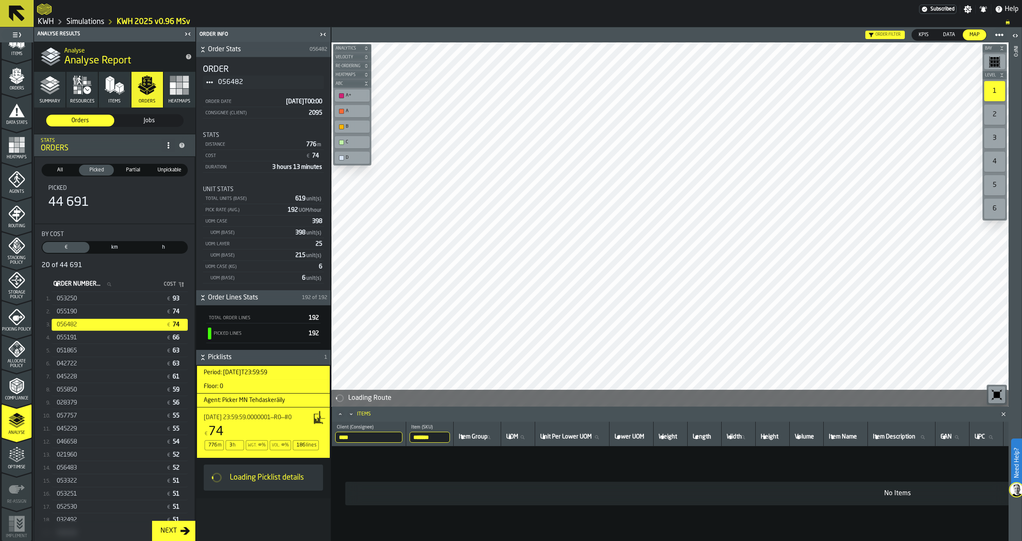
click at [77, 313] on span "055190" at bounding box center [67, 311] width 20 height 7
click at [77, 298] on span "053250" at bounding box center [67, 298] width 20 height 7
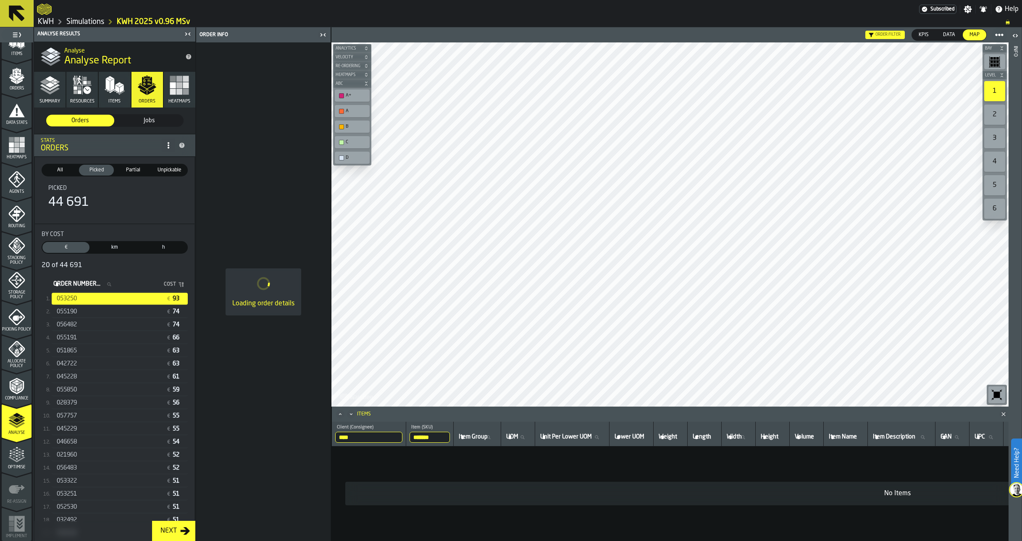
click at [75, 352] on span "051865" at bounding box center [67, 351] width 20 height 7
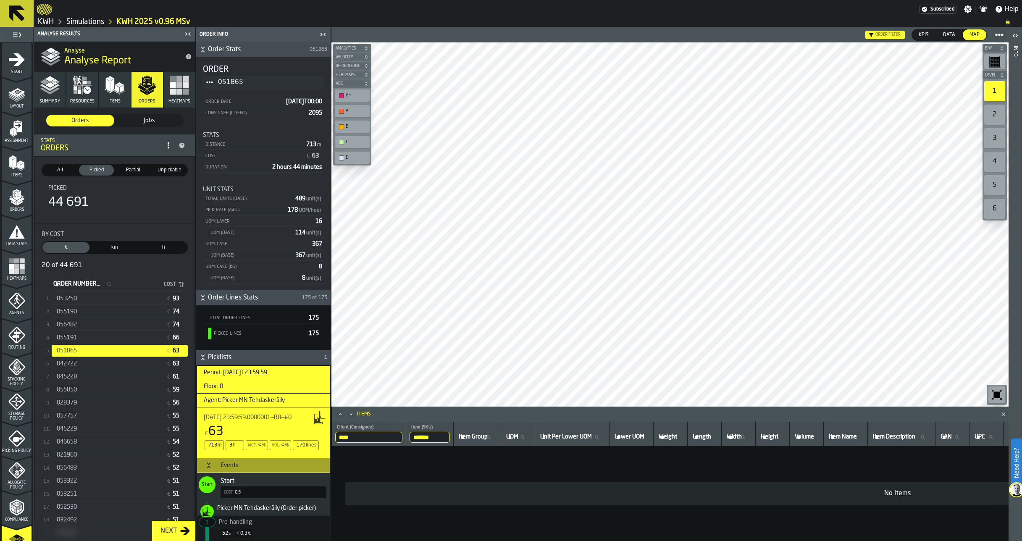
click at [10, 440] on icon "menu Picking Policy" at bounding box center [16, 438] width 17 height 17
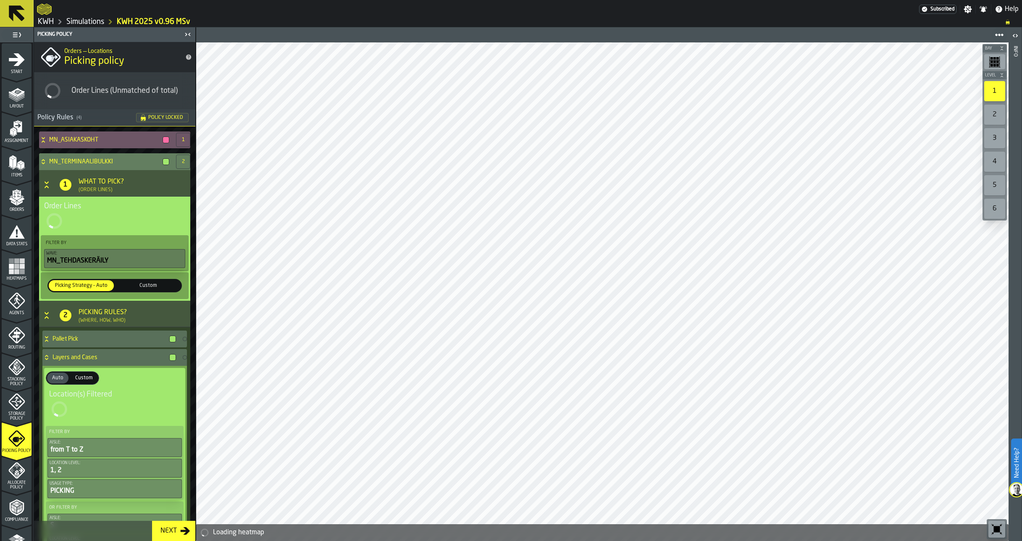
drag, startPoint x: 159, startPoint y: 285, endPoint x: 155, endPoint y: 284, distance: 4.2
click at [158, 285] on span "Custom" at bounding box center [148, 286] width 62 height 8
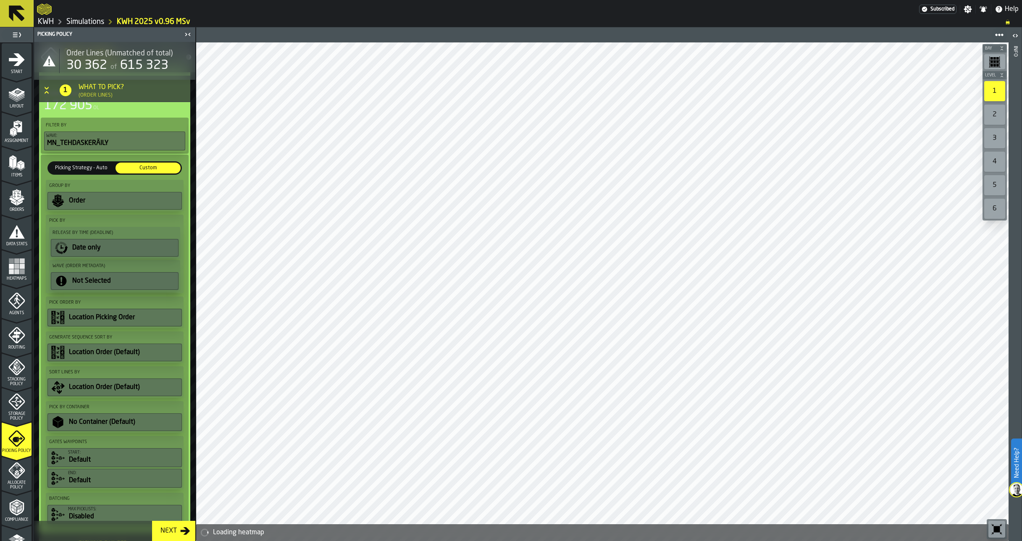
scroll to position [1, 0]
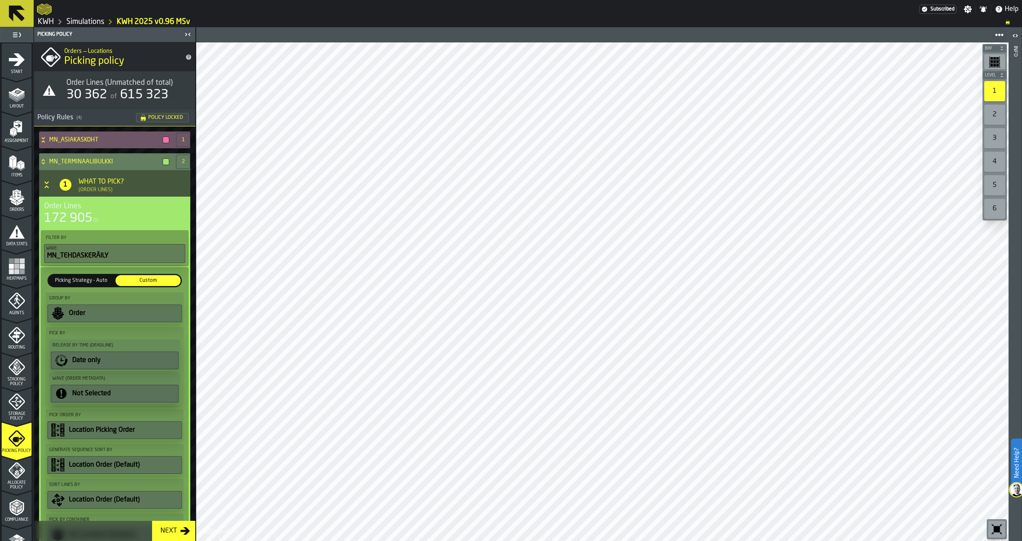
click at [45, 184] on icon "Button-[object Object]-open" at bounding box center [46, 185] width 8 height 8
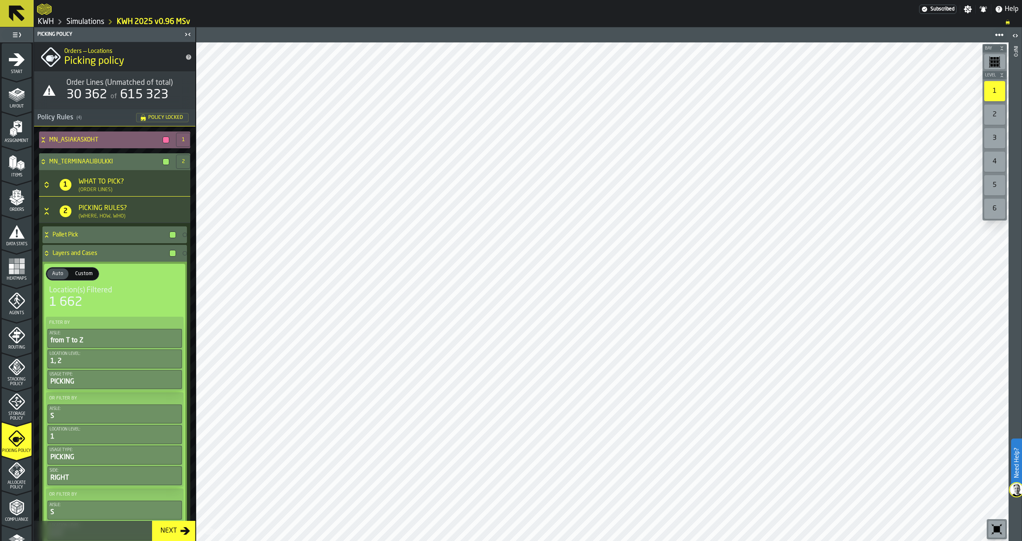
click at [43, 142] on icon at bounding box center [43, 140] width 8 height 7
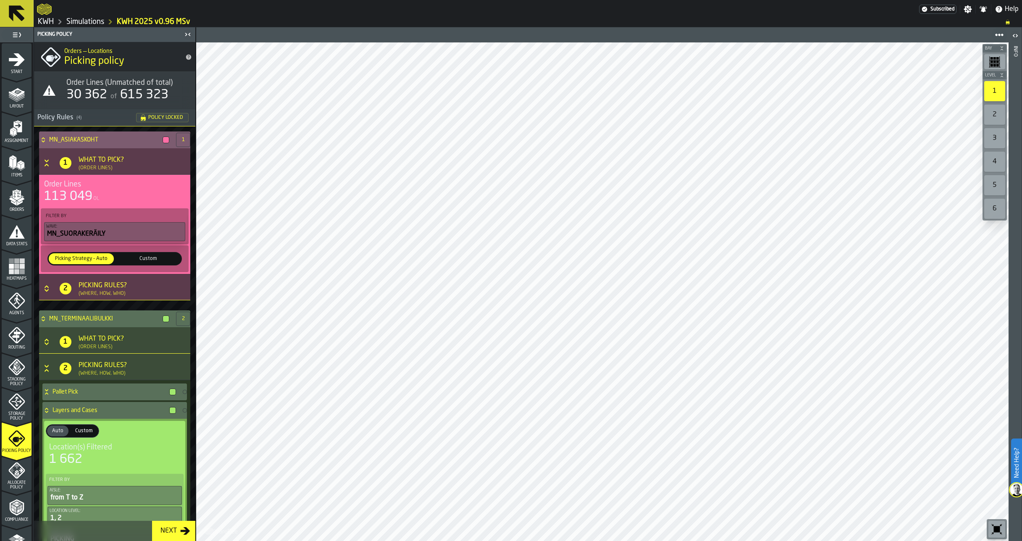
drag, startPoint x: 163, startPoint y: 261, endPoint x: 156, endPoint y: 261, distance: 6.7
click at [161, 261] on span "Custom" at bounding box center [148, 259] width 62 height 8
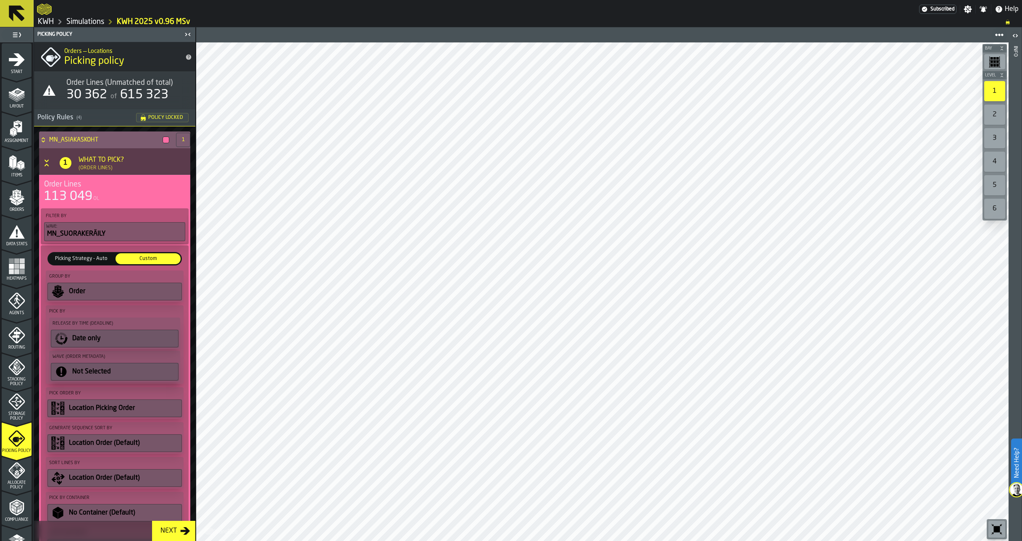
click at [47, 161] on icon "Button-[object Object]-open" at bounding box center [46, 163] width 8 height 8
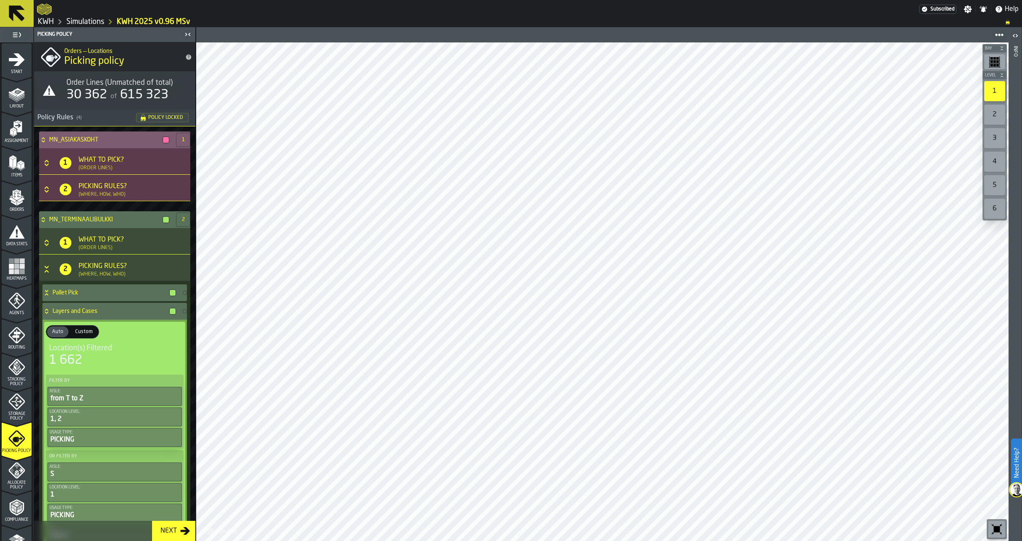
click at [43, 138] on icon at bounding box center [43, 138] width 3 height 2
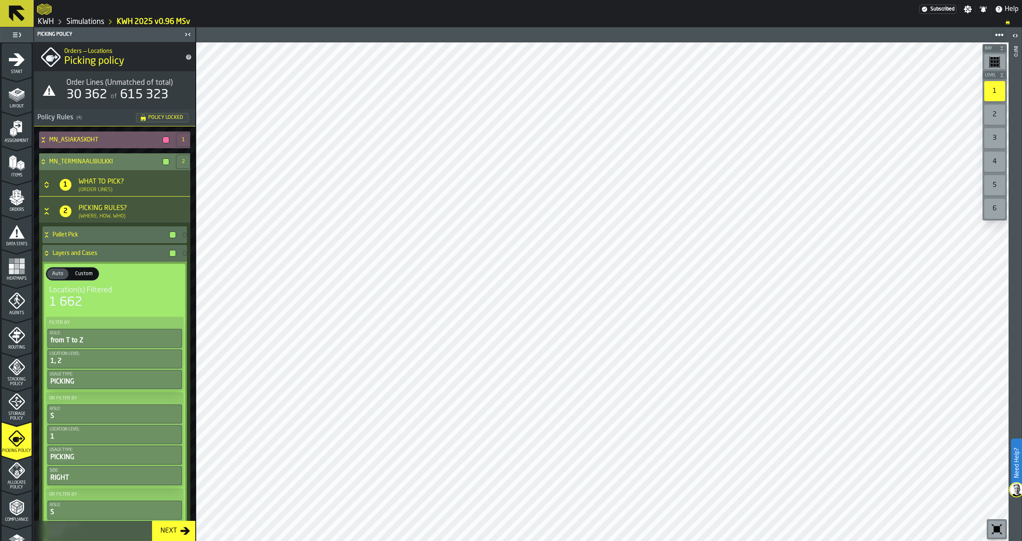
click at [45, 164] on icon at bounding box center [43, 161] width 8 height 7
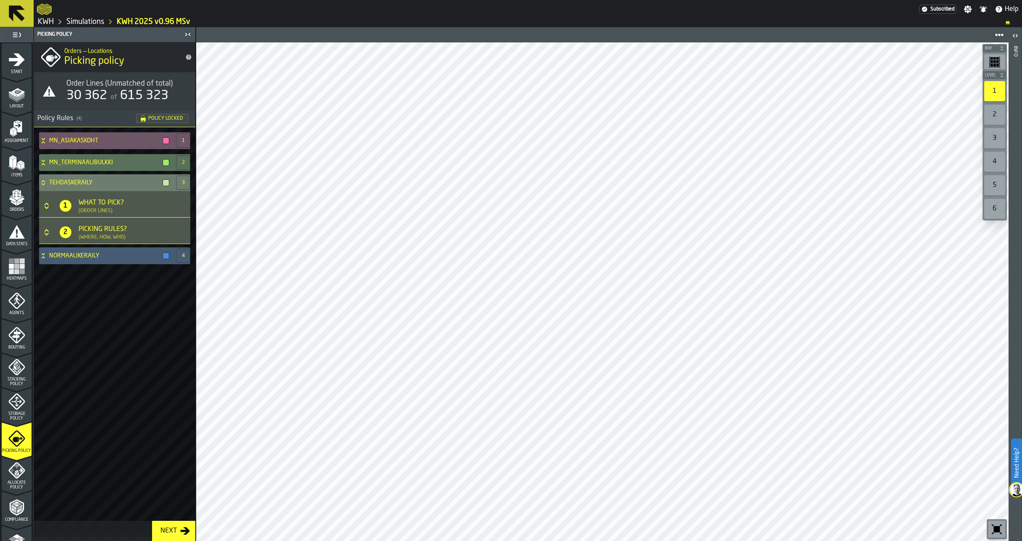
click at [45, 182] on icon at bounding box center [43, 181] width 3 height 2
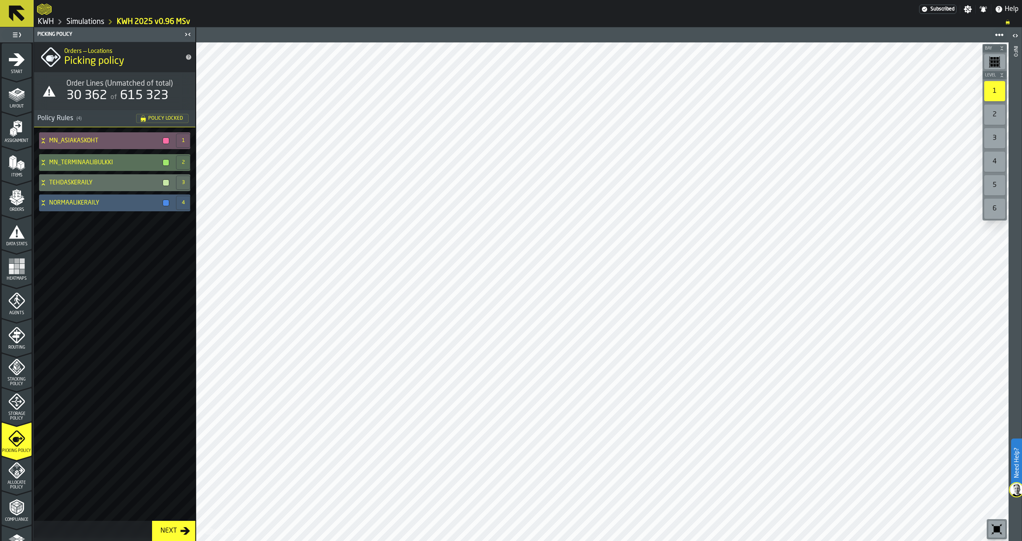
click at [97, 21] on link "Simulations" at bounding box center [85, 21] width 38 height 9
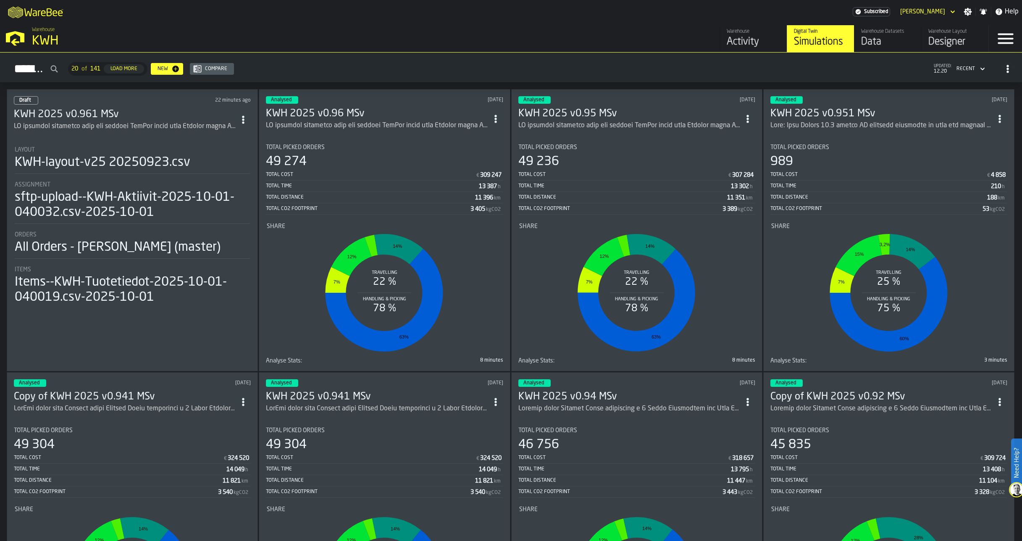
click at [323, 108] on h3 "KWH 2025 v0.96 MSv" at bounding box center [377, 113] width 222 height 13
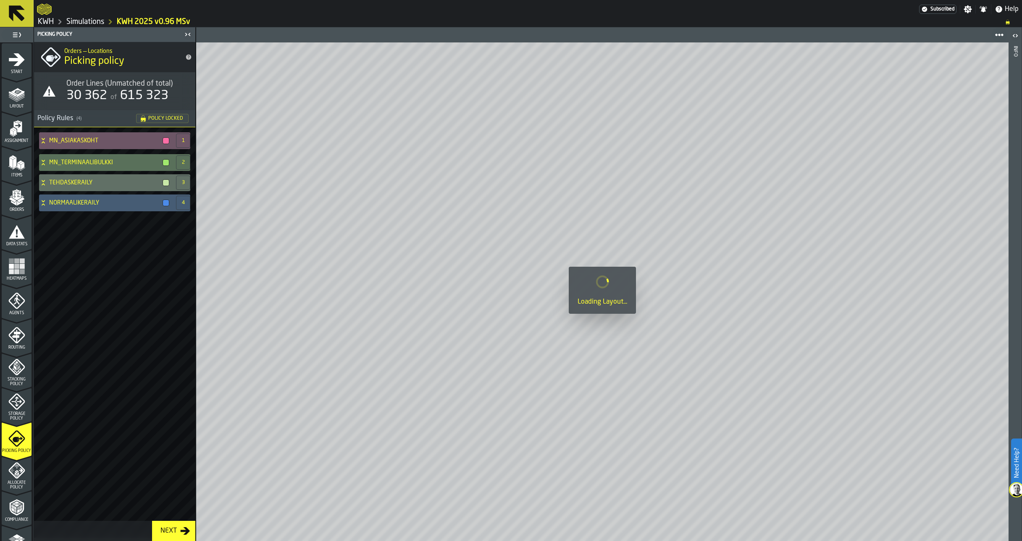
scroll to position [121, 0]
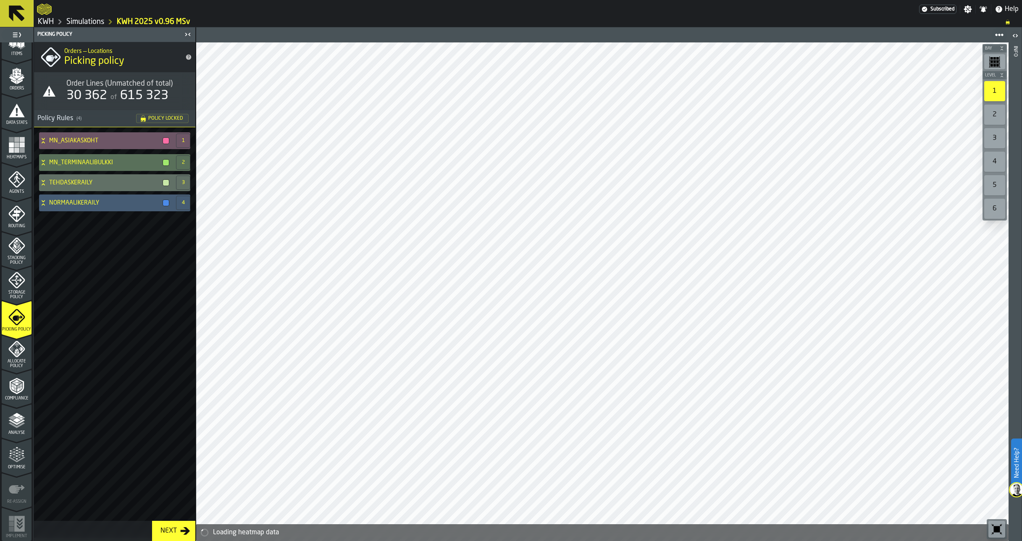
click at [14, 427] on polyline "menu Analyse" at bounding box center [16, 425] width 16 height 6
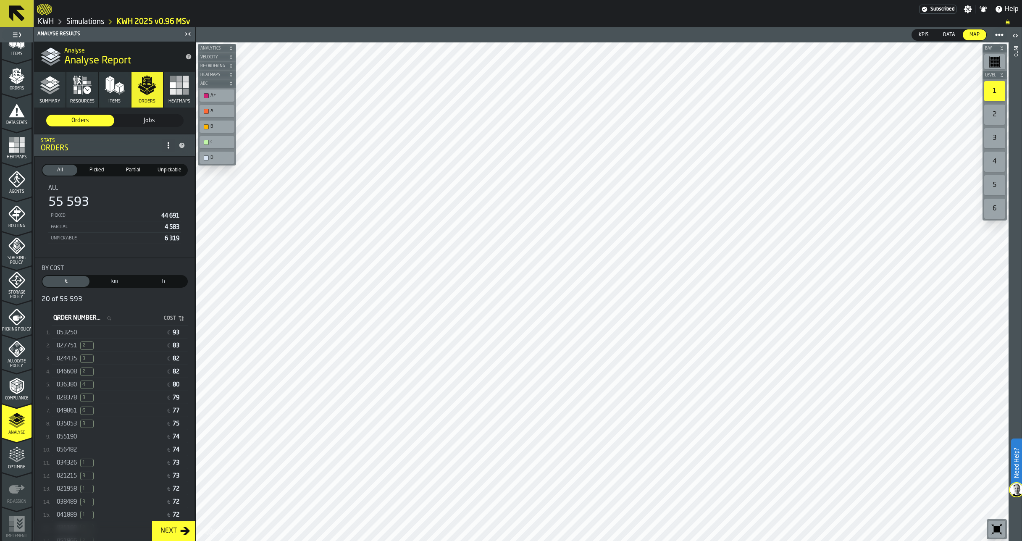
click at [84, 88] on icon "button" at bounding box center [82, 85] width 20 height 20
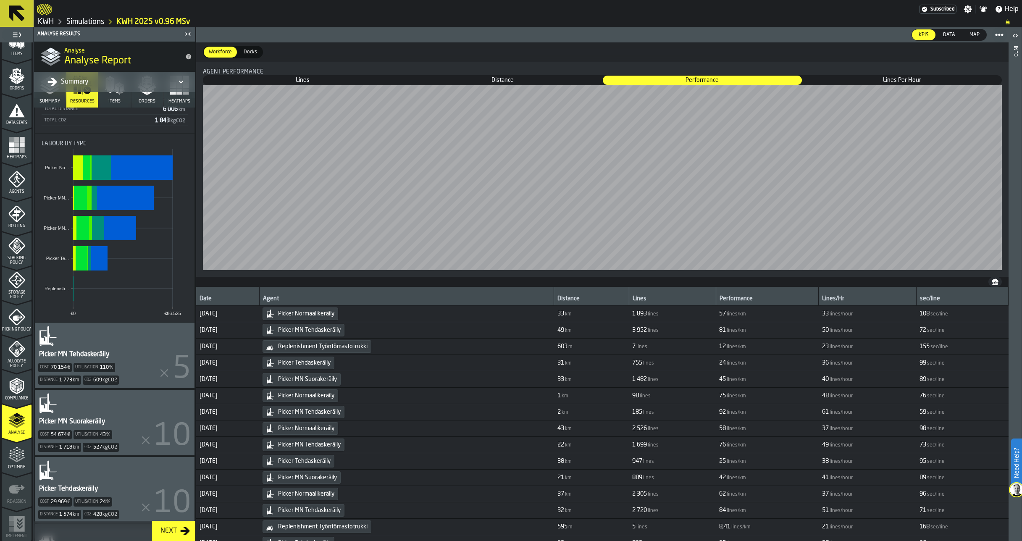
scroll to position [126, 0]
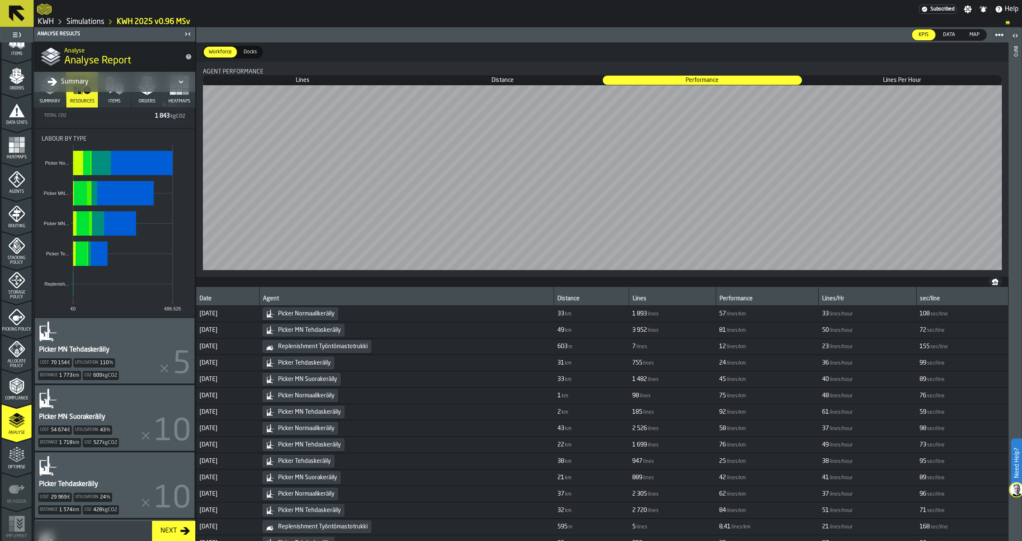
click at [101, 353] on div "Picker MN Tehdaskeräily" at bounding box center [74, 350] width 72 height 10
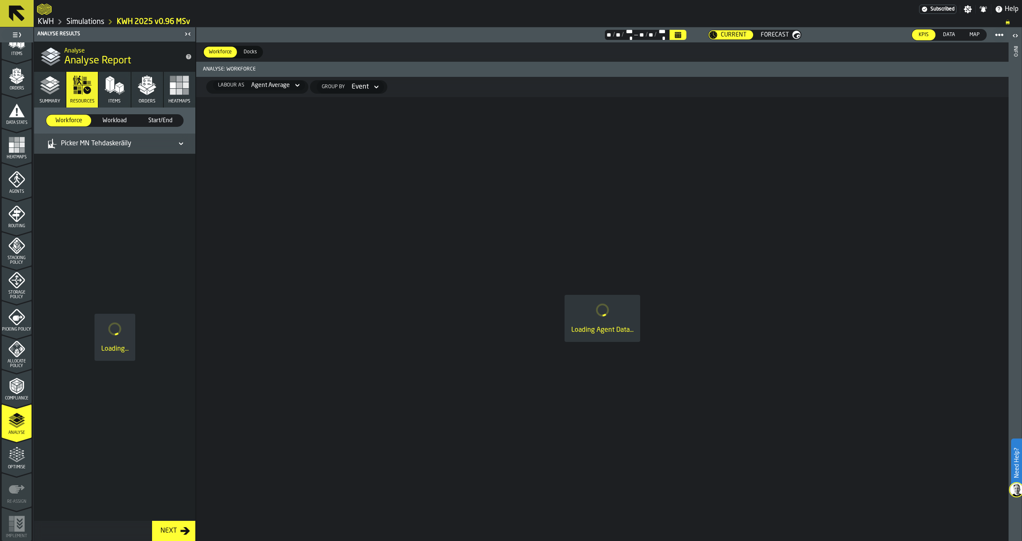
scroll to position [0, 0]
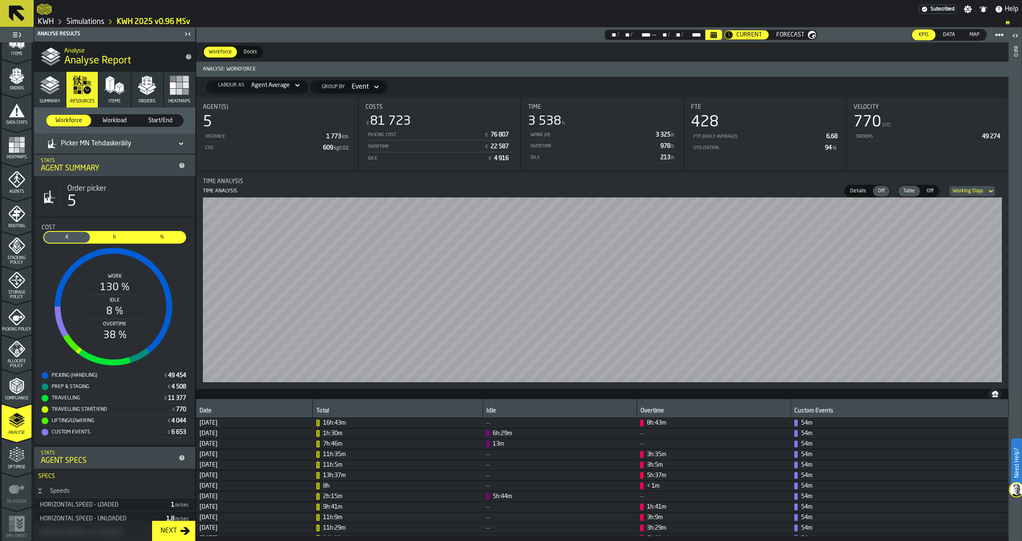
click at [111, 241] on span "h" at bounding box center [114, 238] width 42 height 8
click at [179, 144] on icon at bounding box center [181, 143] width 4 height 3
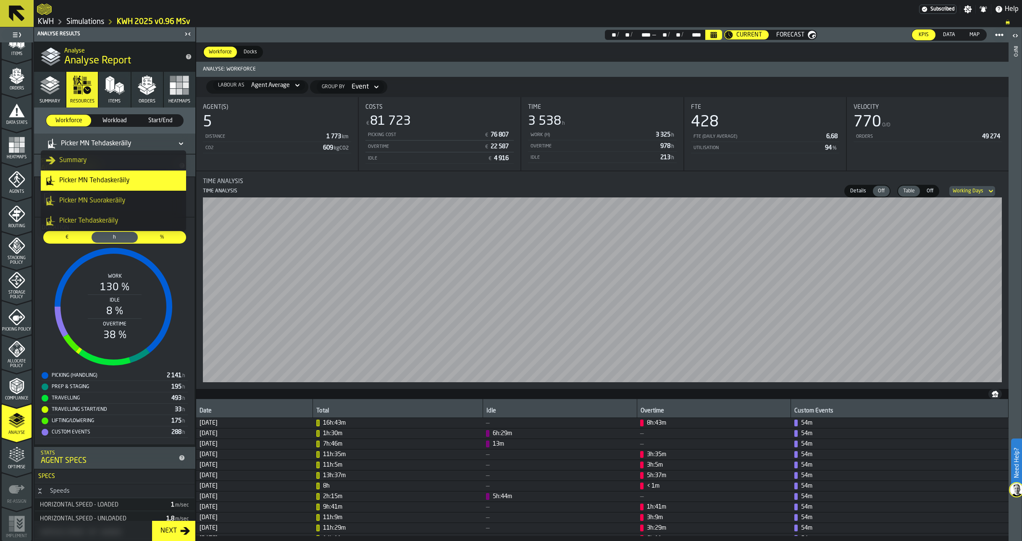
click at [177, 144] on icon at bounding box center [181, 144] width 8 height 10
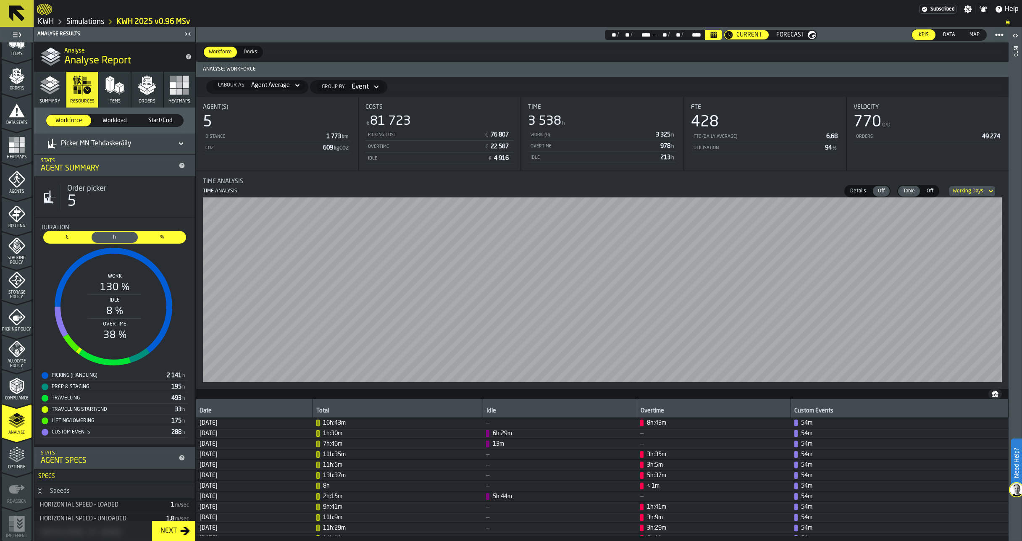
click at [140, 149] on div "Picker MN Tehdaskeräily" at bounding box center [110, 143] width 133 height 13
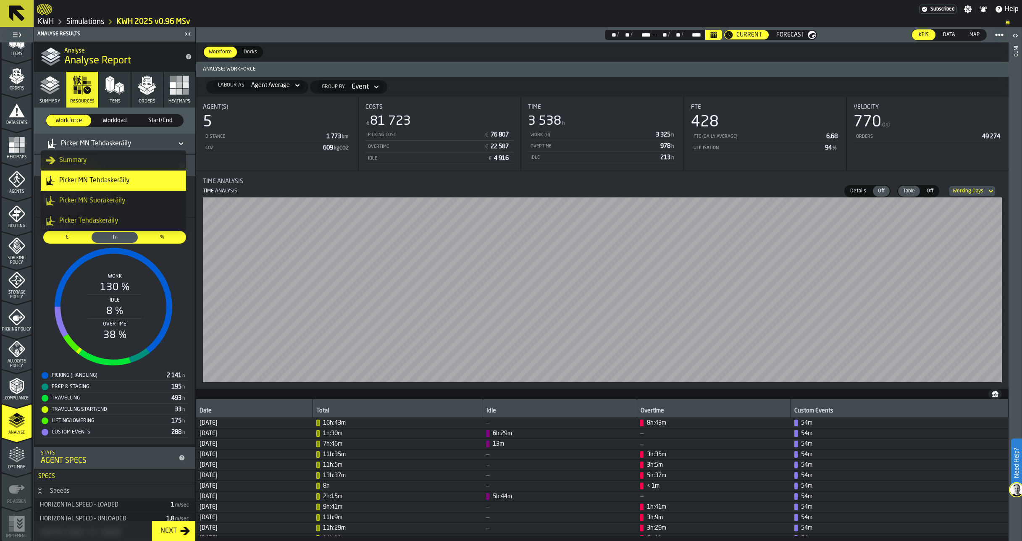
click at [87, 196] on div "Picker MN Suorakeräily" at bounding box center [113, 201] width 135 height 10
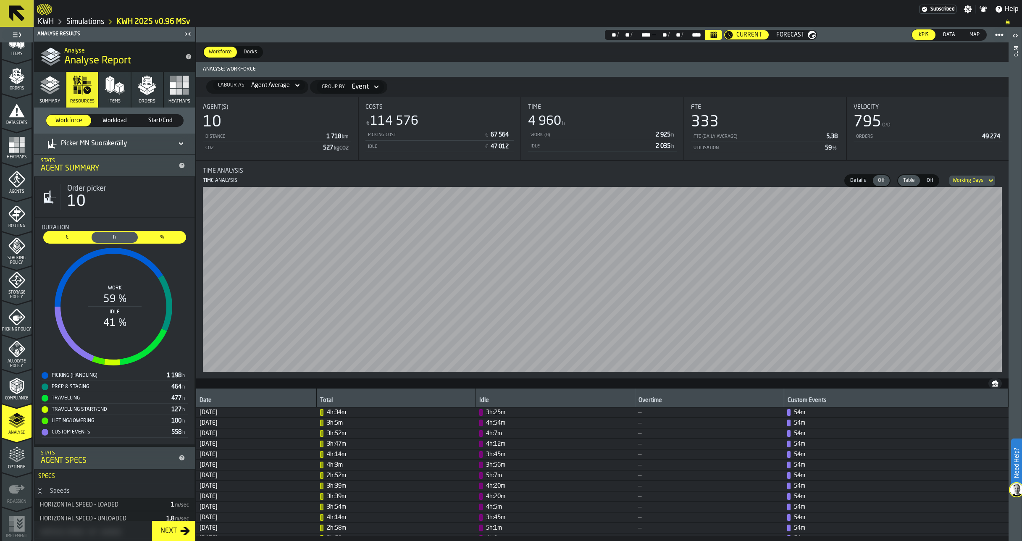
click at [180, 142] on icon at bounding box center [181, 144] width 8 height 10
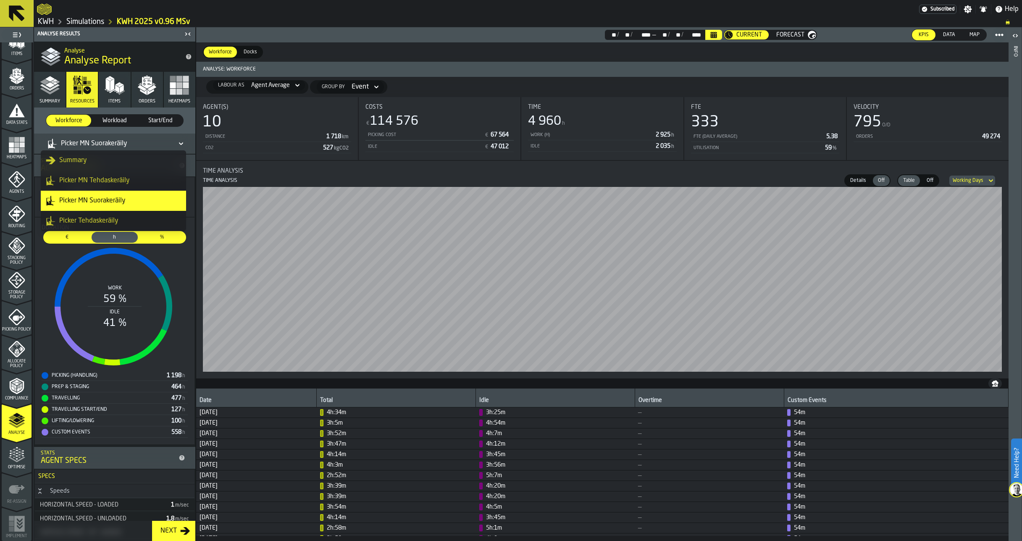
click at [80, 164] on div "Summary" at bounding box center [113, 160] width 135 height 10
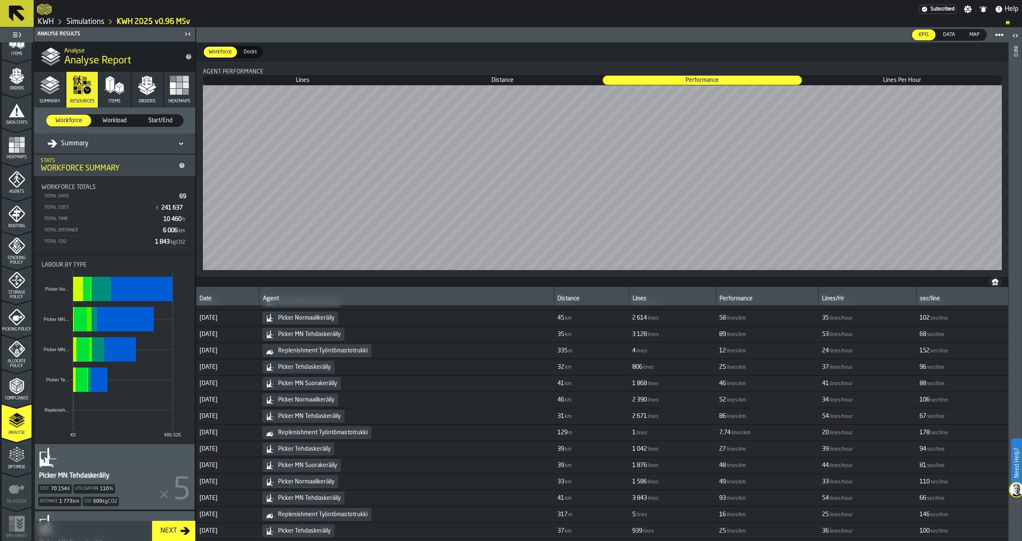
scroll to position [4282, 0]
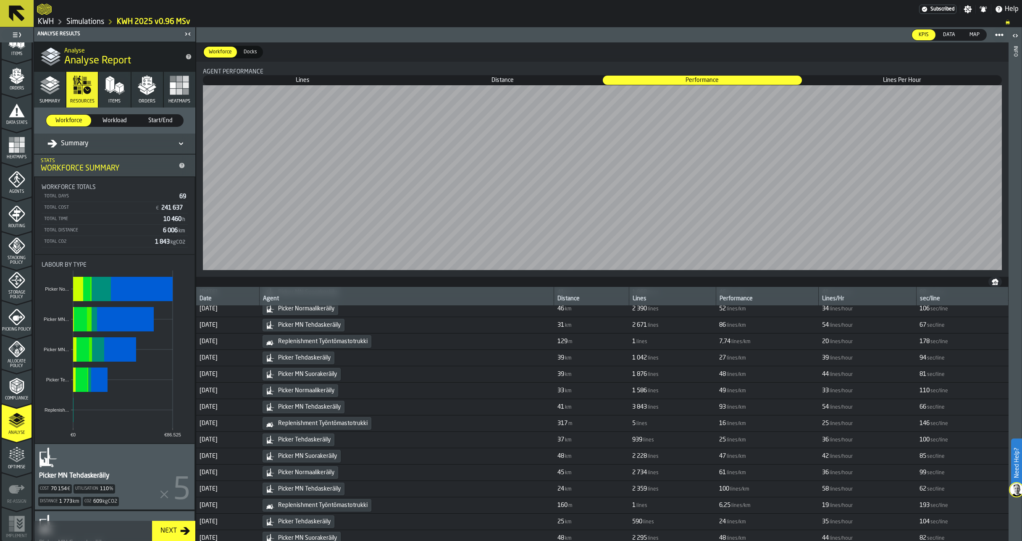
click at [98, 18] on link "Simulations" at bounding box center [85, 21] width 38 height 9
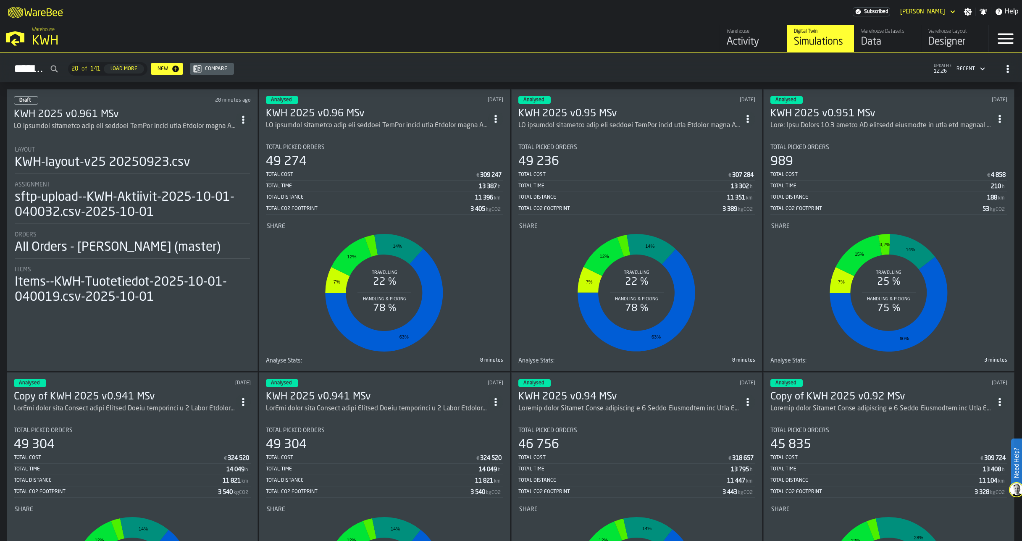
click at [110, 163] on div "KWH-layout-v25 20250923.csv" at bounding box center [103, 162] width 176 height 15
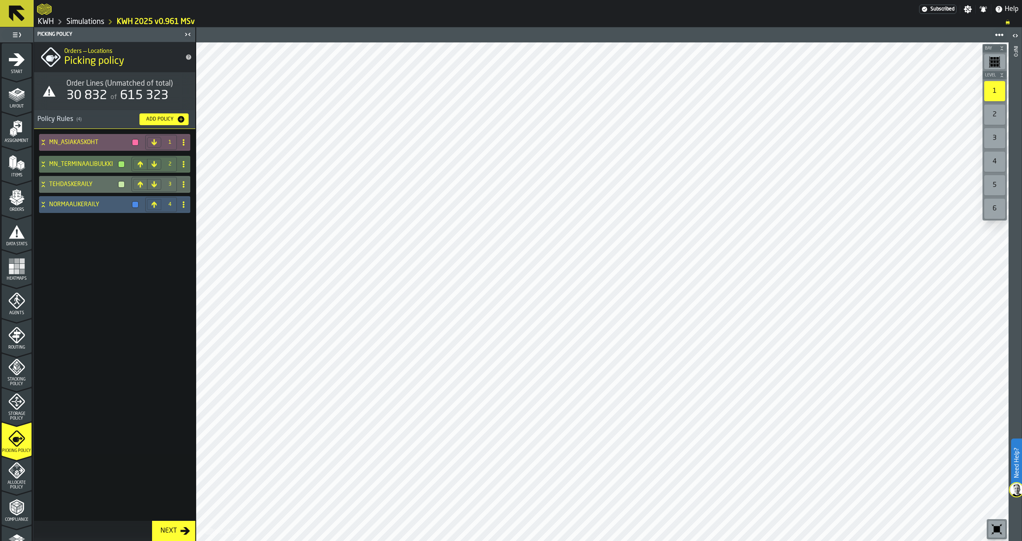
click at [90, 21] on link "Simulations" at bounding box center [85, 21] width 38 height 9
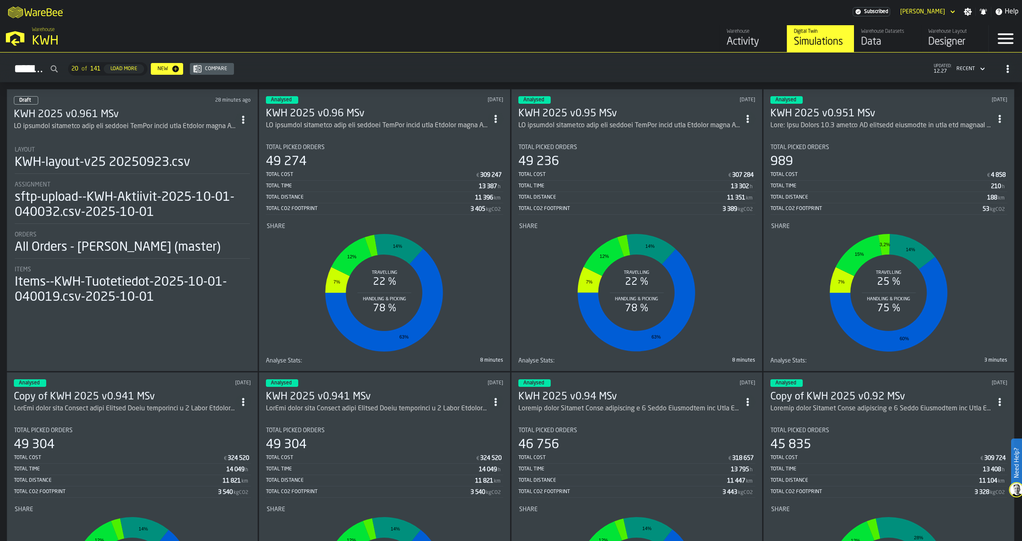
click at [87, 398] on h3 "Copy of KWH 2025 v0.941 MSv" at bounding box center [125, 396] width 222 height 13
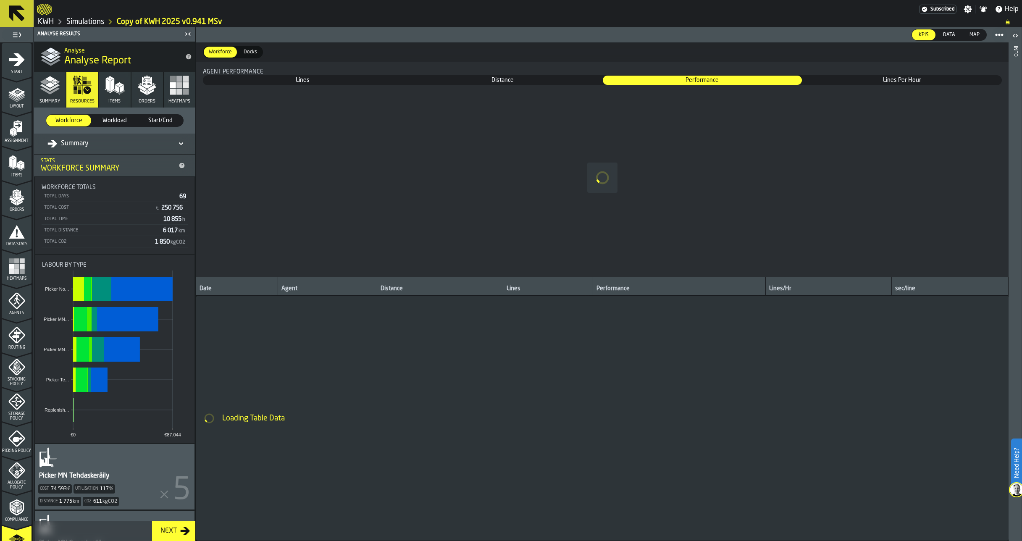
click at [18, 441] on icon "menu Picking Policy" at bounding box center [16, 438] width 16 height 16
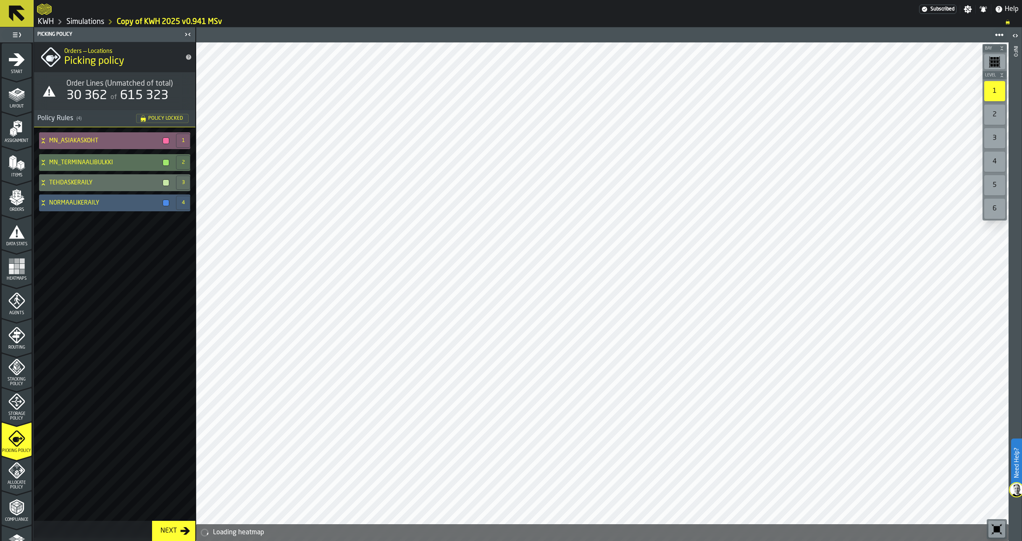
click at [42, 138] on icon at bounding box center [43, 140] width 8 height 7
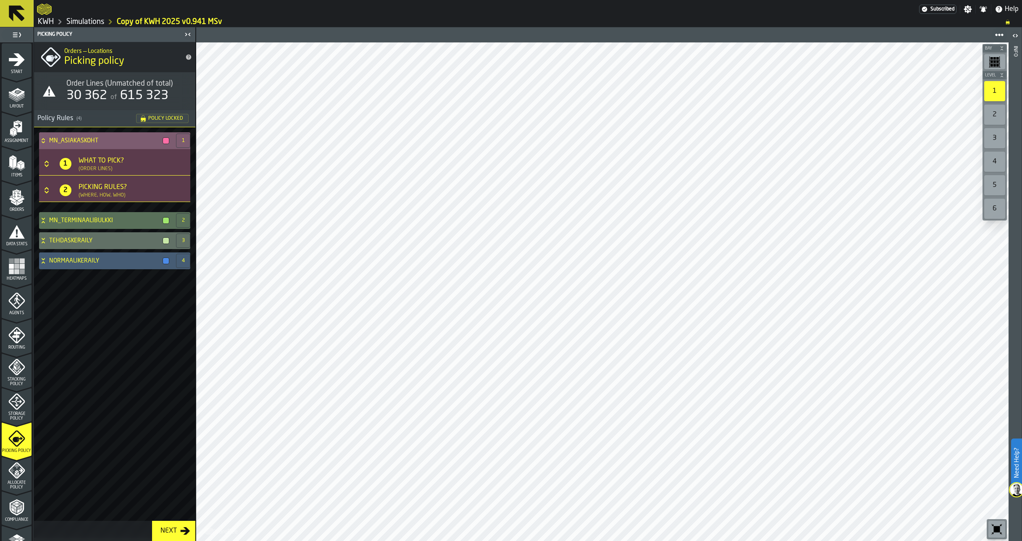
click at [45, 160] on icon "Button-[object Object]-closed" at bounding box center [46, 164] width 8 height 8
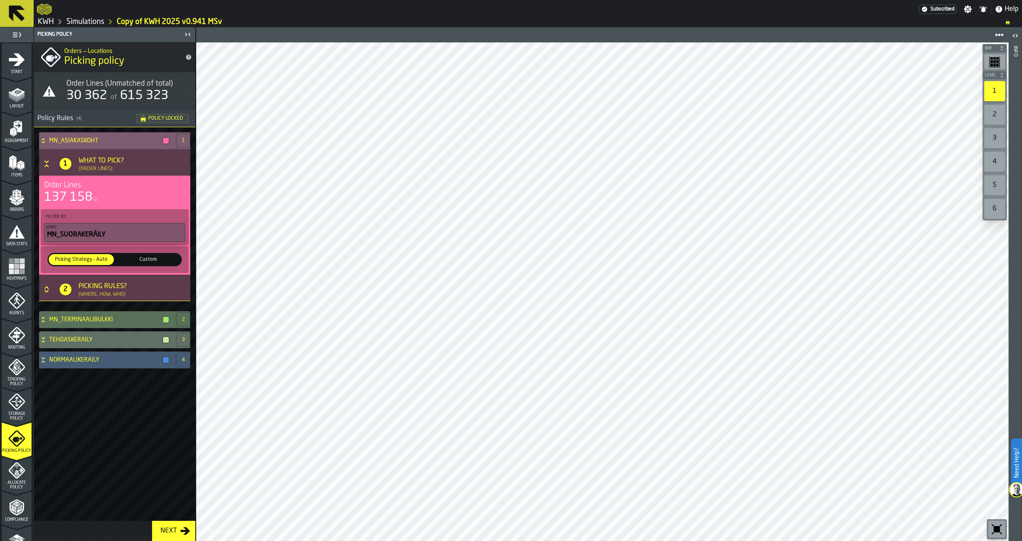
click at [45, 160] on icon "Button-[object Object]-open" at bounding box center [46, 164] width 8 height 8
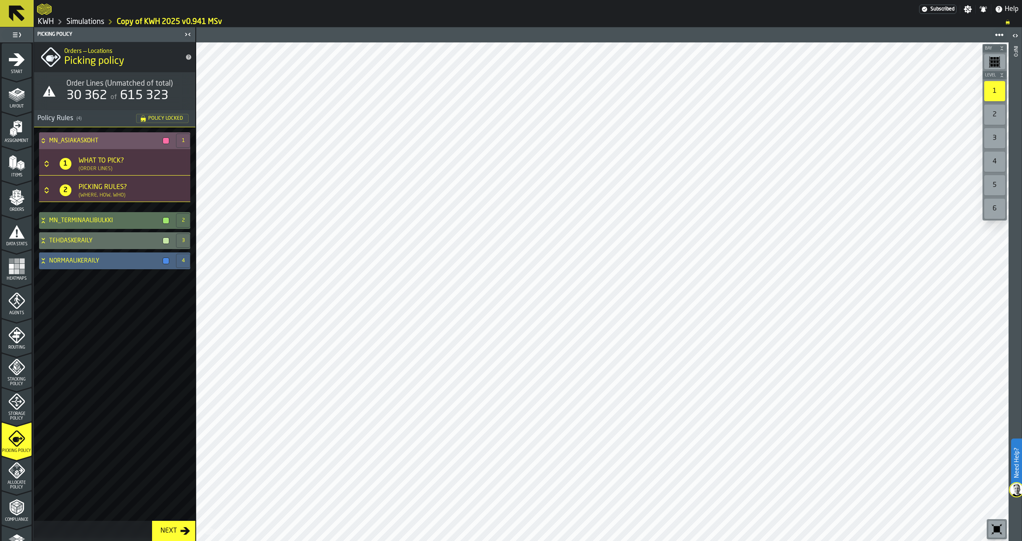
click at [45, 262] on icon at bounding box center [43, 261] width 8 height 7
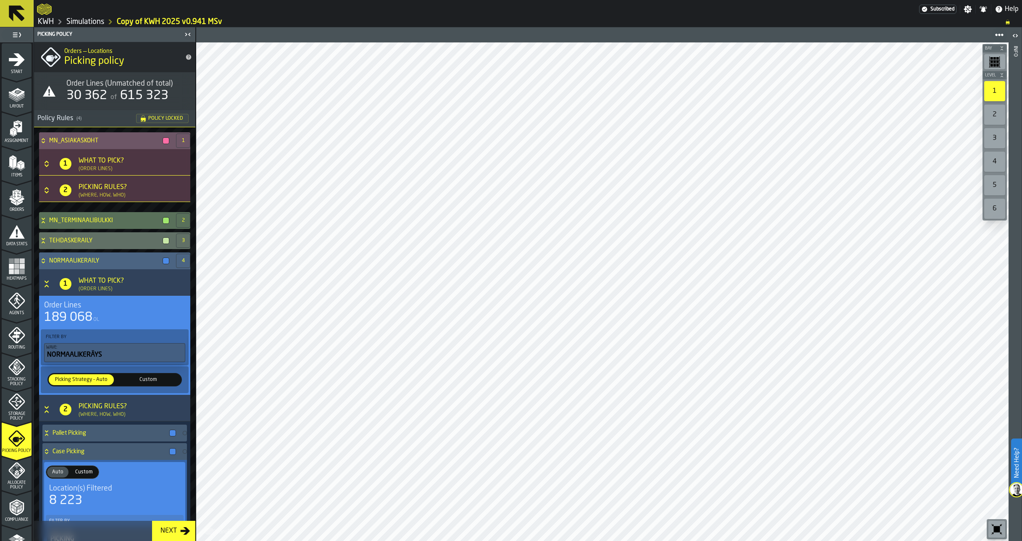
click at [42, 261] on icon at bounding box center [43, 259] width 3 height 2
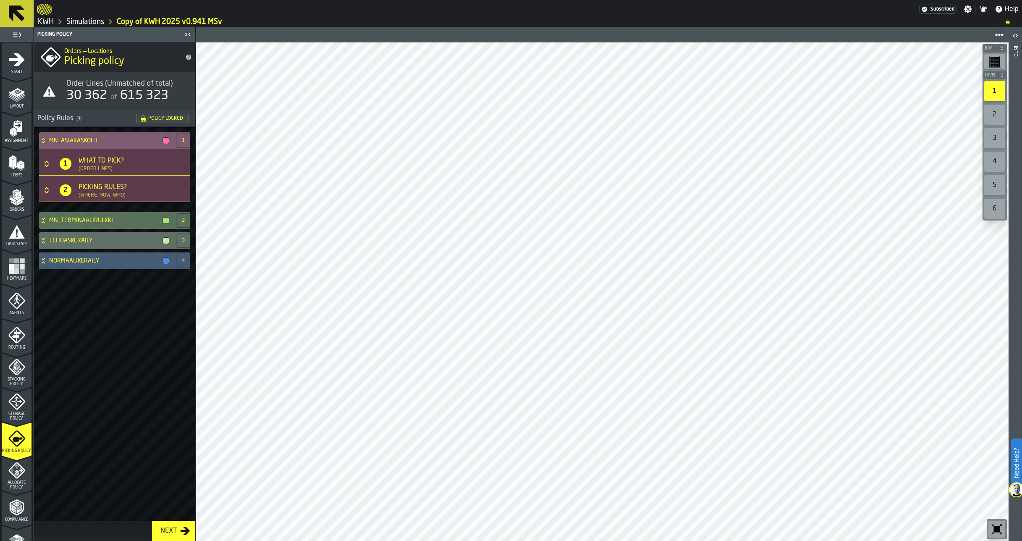
click at [46, 139] on icon at bounding box center [43, 140] width 8 height 7
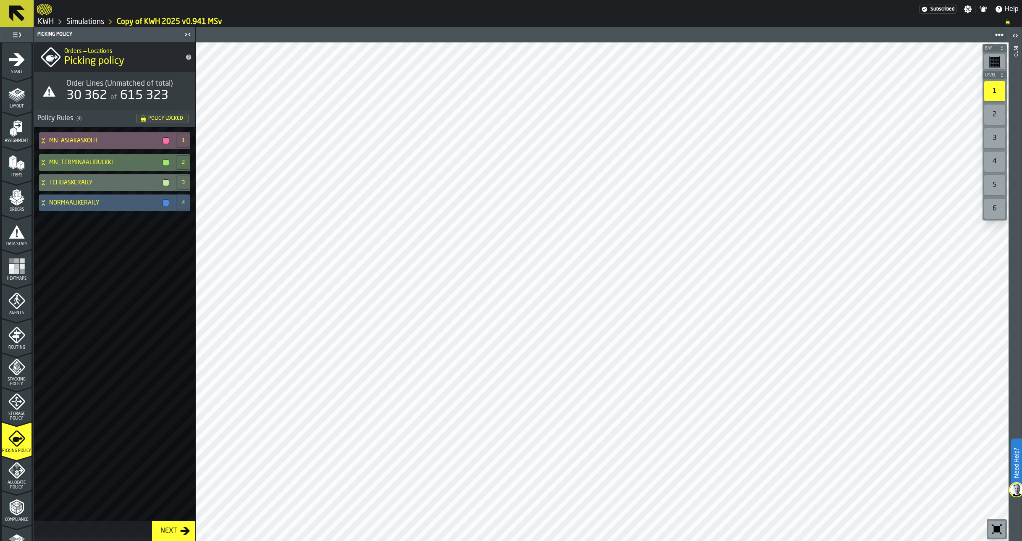
click at [87, 23] on link "Simulations" at bounding box center [85, 21] width 38 height 9
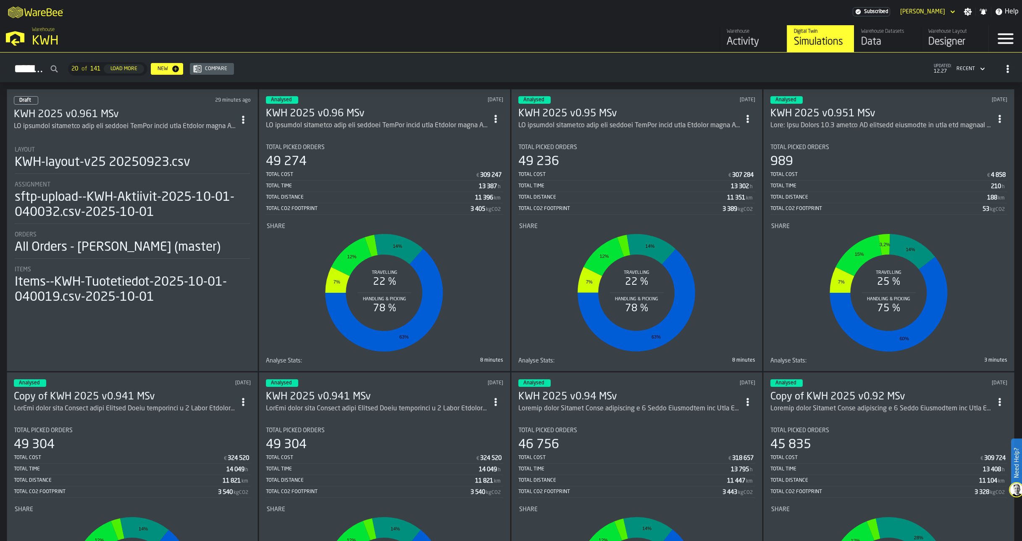
click at [128, 117] on h3 "KWH 2025 v0.961 MSv" at bounding box center [125, 114] width 222 height 13
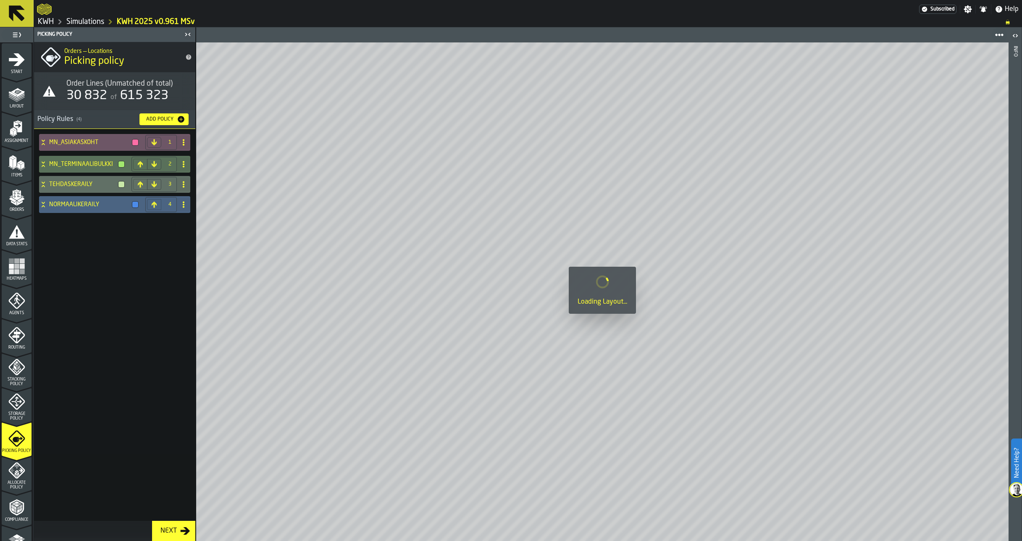
click at [45, 203] on icon at bounding box center [43, 204] width 8 height 7
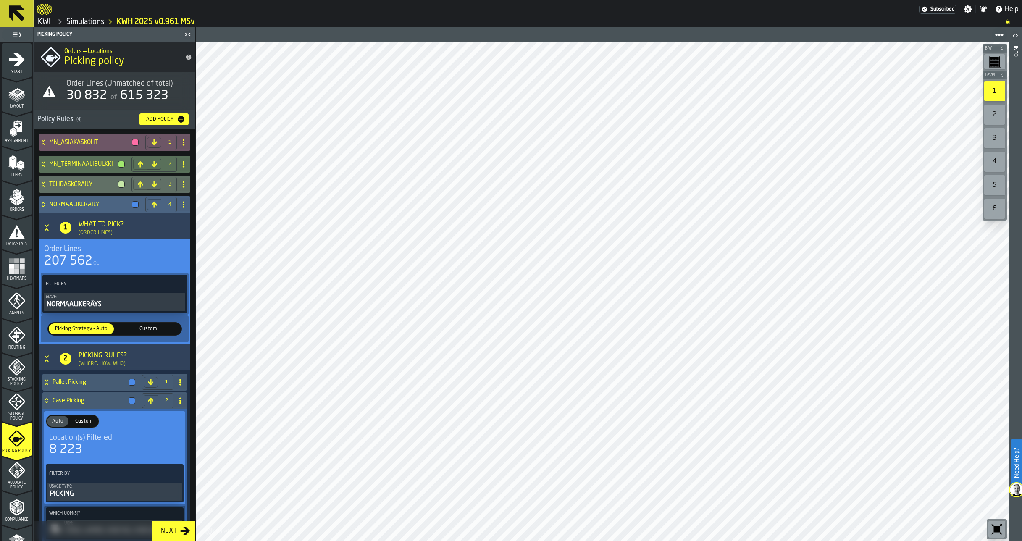
click at [42, 207] on icon at bounding box center [43, 204] width 8 height 7
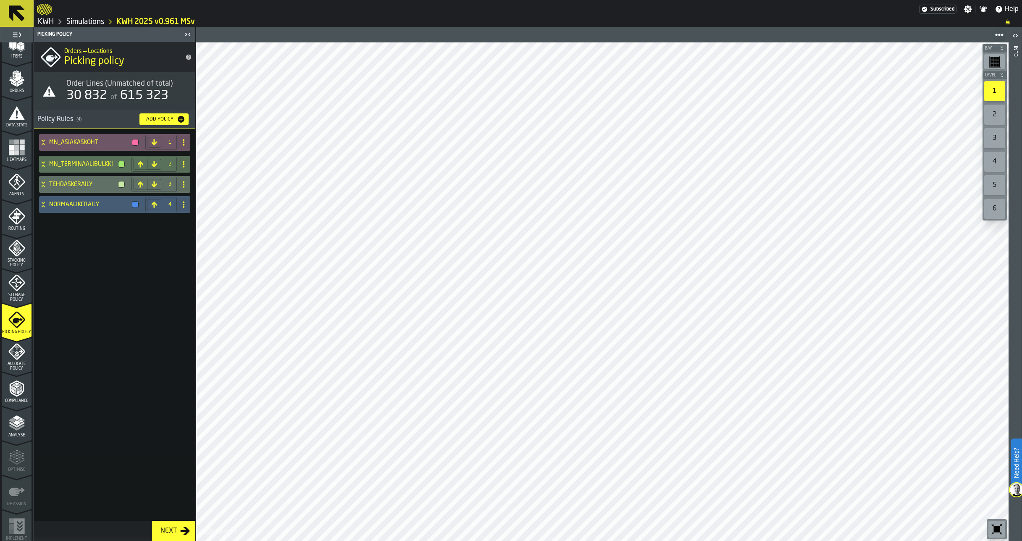
scroll to position [121, 0]
drag, startPoint x: 93, startPoint y: 21, endPoint x: 113, endPoint y: 21, distance: 20.6
click at [93, 21] on link "Simulations" at bounding box center [85, 21] width 38 height 9
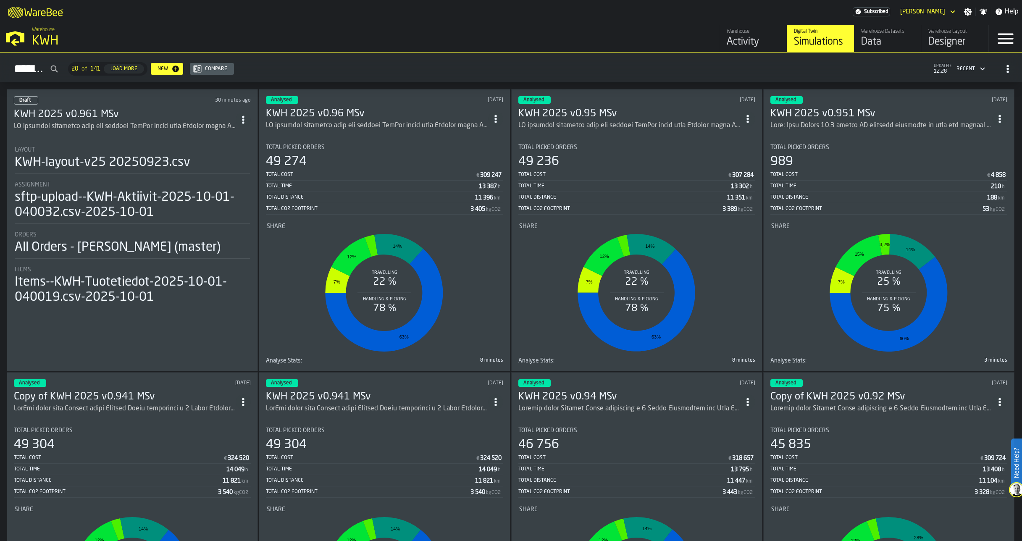
click at [338, 112] on h3 "KWH 2025 v0.96 MSv" at bounding box center [377, 113] width 222 height 13
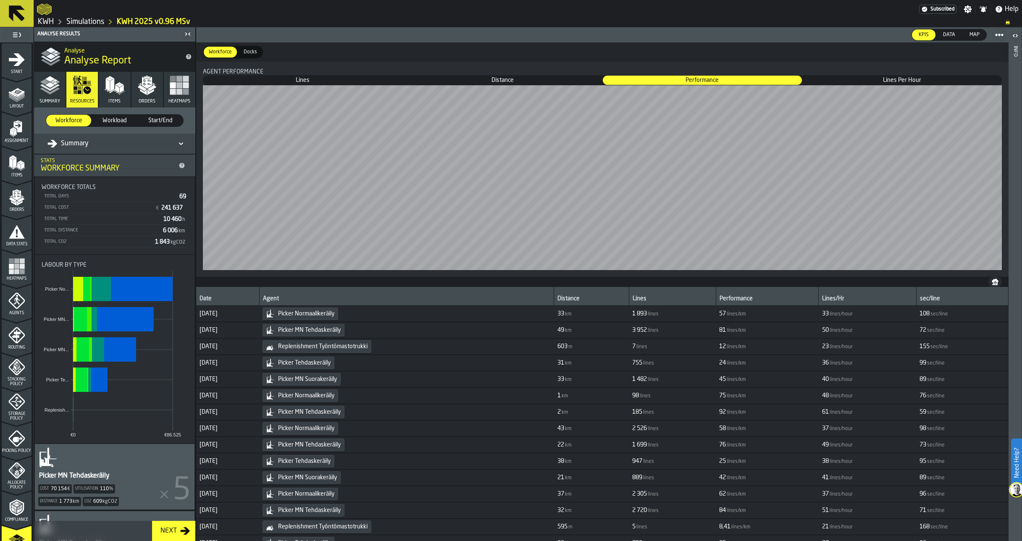
click at [116, 93] on icon "button" at bounding box center [115, 85] width 20 height 20
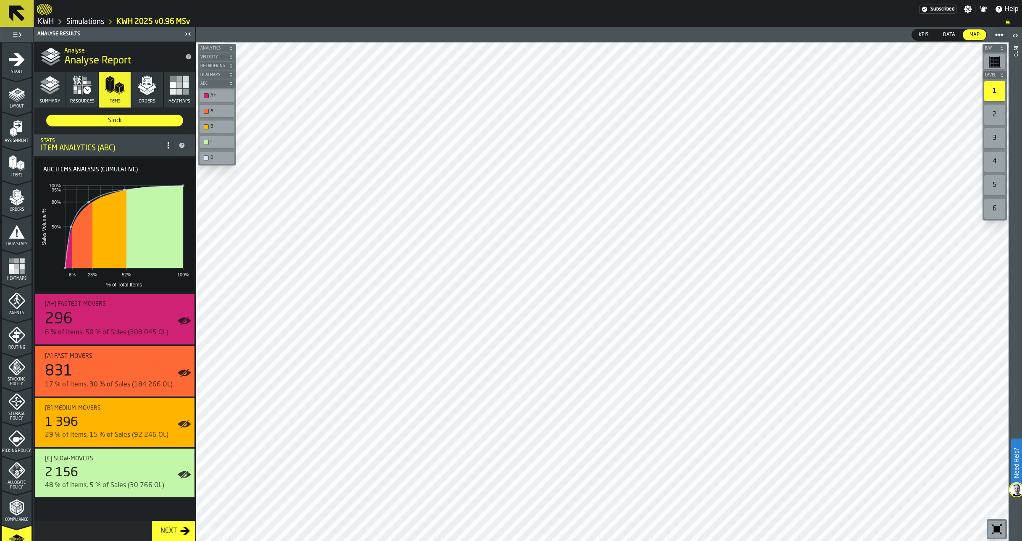
click at [154, 92] on icon "button" at bounding box center [147, 85] width 20 height 20
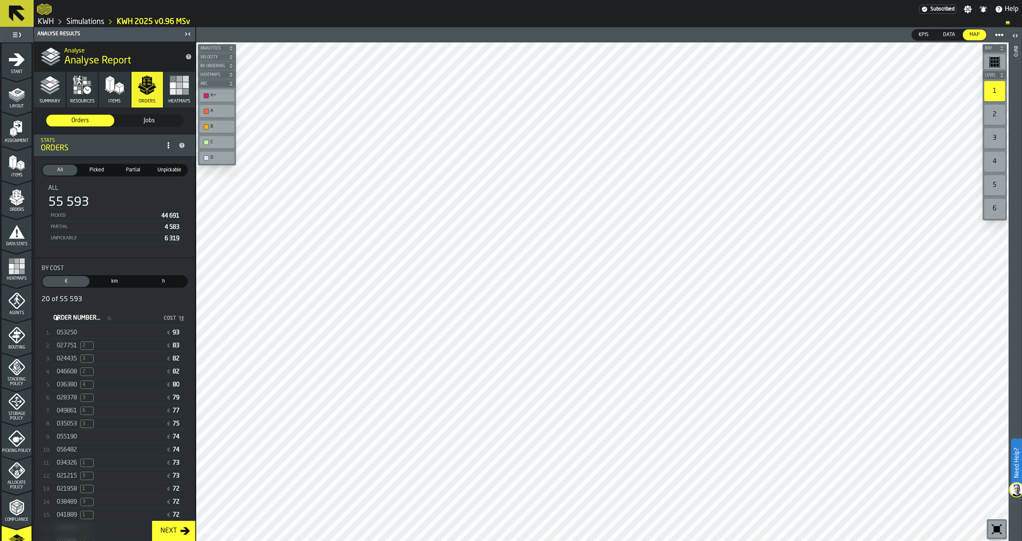
click at [147, 119] on span "Jobs" at bounding box center [149, 120] width 61 height 8
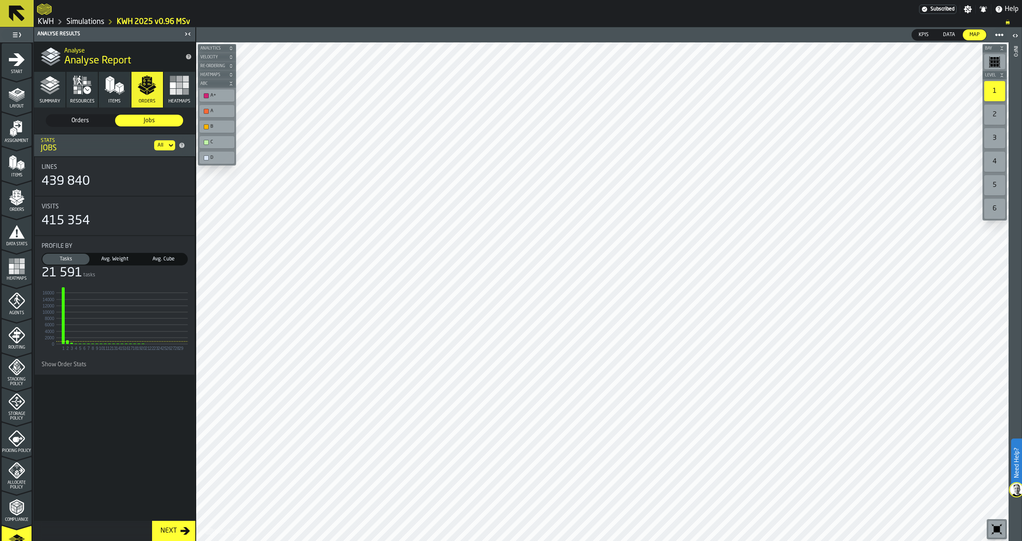
click at [120, 260] on span "Avg. Weight" at bounding box center [115, 259] width 44 height 8
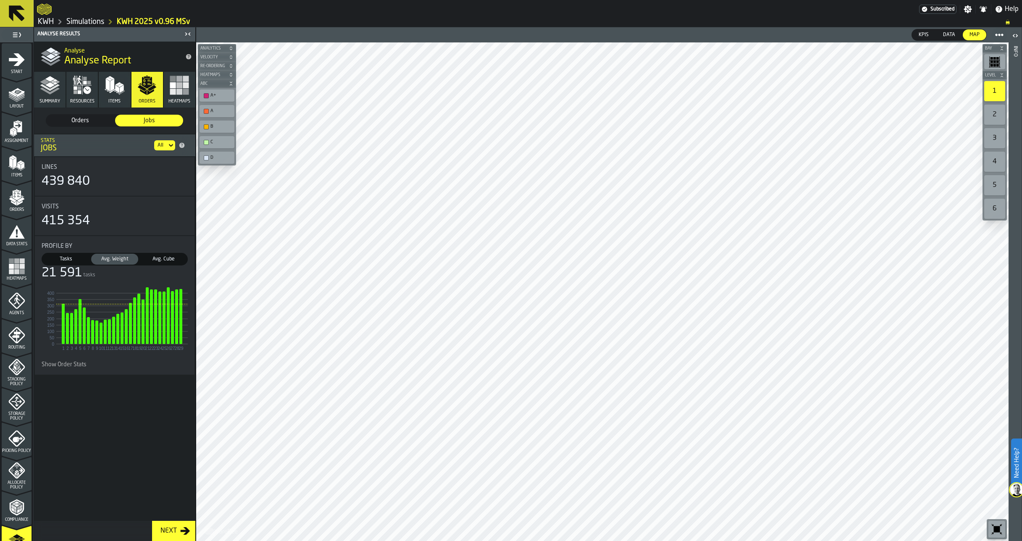
click at [159, 259] on span "Avg. Cube" at bounding box center [164, 259] width 44 height 8
click at [84, 122] on span "Orders" at bounding box center [80, 120] width 61 height 8
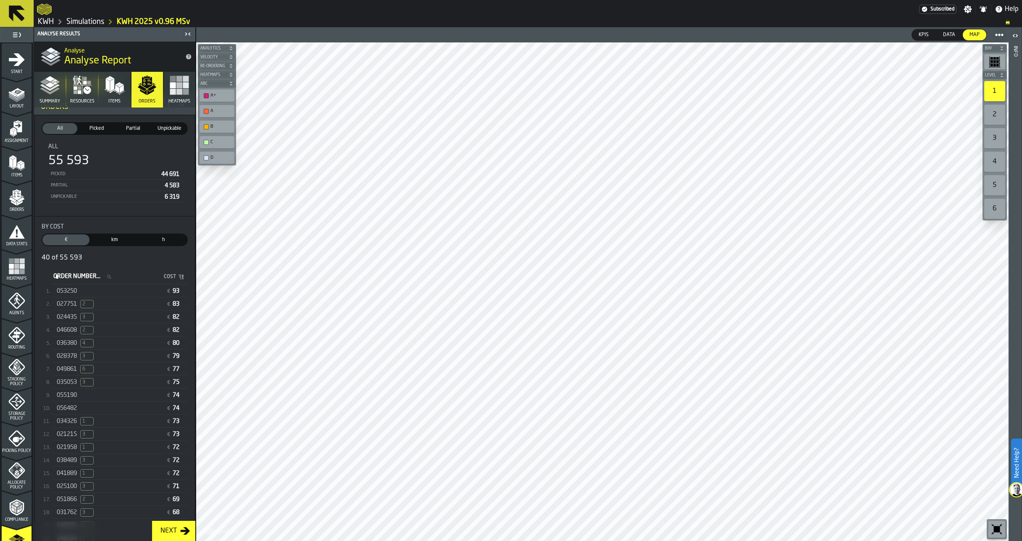
scroll to position [168, 0]
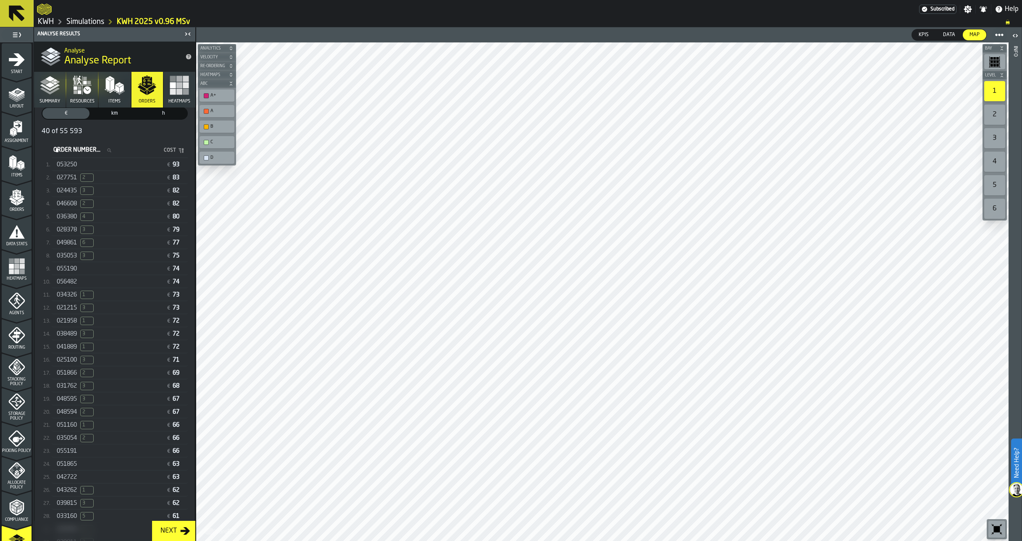
click at [73, 390] on span "031762" at bounding box center [67, 386] width 20 height 7
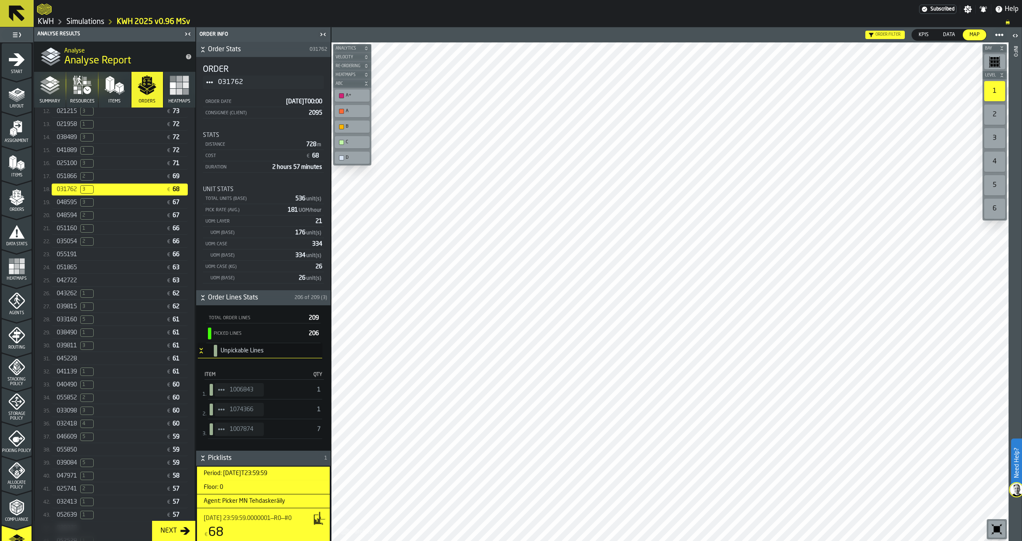
scroll to position [365, 0]
click at [87, 493] on span "2" at bounding box center [86, 489] width 13 height 8
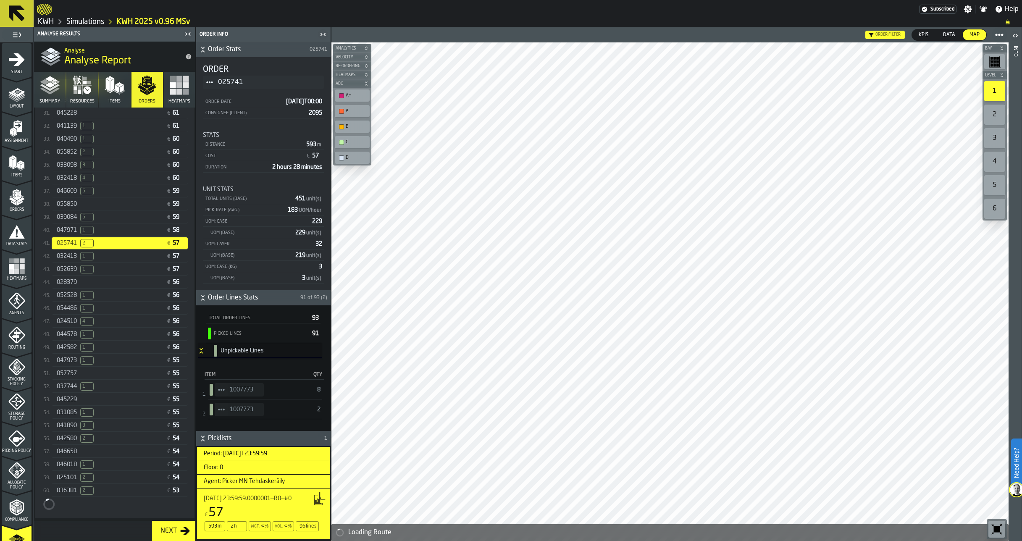
scroll to position [617, 0]
click at [107, 438] on div "042580 2 € 54" at bounding box center [120, 432] width 136 height 12
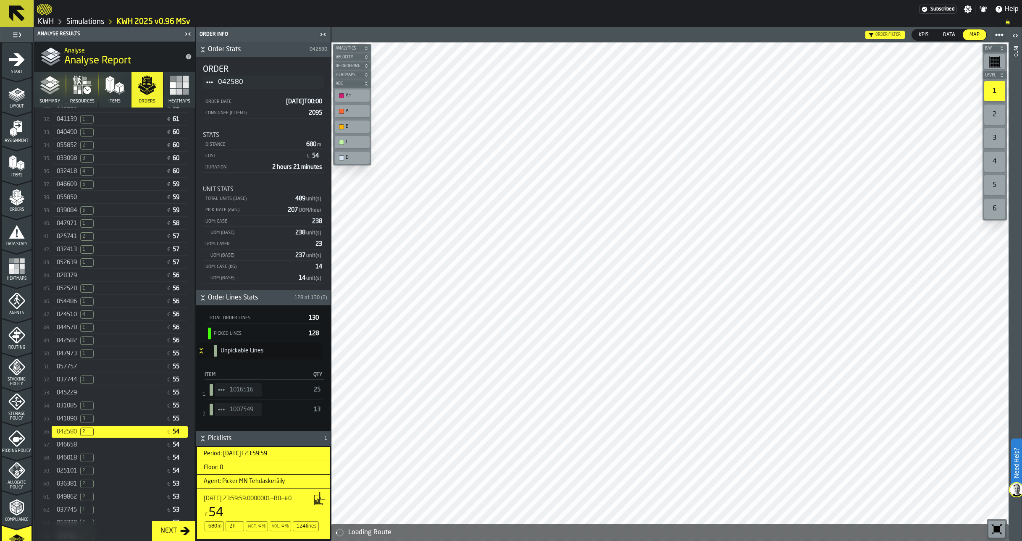
click at [222, 388] on icon "StatList-item-1016516" at bounding box center [221, 390] width 7 height 7
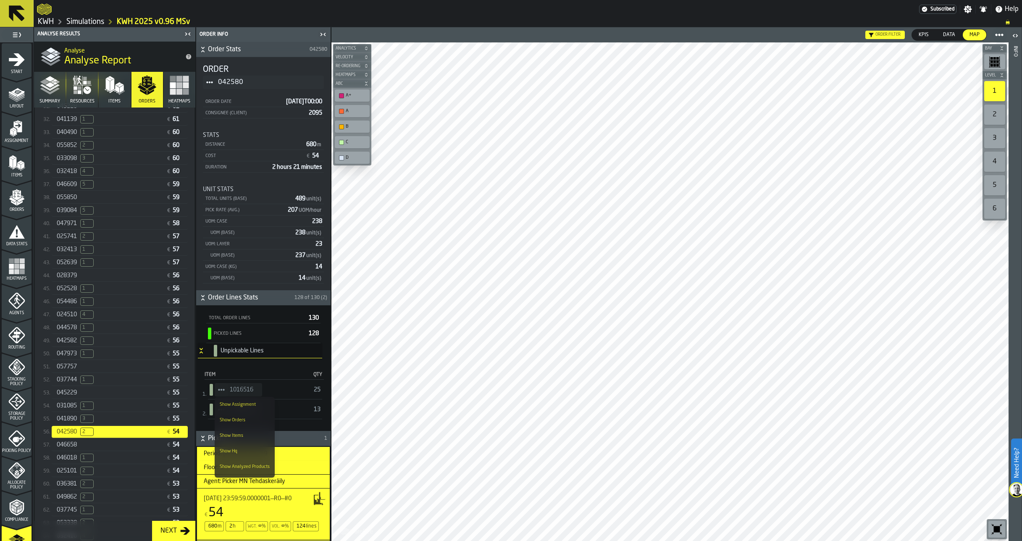
click at [234, 433] on li "Show Items" at bounding box center [245, 436] width 60 height 16
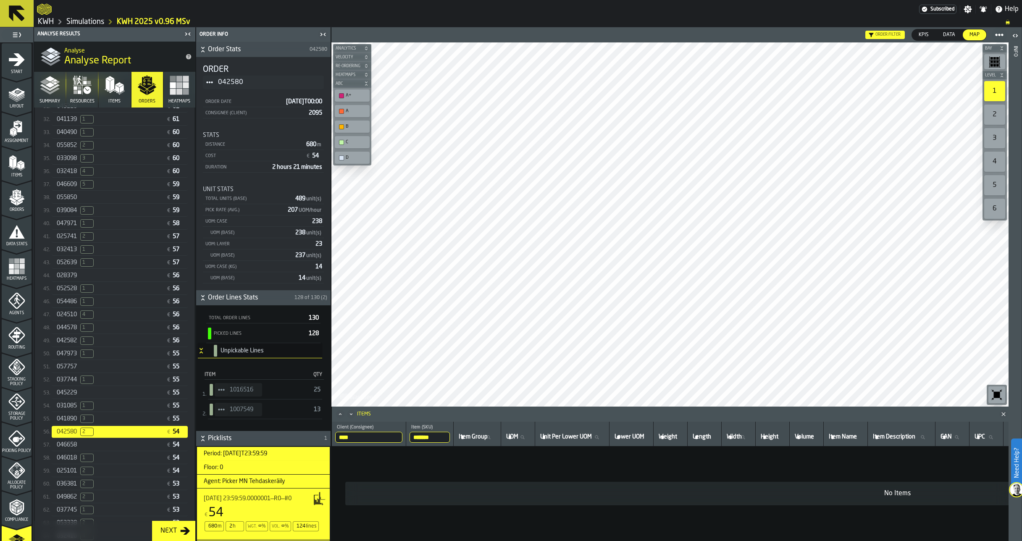
click at [220, 409] on icon "StatList-item-1007549" at bounding box center [221, 409] width 7 height 7
click at [222, 456] on div "Show Items" at bounding box center [245, 455] width 50 height 5
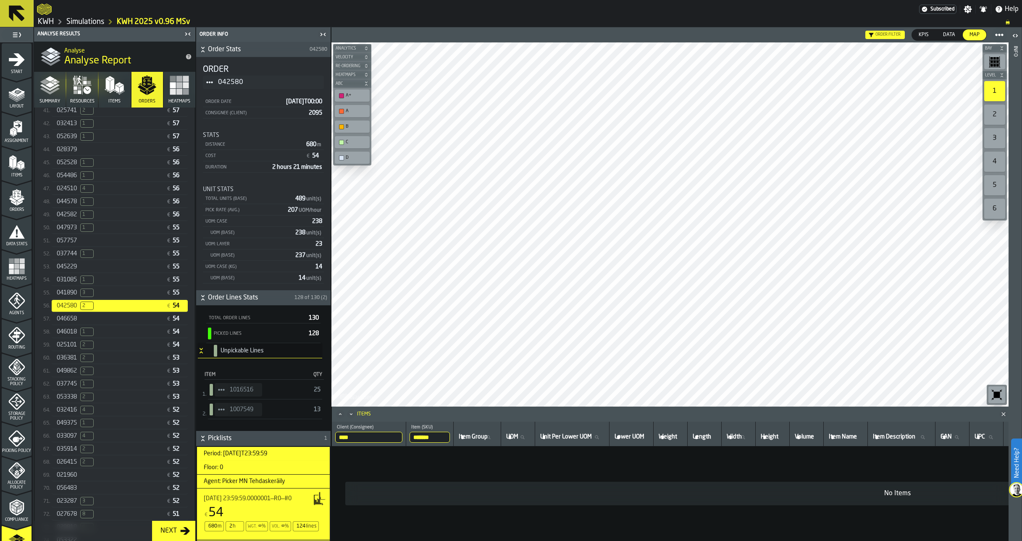
click at [71, 348] on span "025101" at bounding box center [67, 345] width 20 height 7
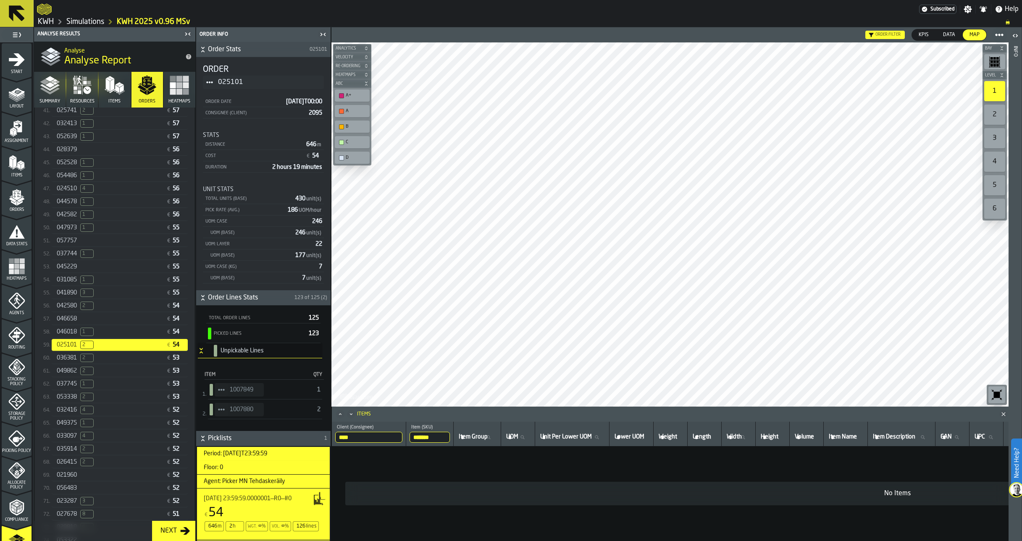
click at [80, 401] on div "053338 2" at bounding box center [110, 397] width 106 height 8
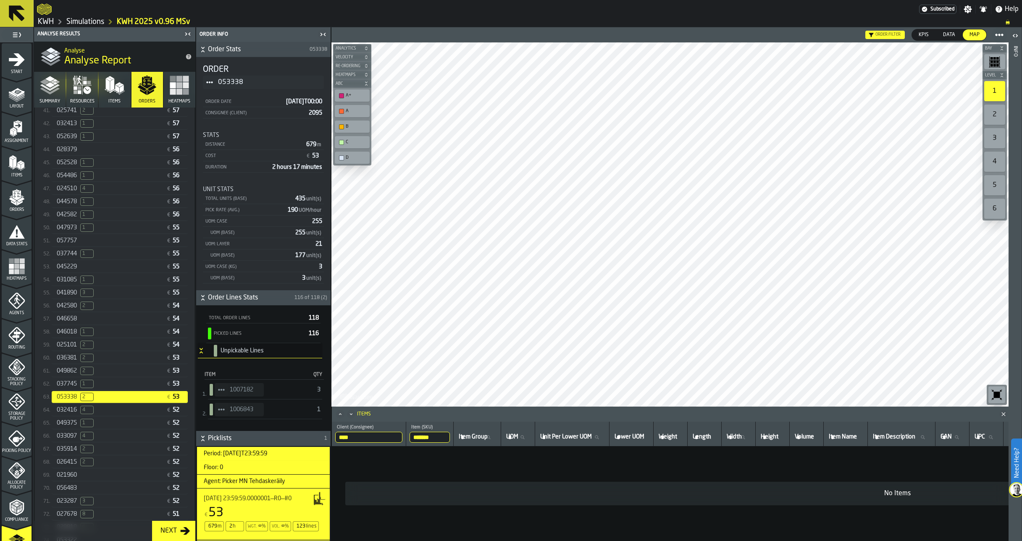
click at [224, 386] on span "StatList-item-1007182" at bounding box center [221, 389] width 13 height 13
click at [237, 438] on div "Show Items" at bounding box center [245, 435] width 50 height 5
click at [223, 408] on icon "StatList-item-1006843" at bounding box center [221, 409] width 7 height 7
click at [240, 454] on div "Show Items" at bounding box center [245, 455] width 50 height 5
click at [247, 412] on span "1006843" at bounding box center [243, 409] width 27 height 7
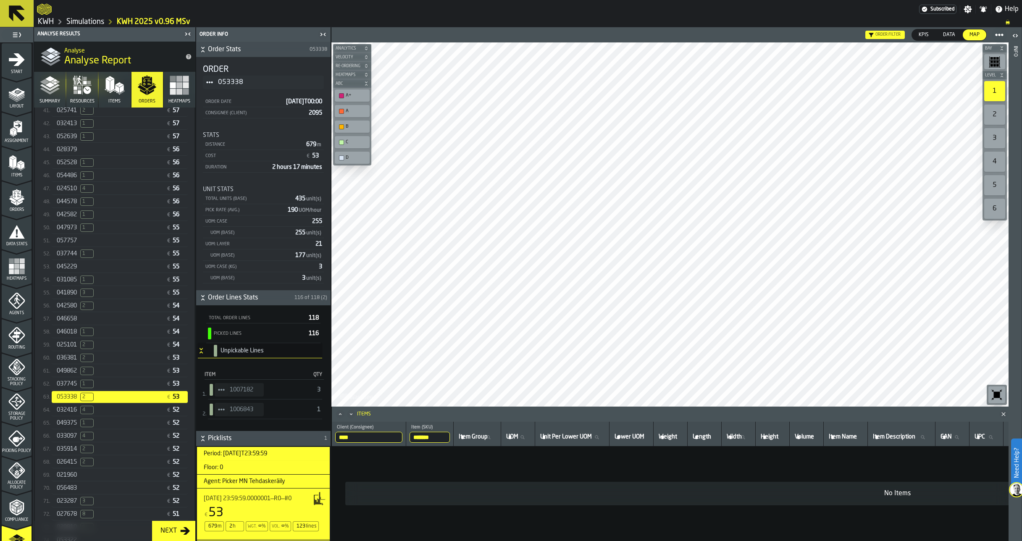
click at [247, 412] on span "1006843" at bounding box center [243, 409] width 27 height 7
drag, startPoint x: 237, startPoint y: 411, endPoint x: 436, endPoint y: 438, distance: 201.0
click at [436, 438] on input "*******" at bounding box center [430, 437] width 40 height 11
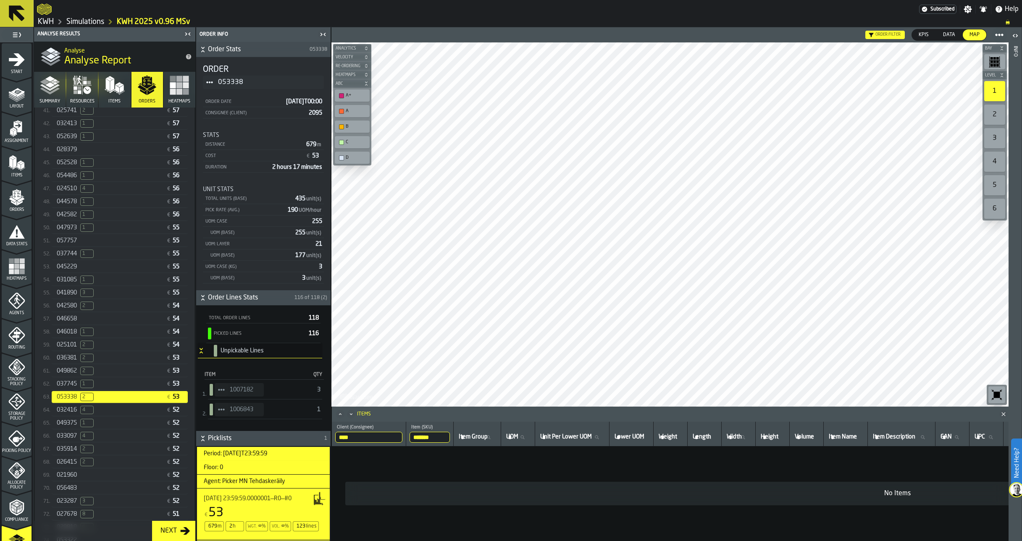
click at [13, 163] on polygon "menu Items" at bounding box center [14, 163] width 3 height 11
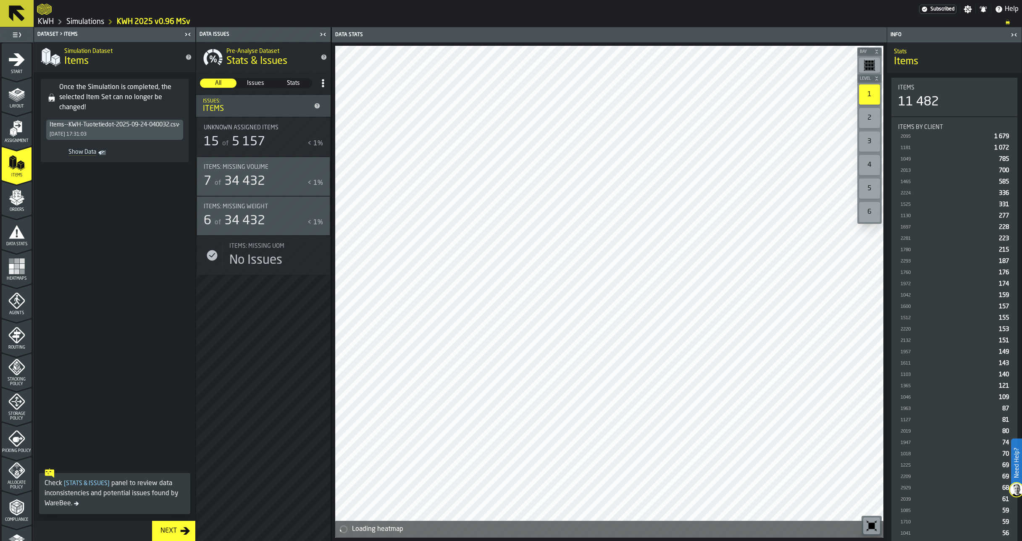
click at [89, 152] on span "Show Data" at bounding box center [72, 153] width 47 height 8
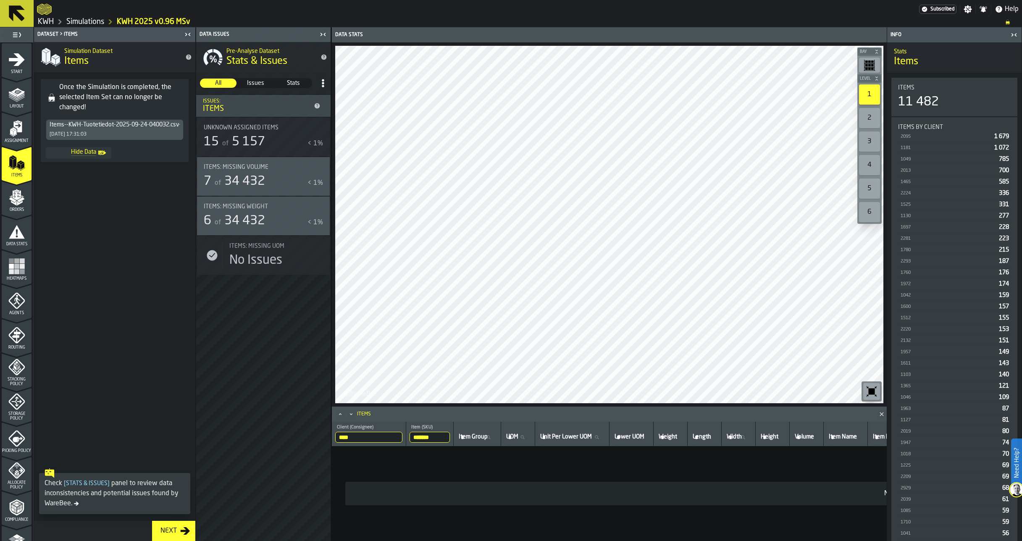
click at [396, 435] on input "****" at bounding box center [368, 437] width 67 height 11
click at [396, 439] on input "****" at bounding box center [368, 437] width 67 height 11
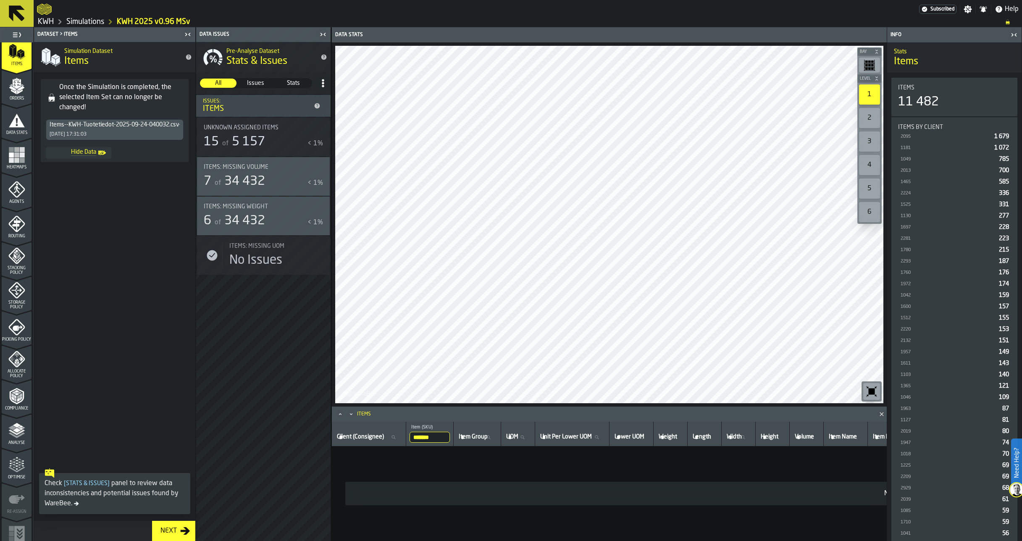
scroll to position [121, 0]
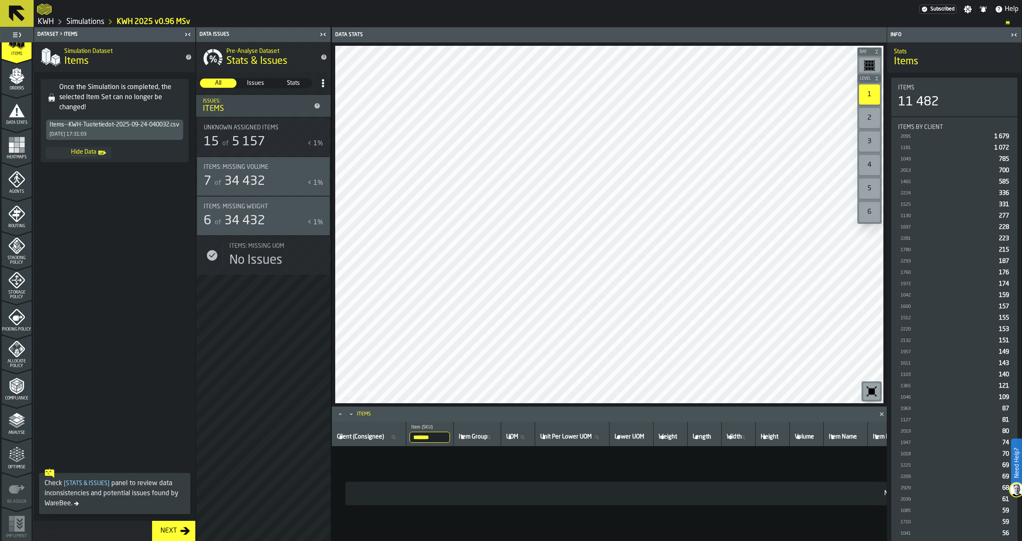
drag, startPoint x: 8, startPoint y: 422, endPoint x: 17, endPoint y: 417, distance: 10.2
click at [8, 422] on icon "menu Analyse" at bounding box center [16, 420] width 17 height 17
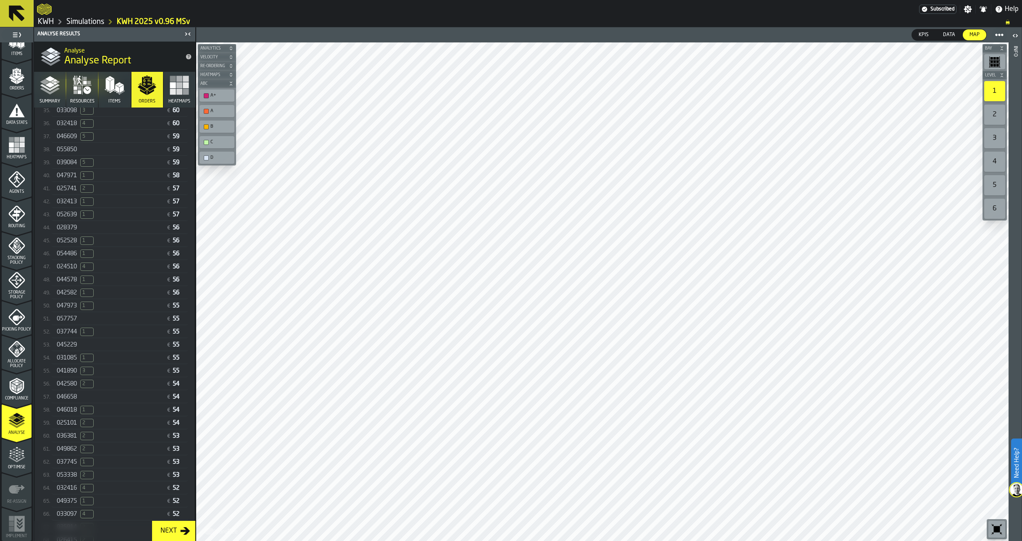
scroll to position [674, 0]
click at [108, 392] on div "046658" at bounding box center [110, 388] width 106 height 7
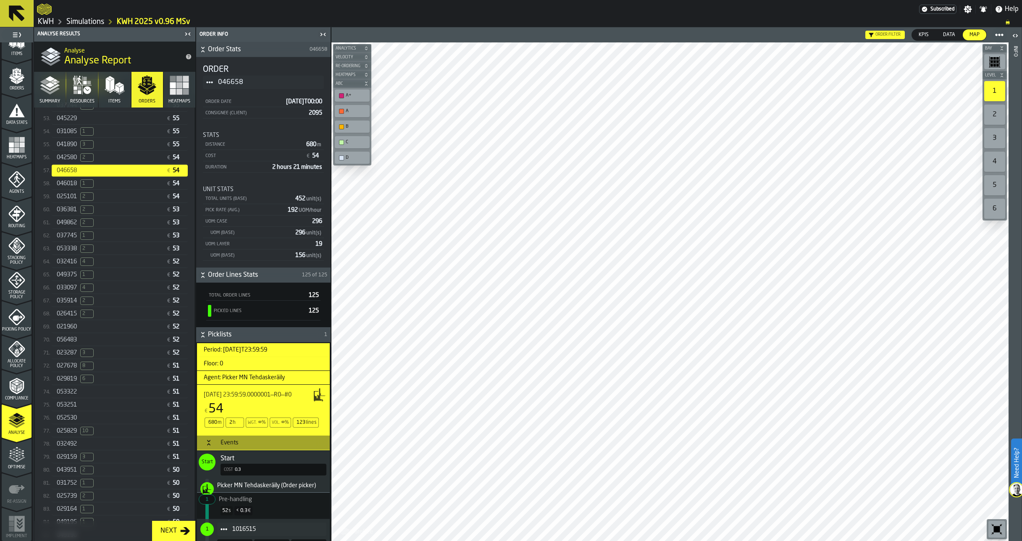
scroll to position [884, 0]
click at [79, 338] on div "021960" at bounding box center [110, 335] width 106 height 7
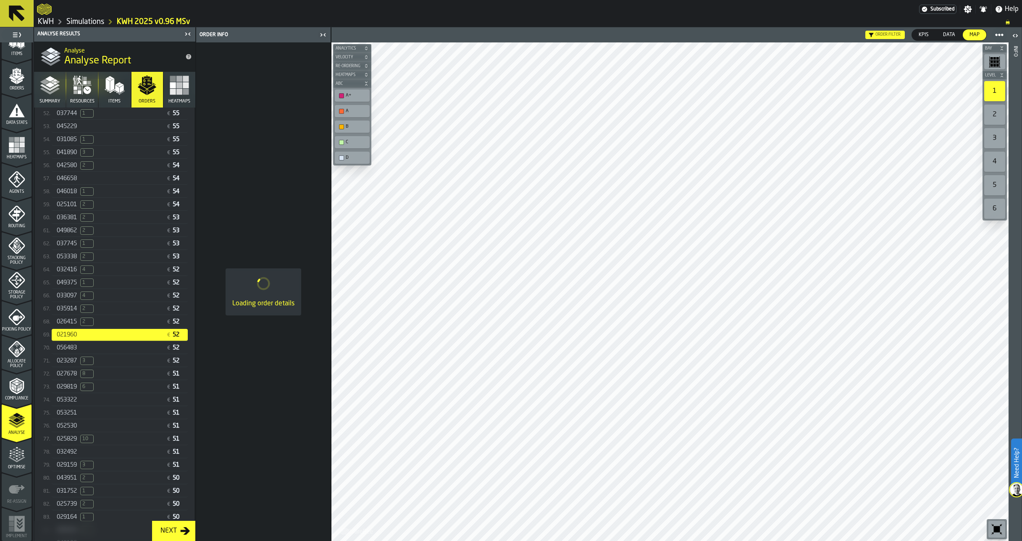
click at [80, 351] on div "056483" at bounding box center [110, 348] width 106 height 7
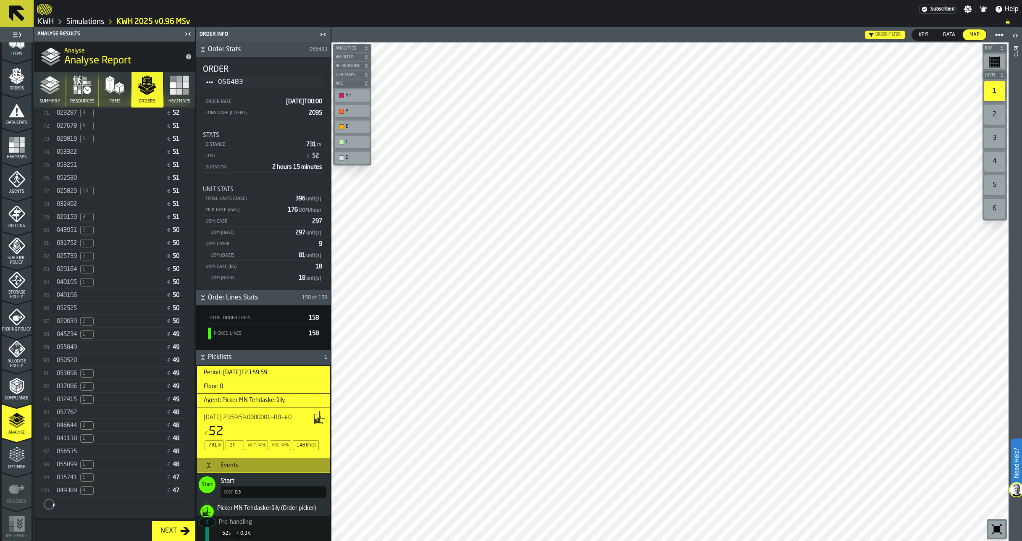
scroll to position [1165, 0]
click at [84, 422] on div "056535" at bounding box center [110, 418] width 106 height 7
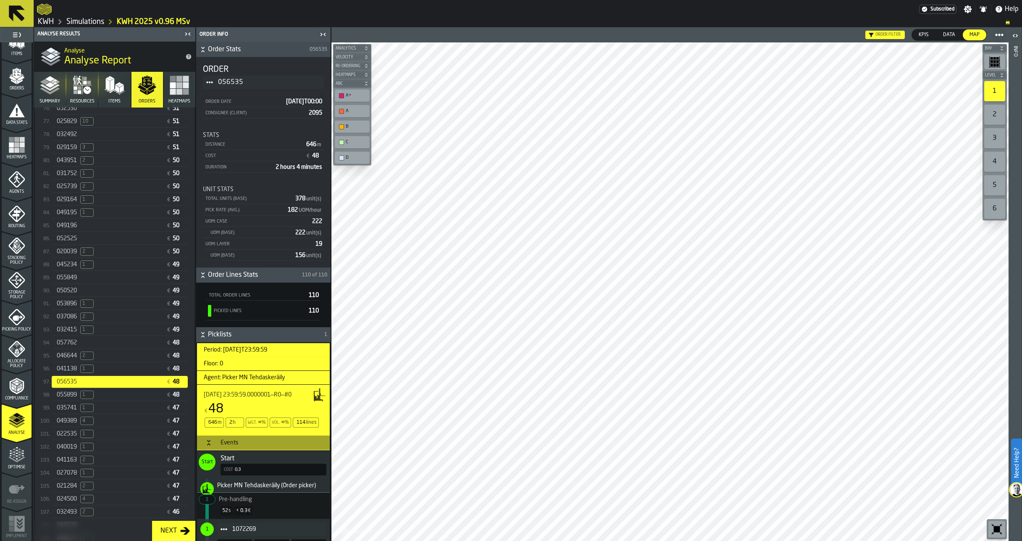
scroll to position [1375, 0]
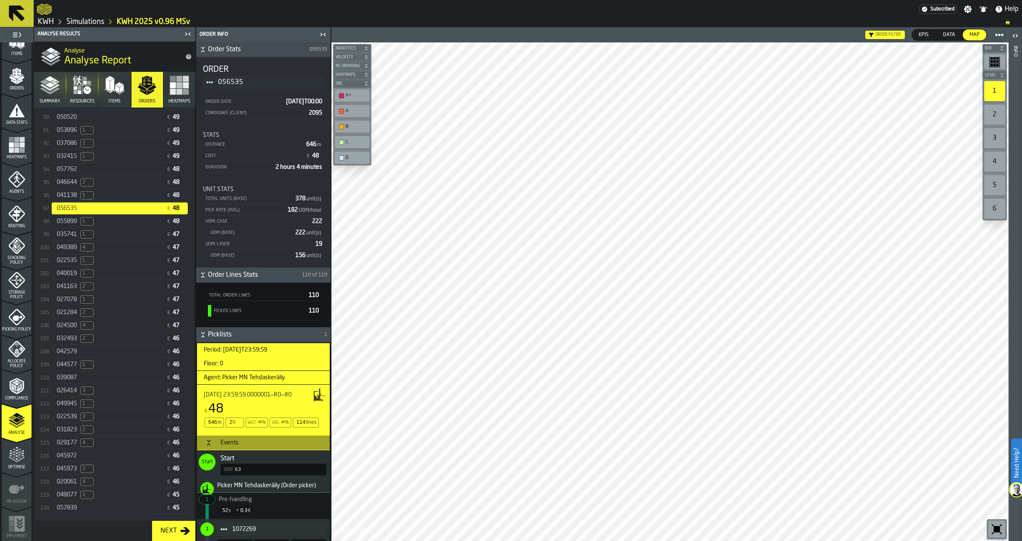
click at [102, 381] on div "039087" at bounding box center [110, 377] width 106 height 7
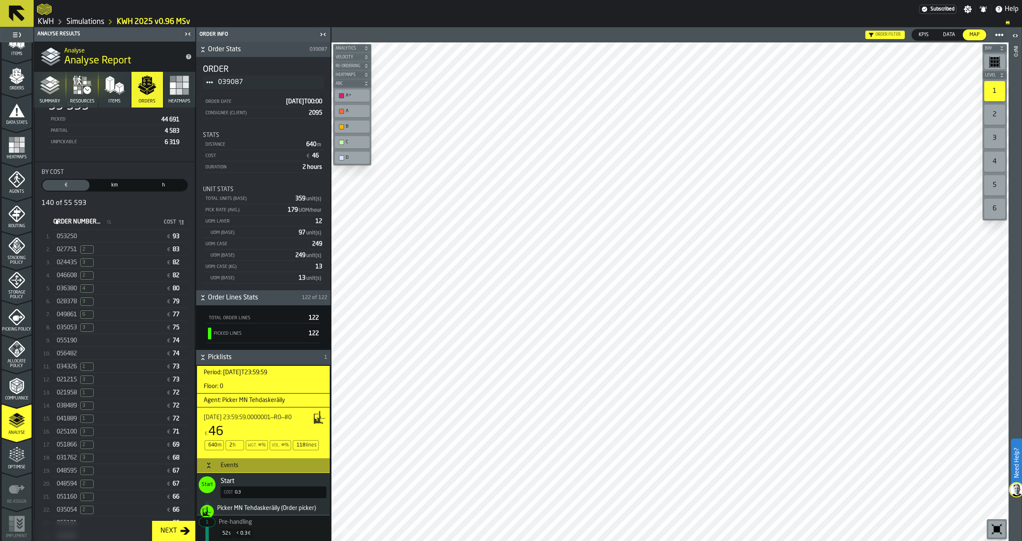
scroll to position [0, 0]
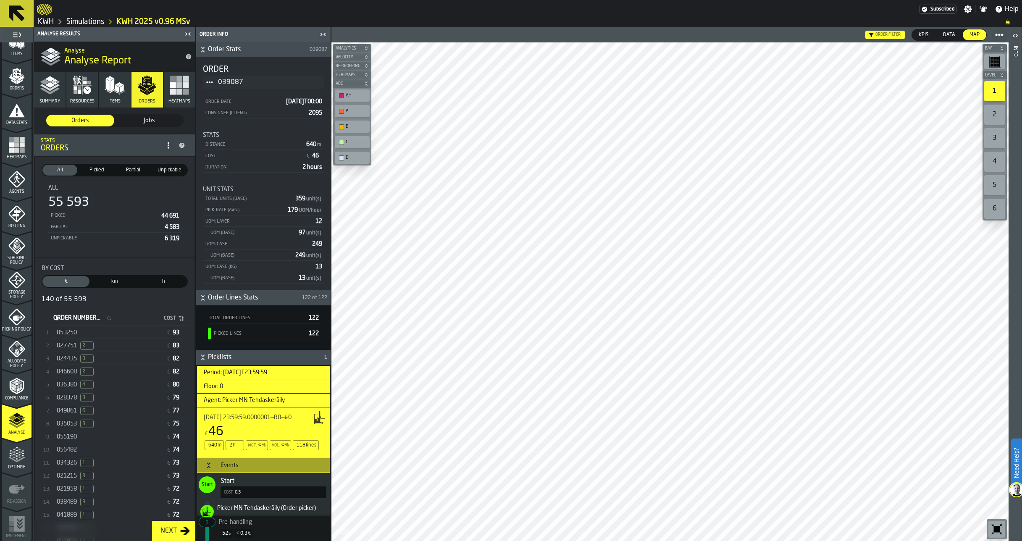
click at [1016, 480] on label "Need Help?" at bounding box center [1016, 463] width 9 height 47
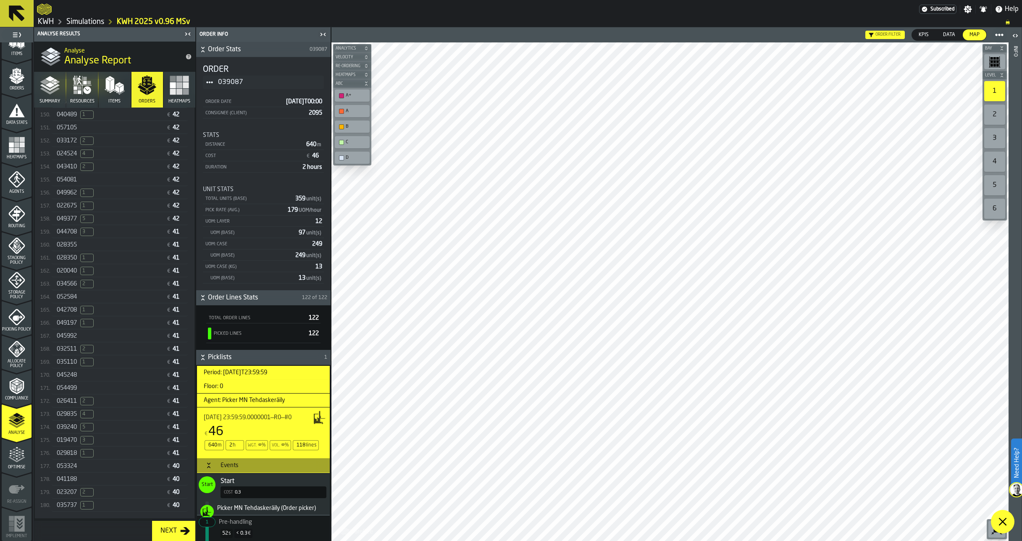
scroll to position [2174, 0]
click at [98, 470] on div "053324" at bounding box center [110, 466] width 106 height 7
click at [96, 353] on div "044683 € 39" at bounding box center [120, 347] width 136 height 12
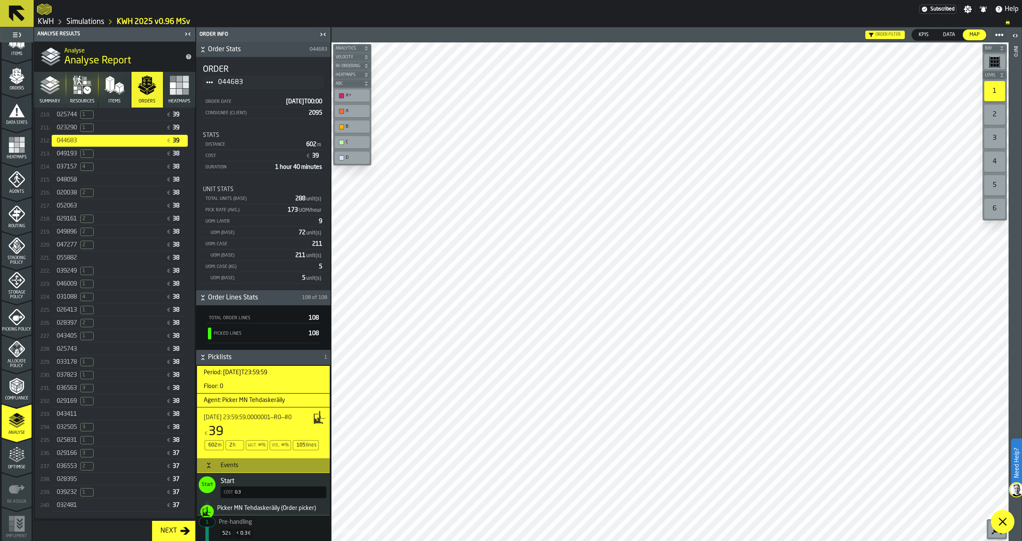
click at [108, 261] on div "055882" at bounding box center [110, 258] width 106 height 7
click at [97, 379] on div "056830" at bounding box center [110, 375] width 106 height 7
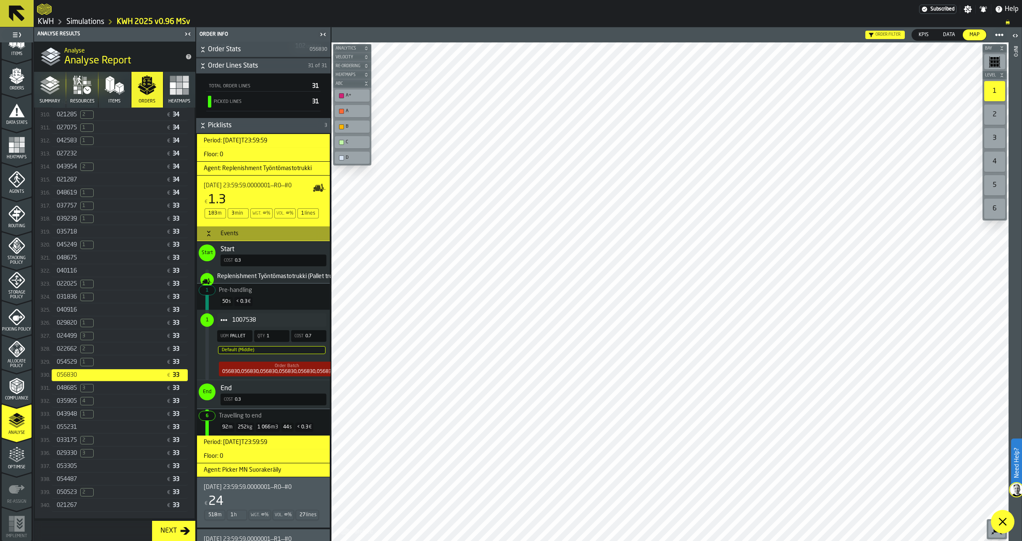
scroll to position [252, 0]
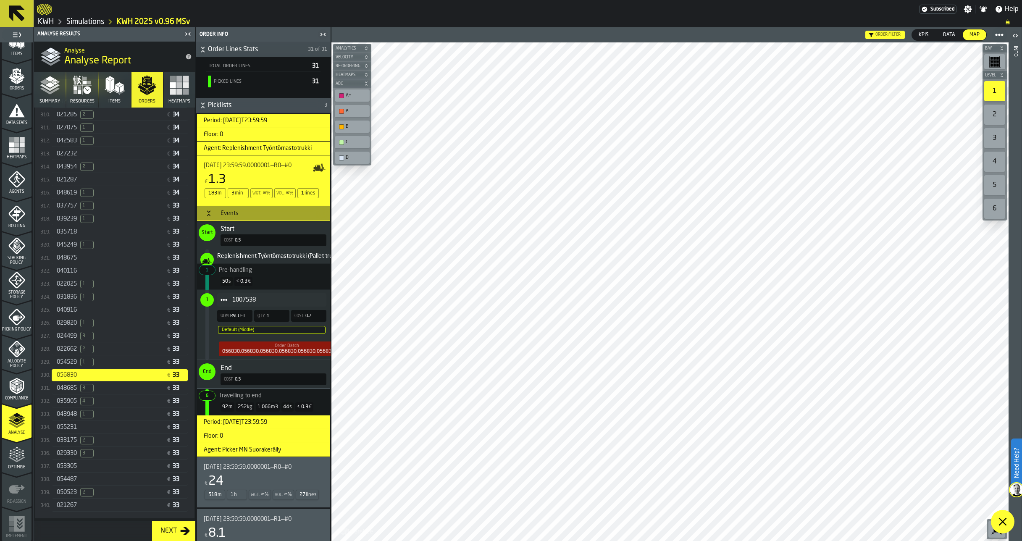
click at [221, 298] on icon "Item" at bounding box center [224, 300] width 7 height 7
click at [243, 342] on li "Show Items" at bounding box center [247, 347] width 60 height 16
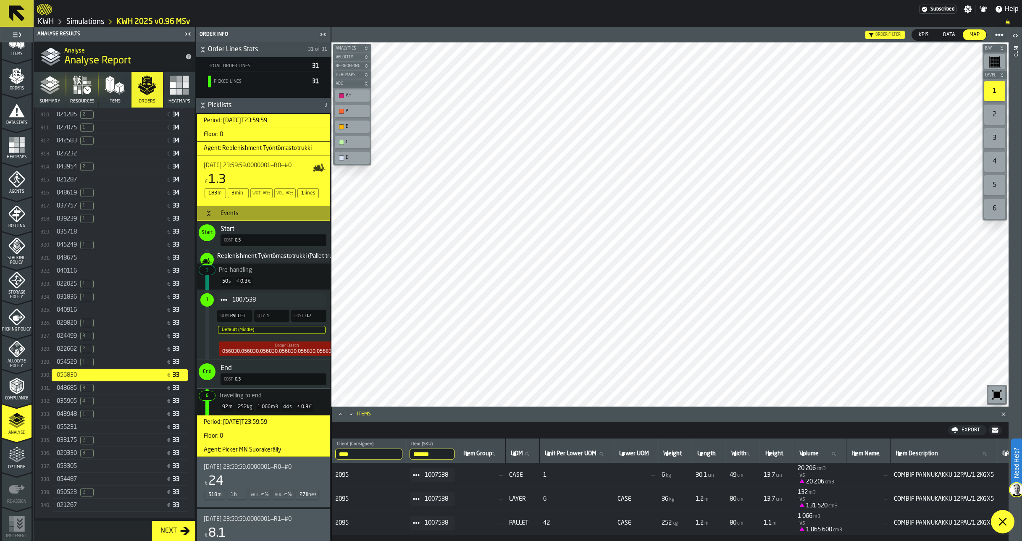
scroll to position [274, 0]
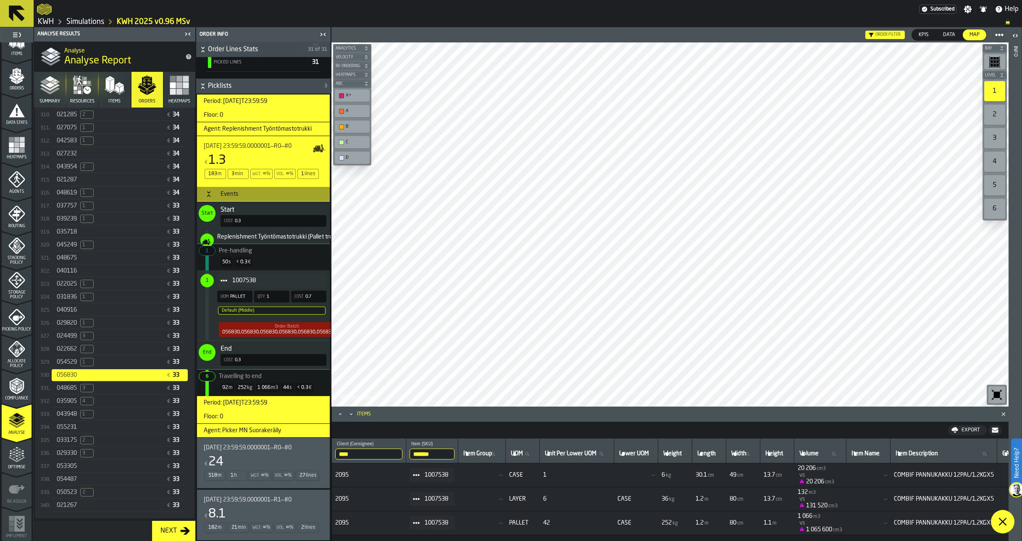
click at [67, 379] on span "056830" at bounding box center [67, 375] width 20 height 7
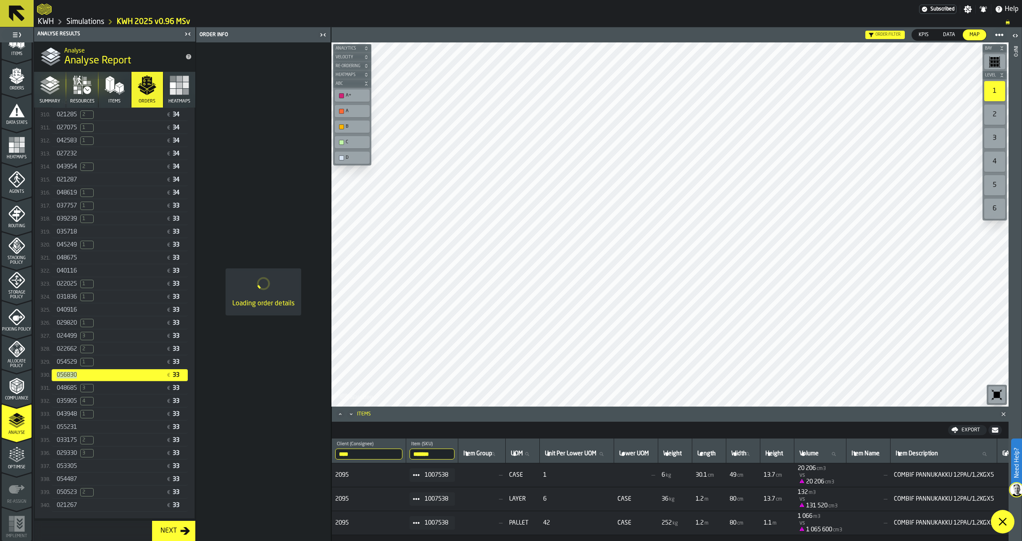
copy span "056830"
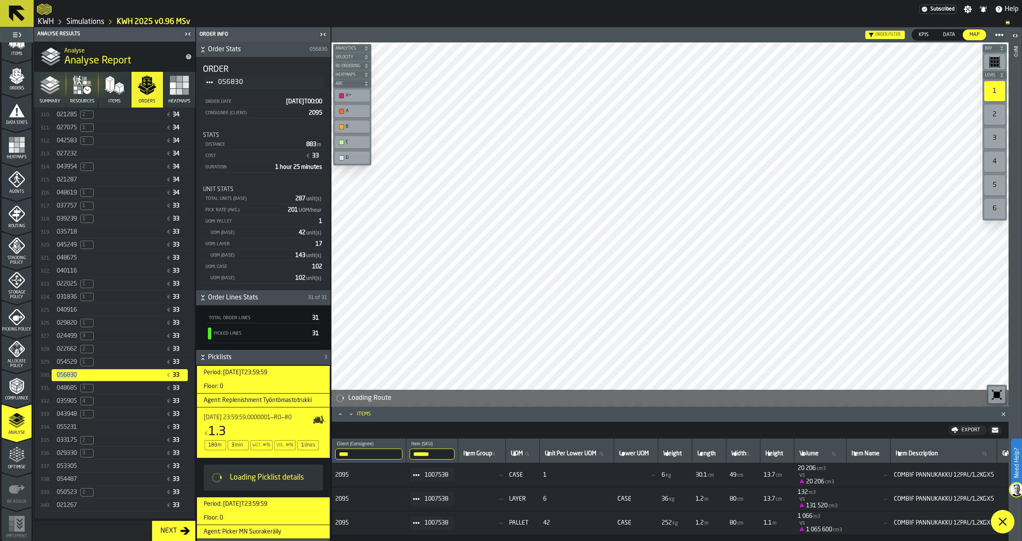
click at [90, 379] on div "056830" at bounding box center [110, 375] width 106 height 7
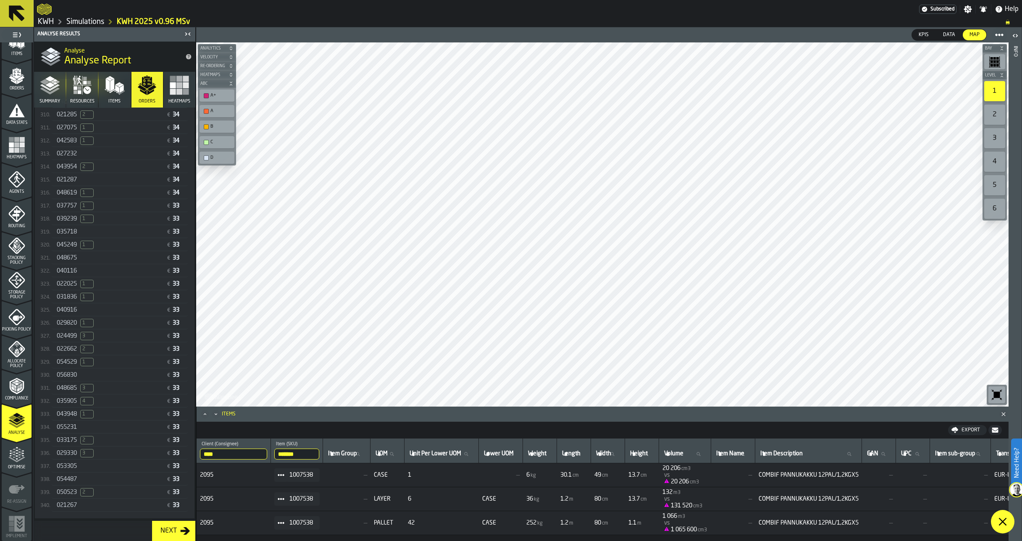
click at [68, 379] on span "056830" at bounding box center [67, 375] width 20 height 7
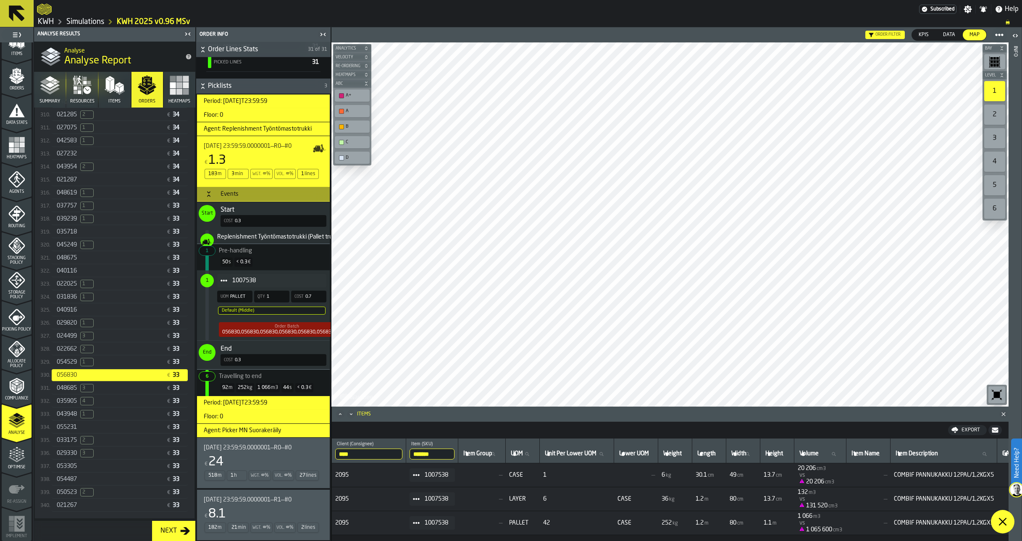
click at [261, 450] on span "[DATE] 23:59:59.0000001—R0—#0" at bounding box center [248, 448] width 88 height 7
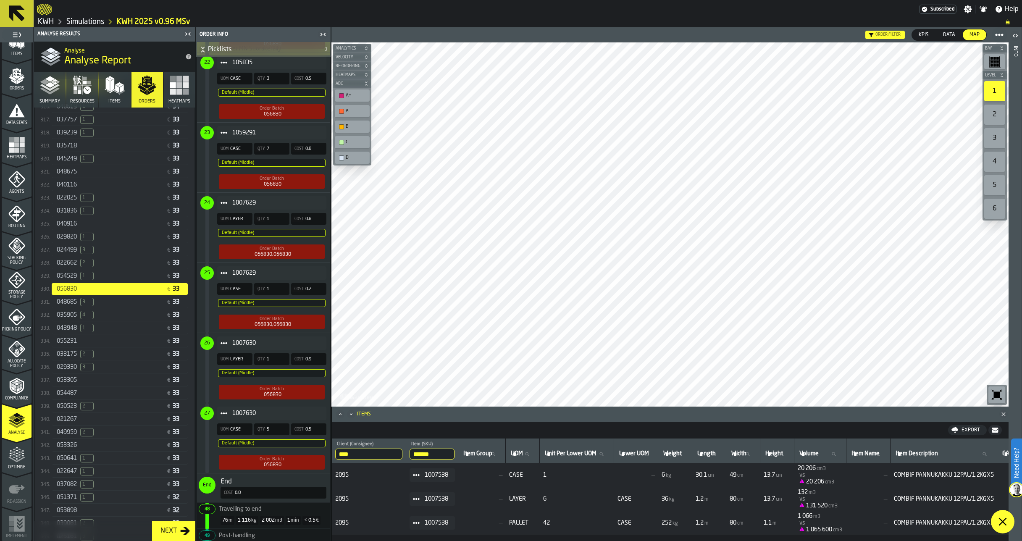
scroll to position [2347, 0]
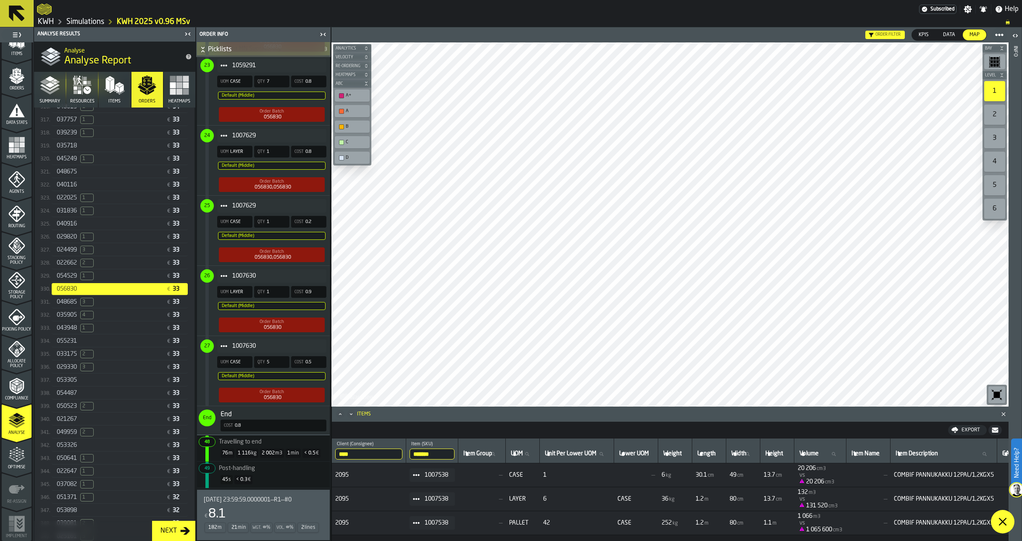
click at [248, 500] on span "[DATE] 23:59:59.0000001—R1—#0" at bounding box center [248, 500] width 88 height 7
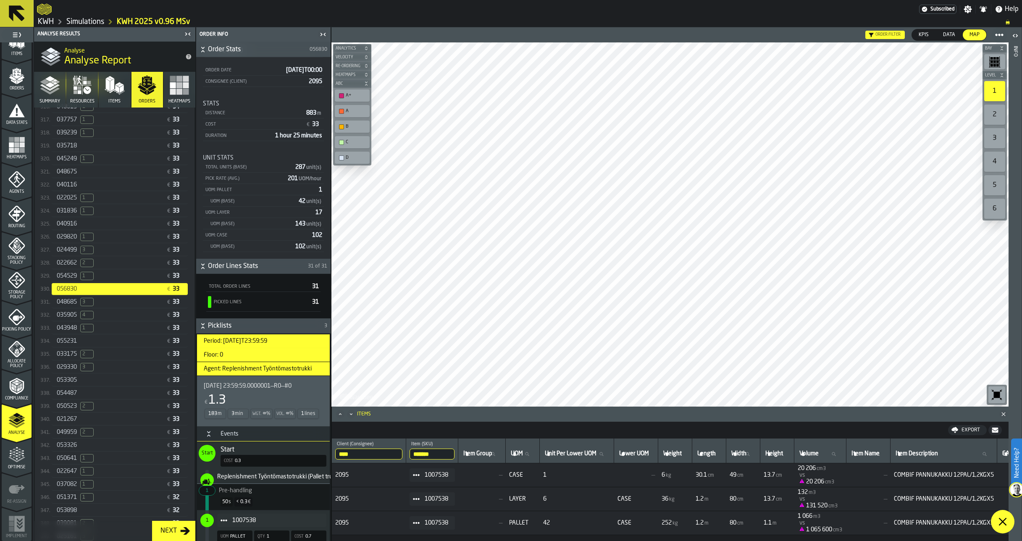
scroll to position [0, 0]
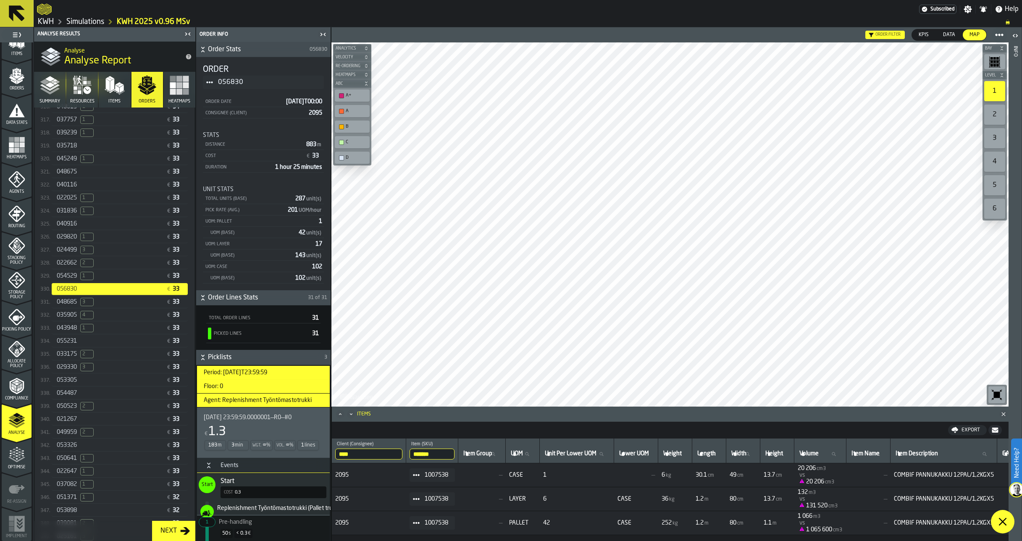
click at [77, 384] on span "053305" at bounding box center [67, 380] width 20 height 7
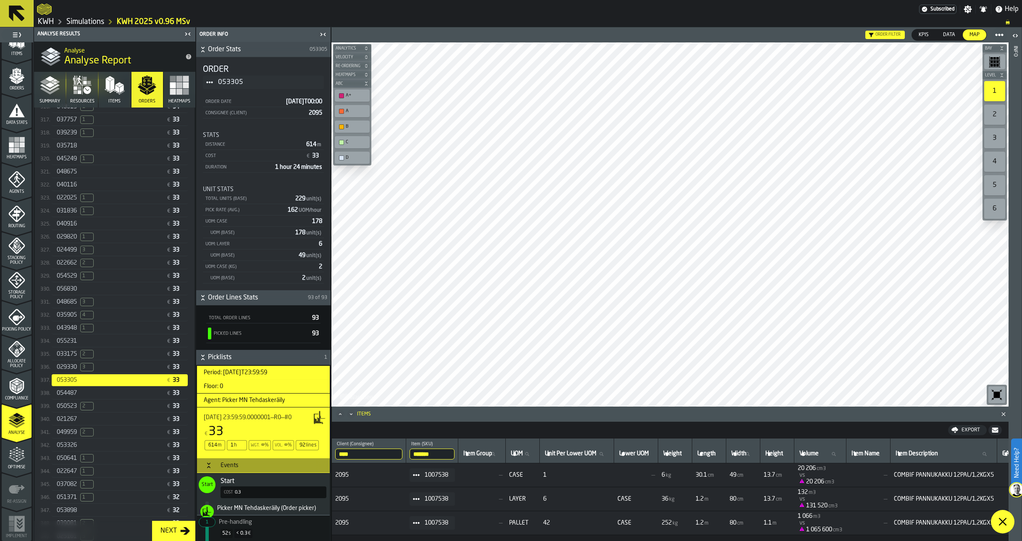
click at [82, 20] on link "Simulations" at bounding box center [85, 21] width 38 height 9
